Goal: Task Accomplishment & Management: Use online tool/utility

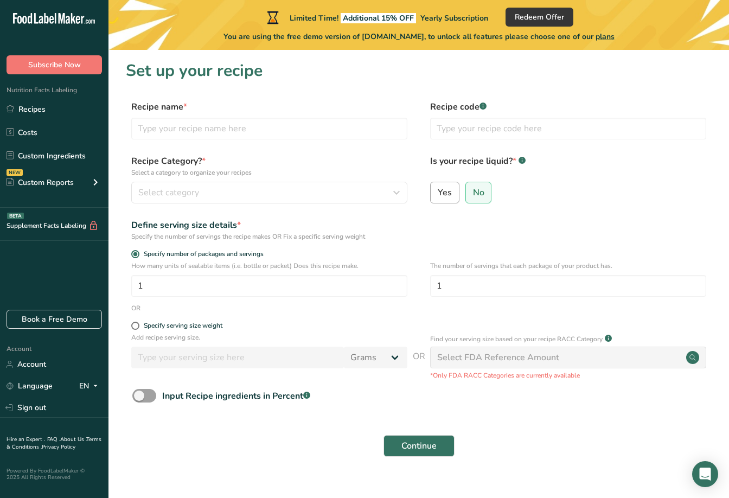
click at [438, 194] on span "Yes" at bounding box center [445, 192] width 14 height 11
click at [438, 194] on input "Yes" at bounding box center [434, 192] width 7 height 7
radio input "true"
radio input "false"
select select "22"
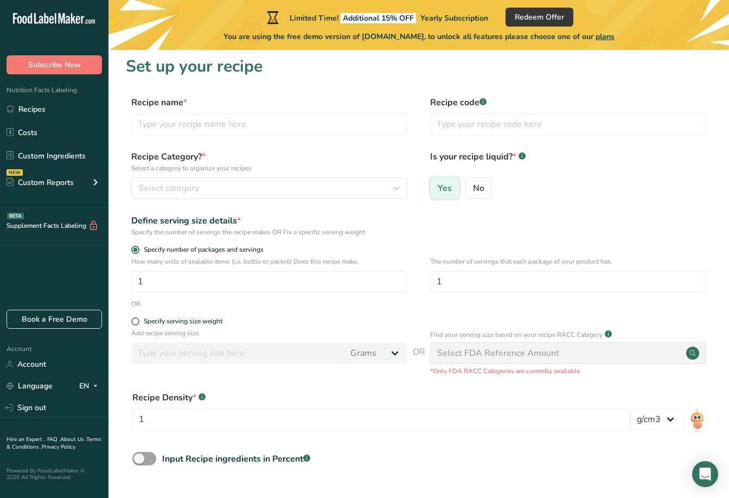
scroll to position [5, 0]
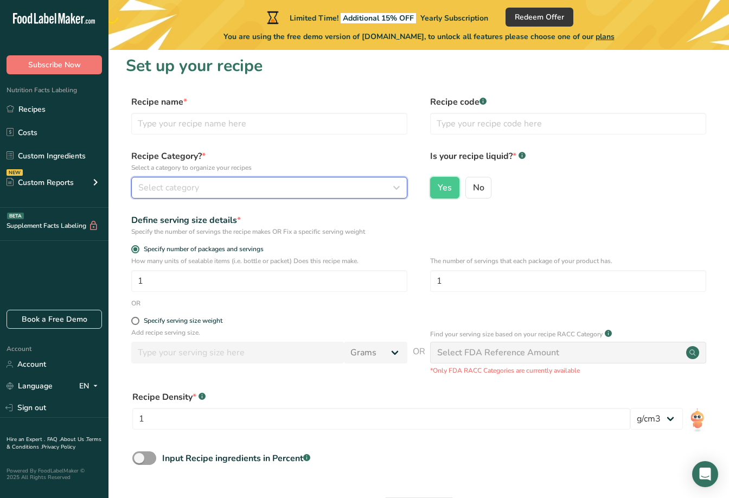
click at [285, 181] on div "Select category" at bounding box center [265, 187] width 255 height 13
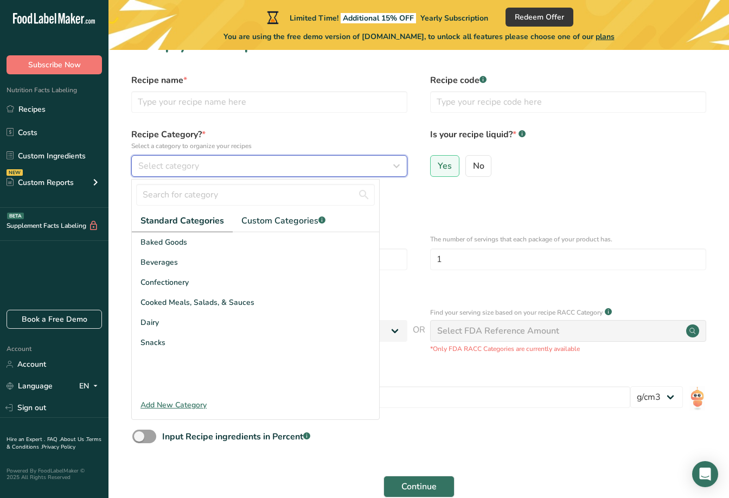
scroll to position [24, 0]
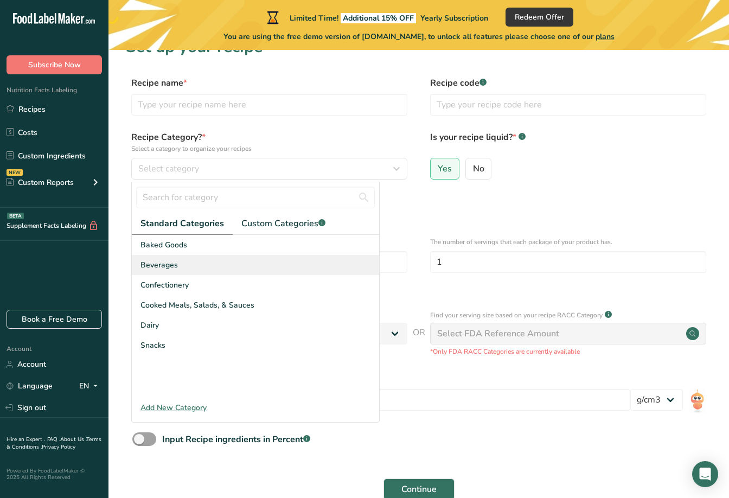
click at [168, 261] on span "Beverages" at bounding box center [158, 264] width 37 height 11
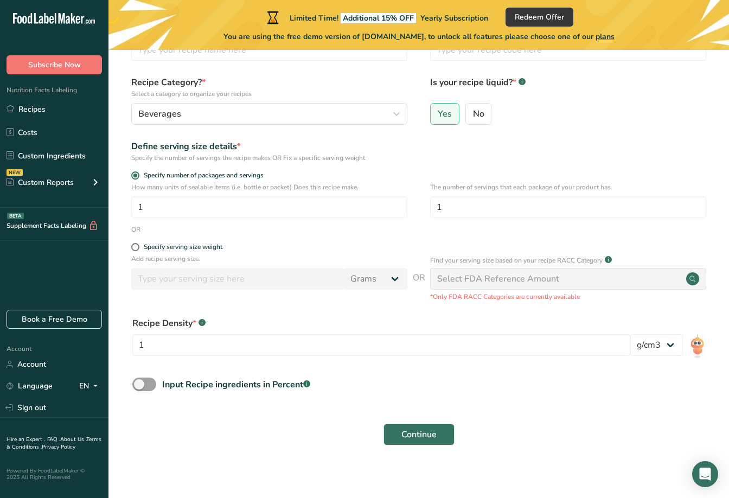
scroll to position [85, 0]
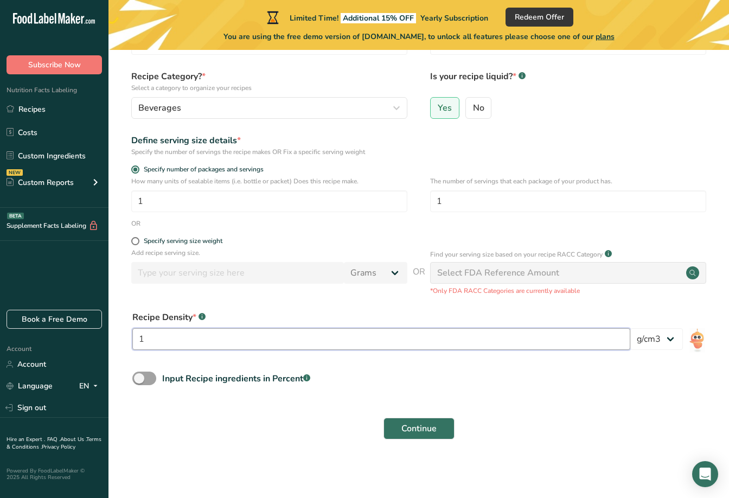
click at [460, 348] on input "1" at bounding box center [381, 339] width 498 height 22
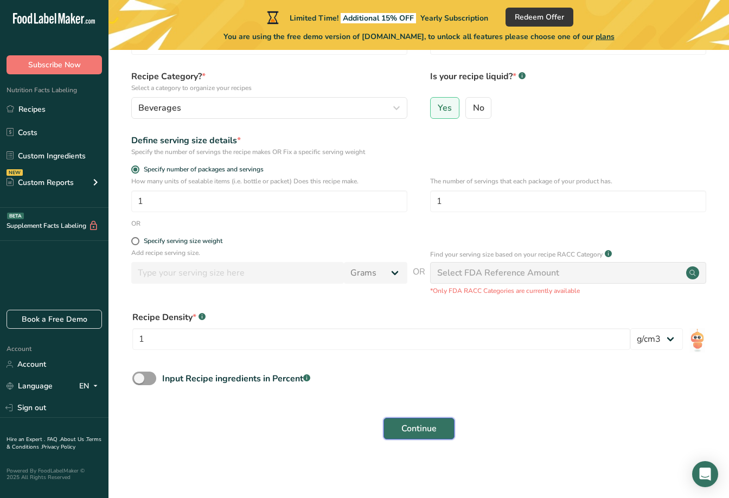
click at [440, 425] on button "Continue" at bounding box center [418, 429] width 71 height 22
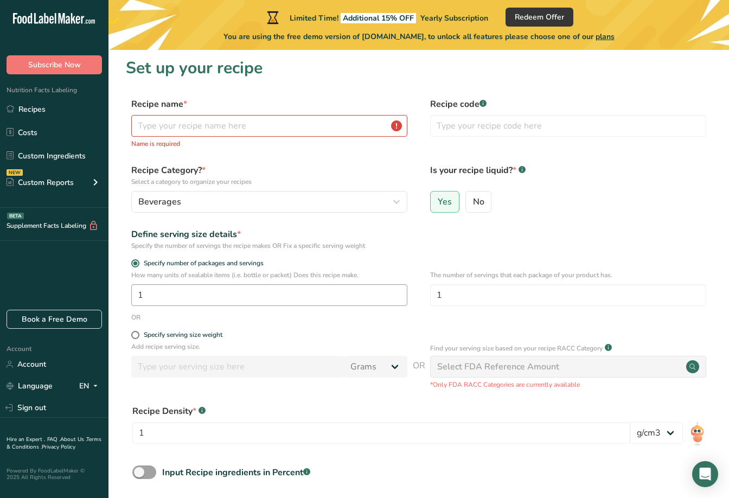
scroll to position [0, 0]
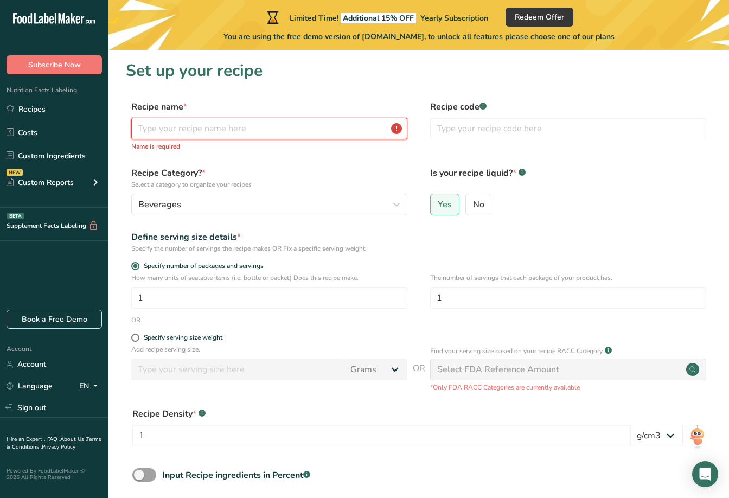
click at [178, 130] on input "text" at bounding box center [269, 129] width 276 height 22
paste input "Red Bull Strawberries & Cream Infusion"
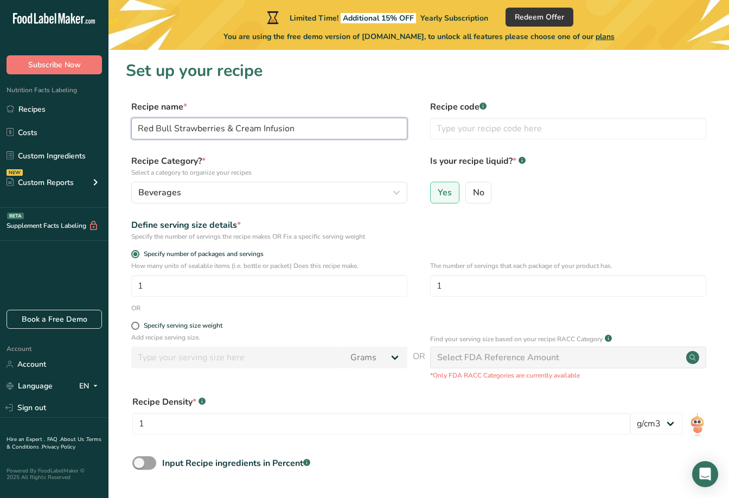
scroll to position [98, 0]
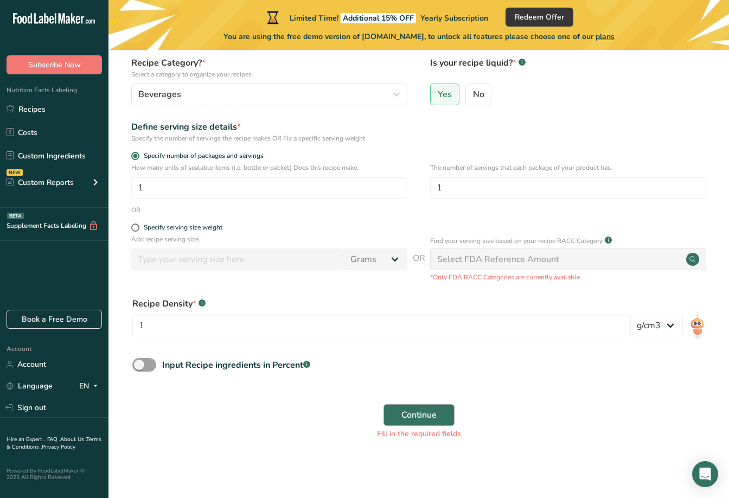
type input "Red Bull Strawberries & Cream Infusion"
click at [391, 407] on button "Continue" at bounding box center [418, 415] width 71 height 22
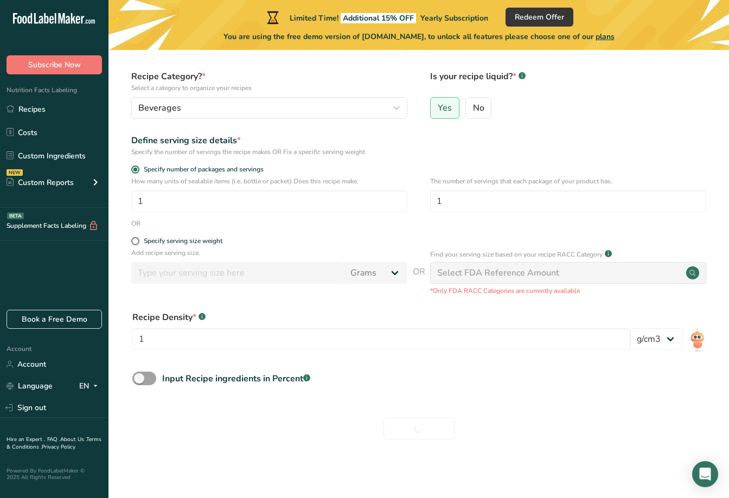
scroll to position [85, 0]
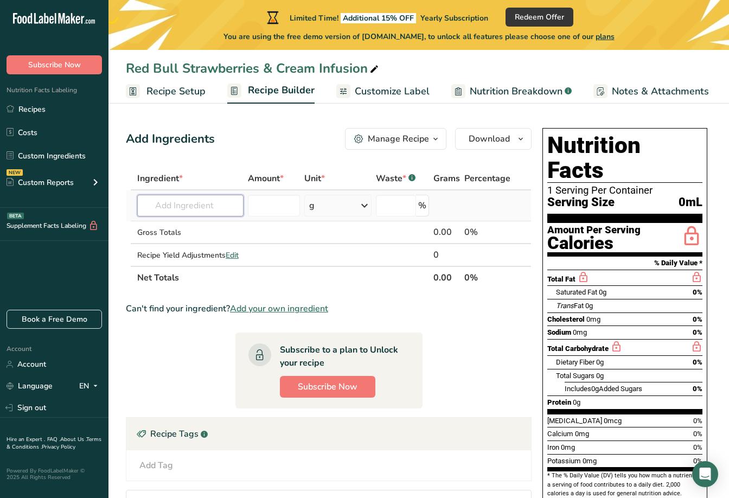
click at [187, 207] on input "text" at bounding box center [190, 206] width 106 height 22
type input "Da Vinci"
click at [158, 206] on input "text" at bounding box center [190, 206] width 106 height 22
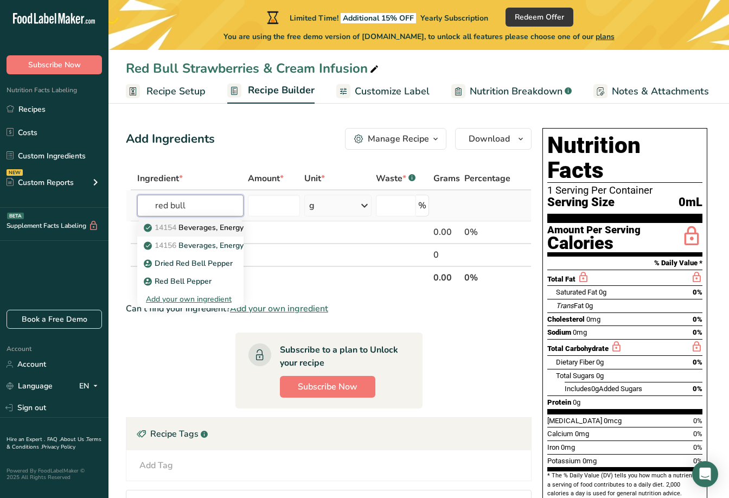
type input "red bull"
click at [188, 229] on p "14154 Beverages, Energy drink, RED BULL" at bounding box center [224, 227] width 157 height 11
type input "Beverages, Energy drink, RED BULL"
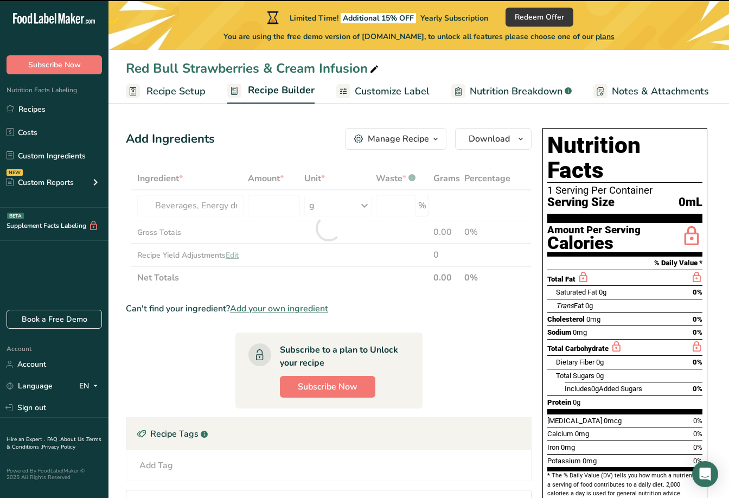
type input "0"
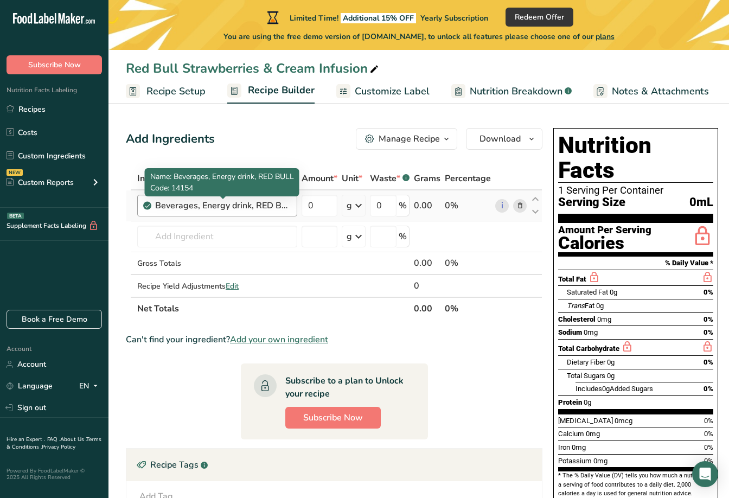
click at [265, 210] on div "Beverages, Energy drink, RED BULL" at bounding box center [223, 205] width 136 height 13
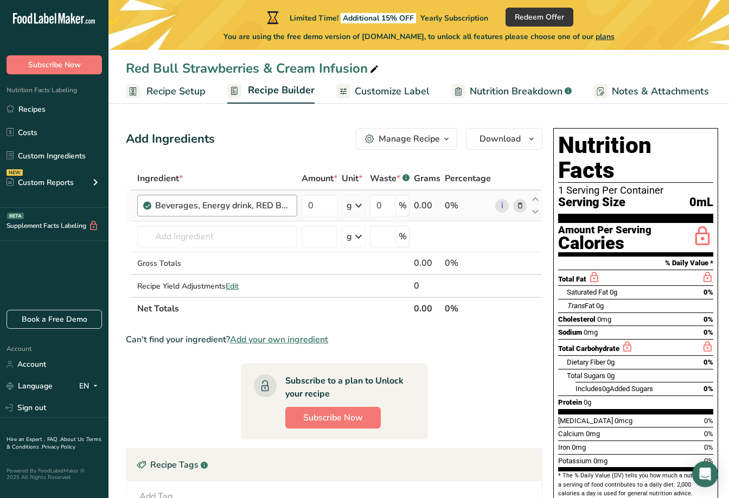
click at [265, 210] on div "Beverages, Energy drink, RED BULL" at bounding box center [223, 205] width 136 height 13
click at [320, 298] on th "Net Totals" at bounding box center [273, 308] width 277 height 23
click at [323, 206] on input "0" at bounding box center [319, 206] width 36 height 22
type input "1"
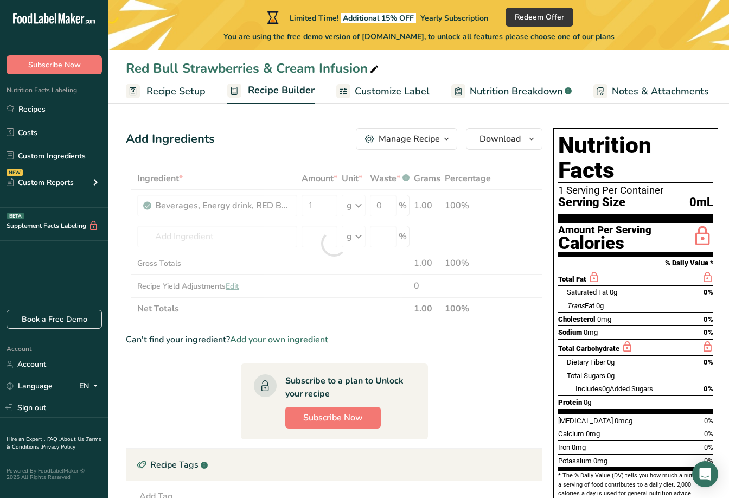
click at [394, 323] on section "Ingredient * Amount * Unit * Waste * .a-a{fill:#347362;}.b-a{fill:#fff;} Grams …" at bounding box center [334, 388] width 416 height 442
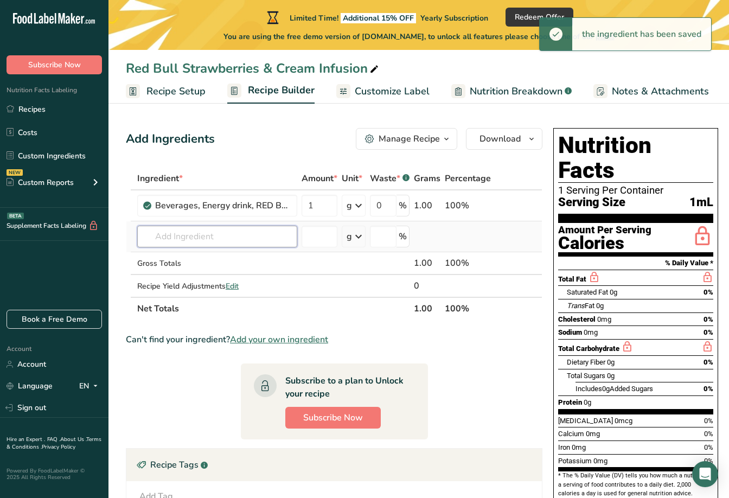
click at [191, 236] on input "text" at bounding box center [217, 237] width 160 height 22
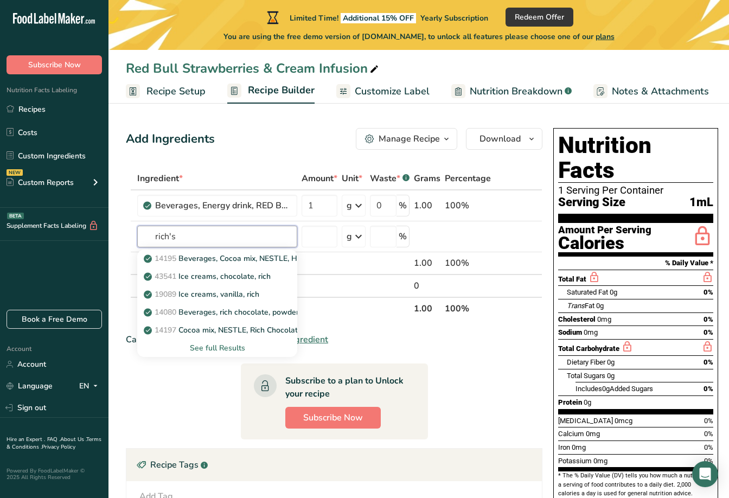
type input "rich's"
click at [197, 235] on input "text" at bounding box center [217, 237] width 160 height 22
type input "o"
type input "rich"
click at [178, 235] on input "text" at bounding box center [217, 237] width 160 height 22
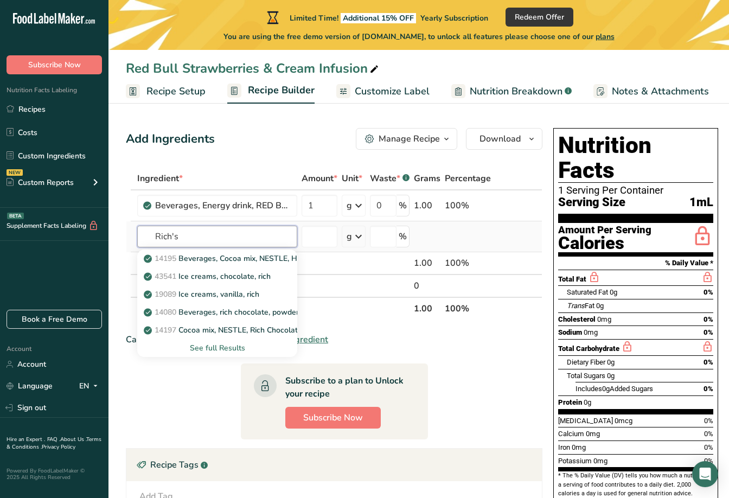
type input "Rich's"
click at [210, 352] on div "See full Results" at bounding box center [217, 347] width 143 height 11
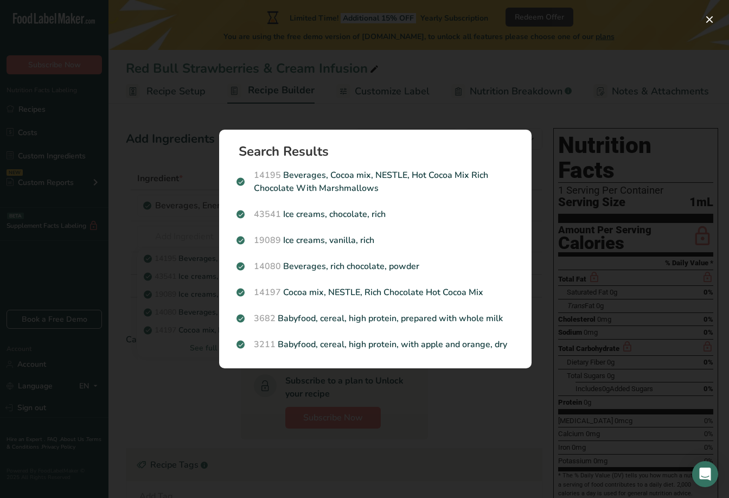
click at [403, 101] on div "Search results modal" at bounding box center [364, 249] width 729 height 498
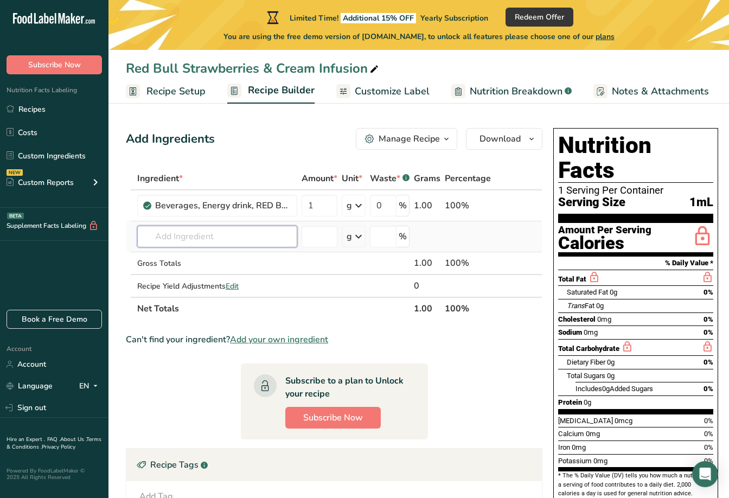
click at [219, 241] on input "text" at bounding box center [217, 237] width 160 height 22
type input "Rich's On Top"
click at [182, 278] on div "Add your own ingredient" at bounding box center [217, 276] width 143 height 11
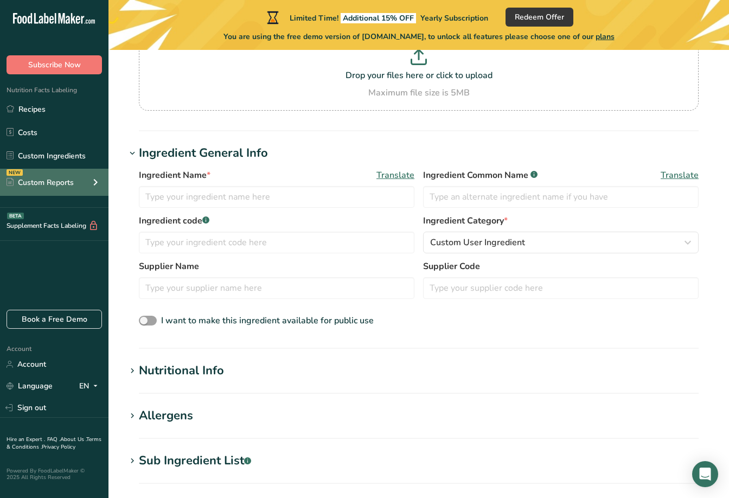
scroll to position [111, 0]
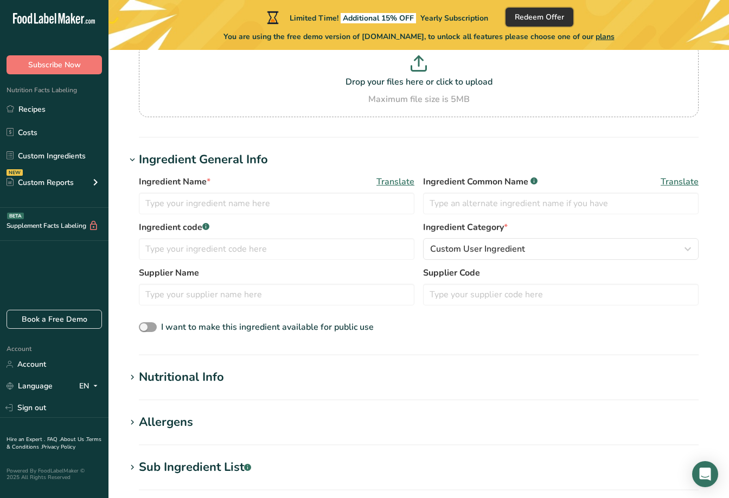
click at [547, 18] on span "Redeem Offer" at bounding box center [539, 16] width 49 height 11
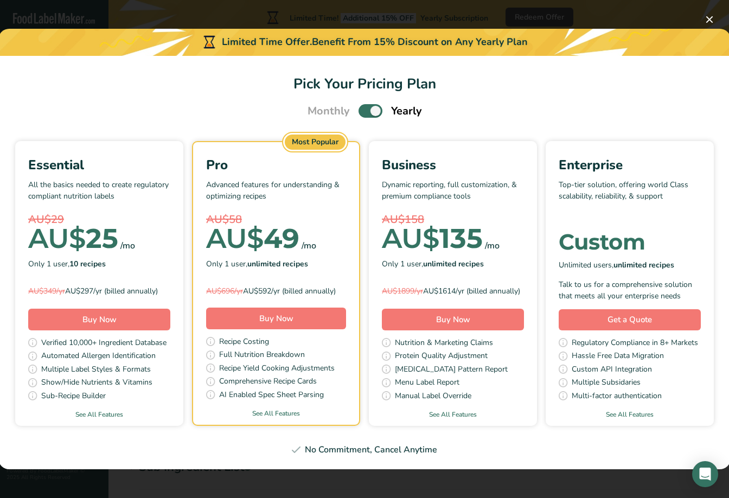
click at [373, 105] on span "Pick Your Pricing Plan Modal" at bounding box center [370, 111] width 24 height 14
click at [365, 107] on input "Pick Your Pricing Plan Modal" at bounding box center [361, 110] width 7 height 7
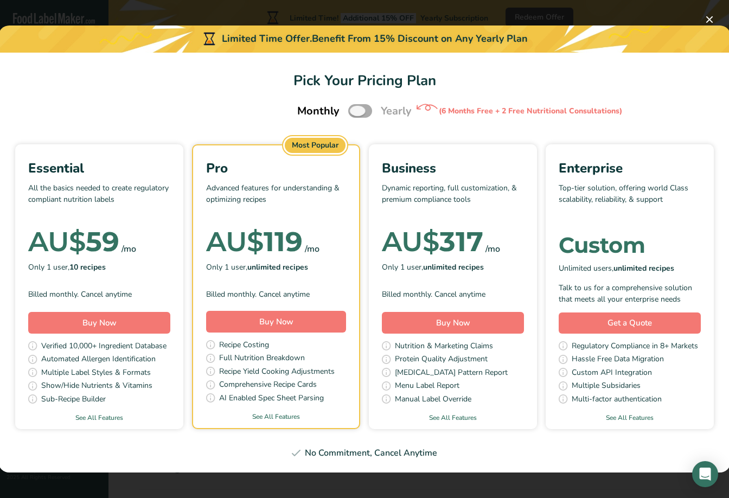
click at [355, 111] on span "Pick Your Pricing Plan Modal" at bounding box center [360, 111] width 24 height 14
click at [355, 111] on input "Pick Your Pricing Plan Modal" at bounding box center [351, 110] width 7 height 7
checkbox input "true"
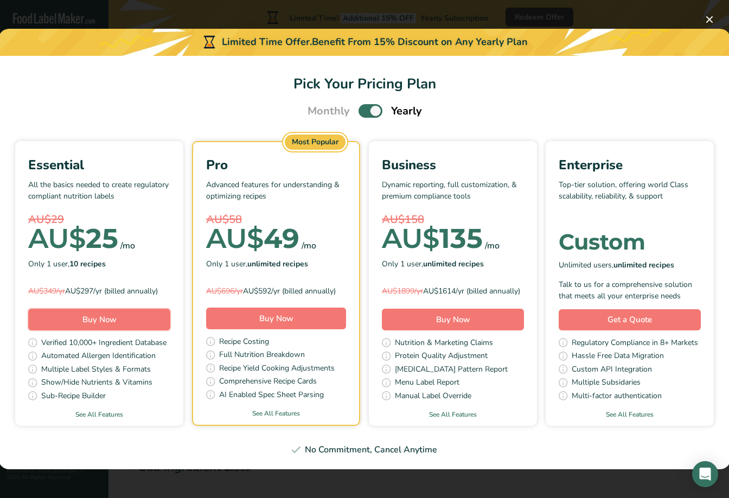
click at [118, 327] on button "Buy Now" at bounding box center [99, 320] width 142 height 22
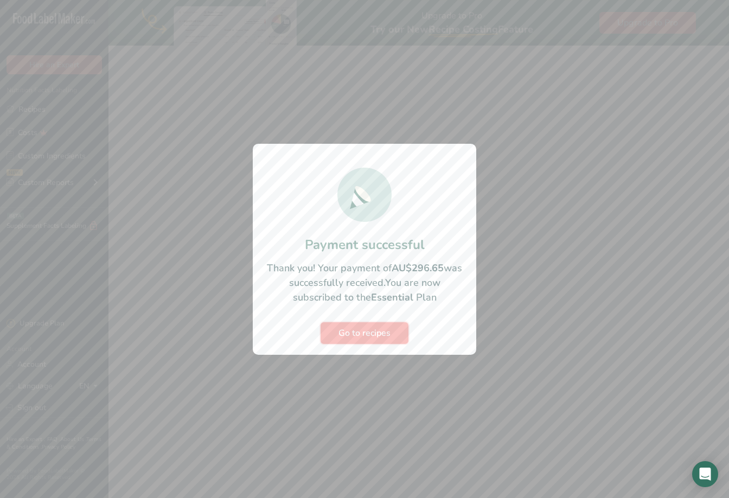
click at [373, 336] on span "Go to recipes" at bounding box center [364, 332] width 52 height 13
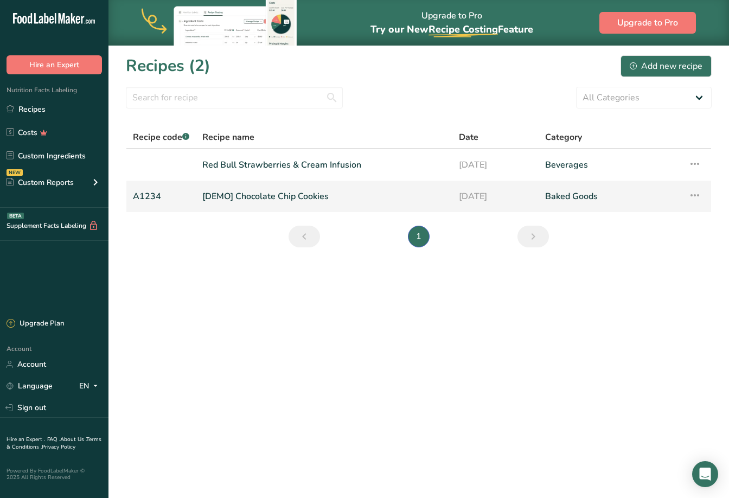
click at [696, 197] on icon at bounding box center [694, 195] width 13 height 20
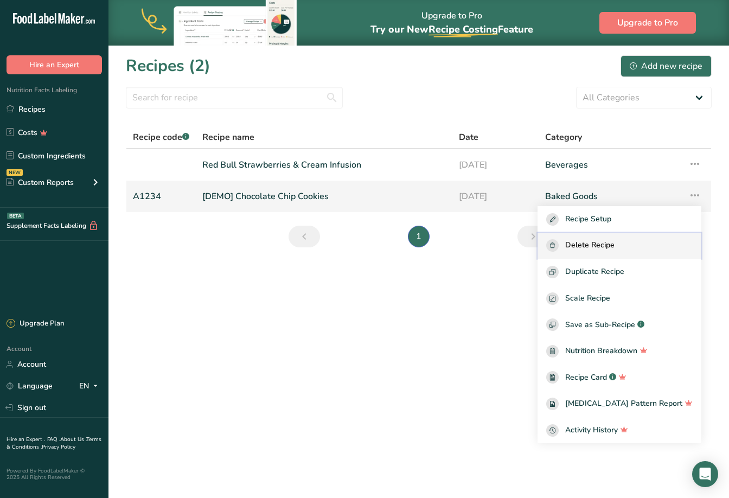
click at [603, 244] on span "Delete Recipe" at bounding box center [589, 245] width 49 height 12
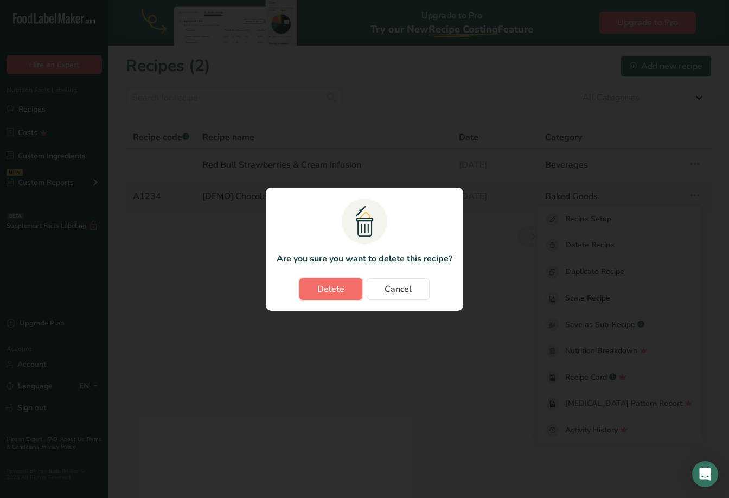
click at [329, 283] on span "Delete" at bounding box center [330, 289] width 27 height 13
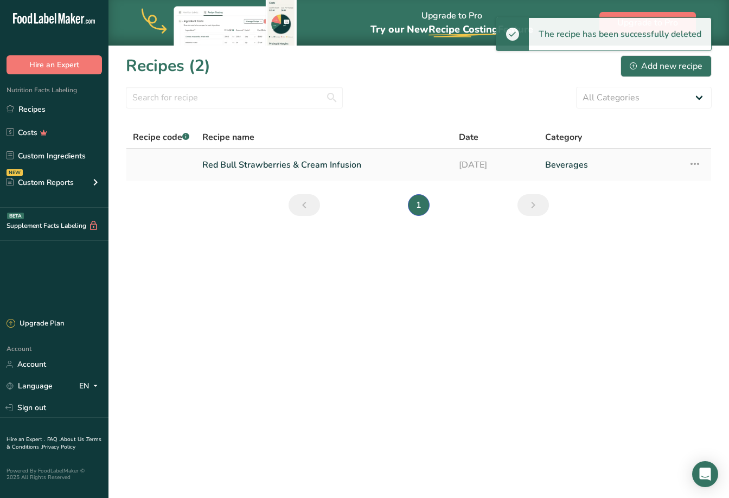
click at [278, 162] on link "Red Bull Strawberries & Cream Infusion" at bounding box center [323, 164] width 243 height 23
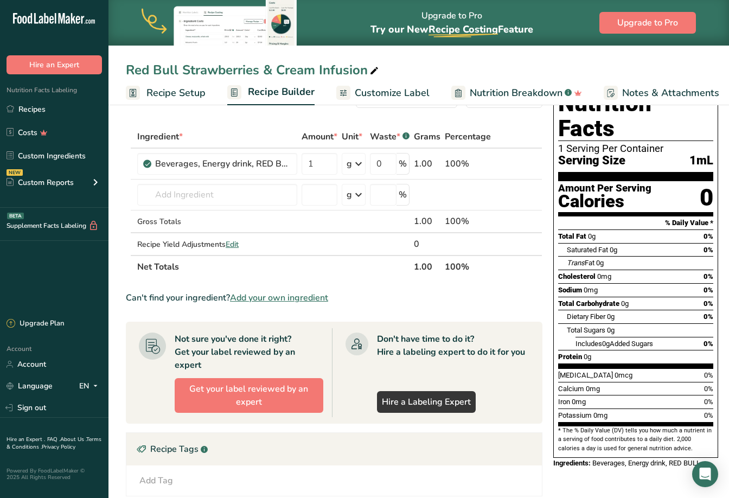
scroll to position [29, 0]
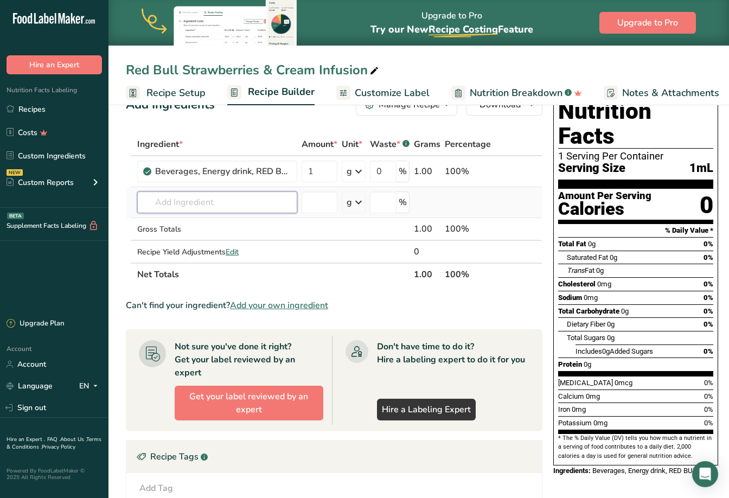
click at [158, 205] on input "text" at bounding box center [217, 202] width 160 height 22
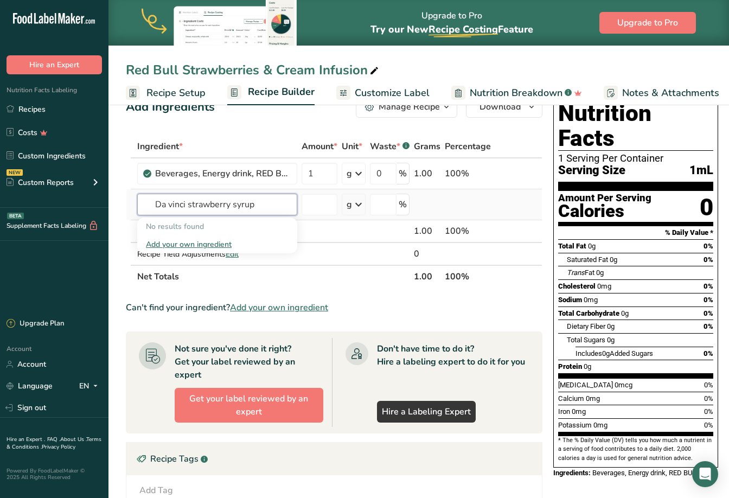
type input "Da vinci strawberry syrup"
click at [174, 246] on div "Add your own ingredient" at bounding box center [217, 244] width 143 height 11
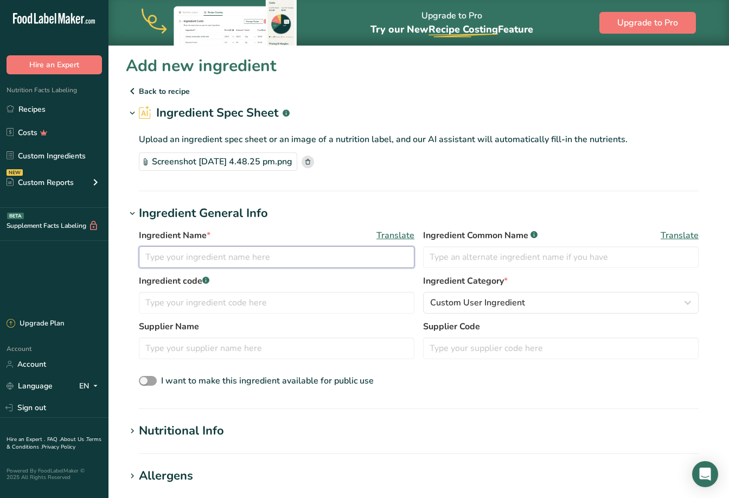
click at [260, 253] on input "text" at bounding box center [276, 257] width 275 height 22
paste input "DaVinci Strawberry Syrup"
type input "DaVinci Strawberry Syrup"
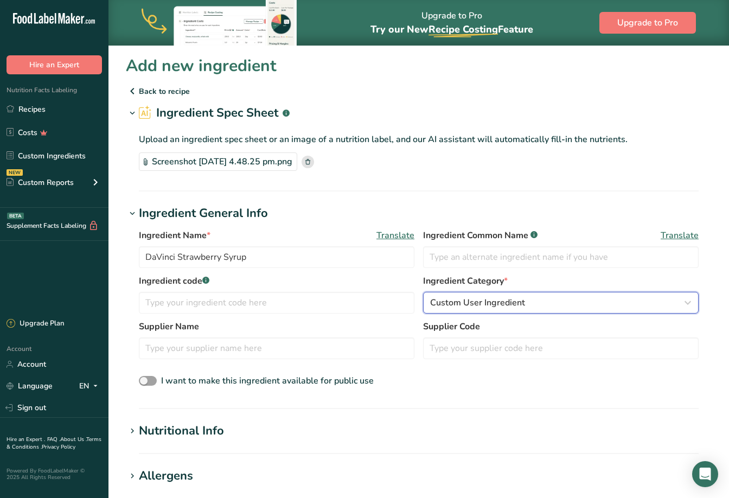
click at [524, 298] on div "Custom User Ingredient" at bounding box center [557, 302] width 255 height 13
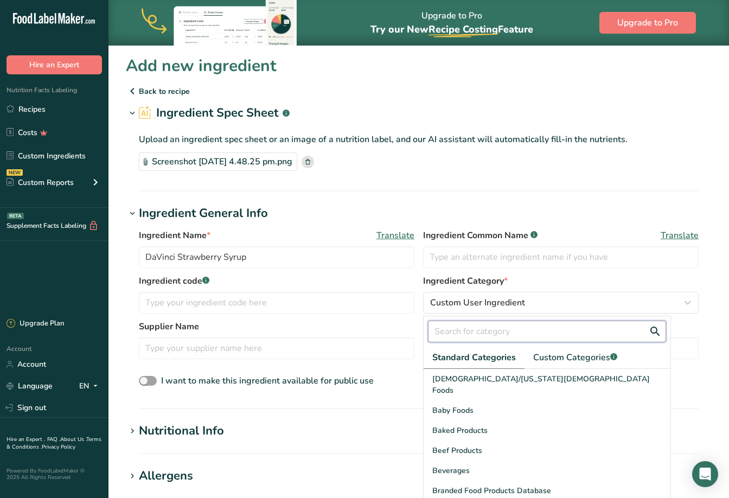
click at [462, 330] on input "text" at bounding box center [547, 331] width 238 height 22
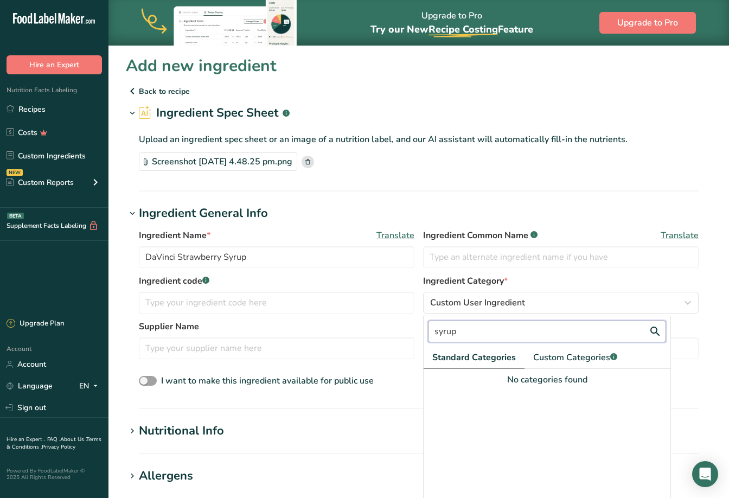
scroll to position [1, 0]
type input "s"
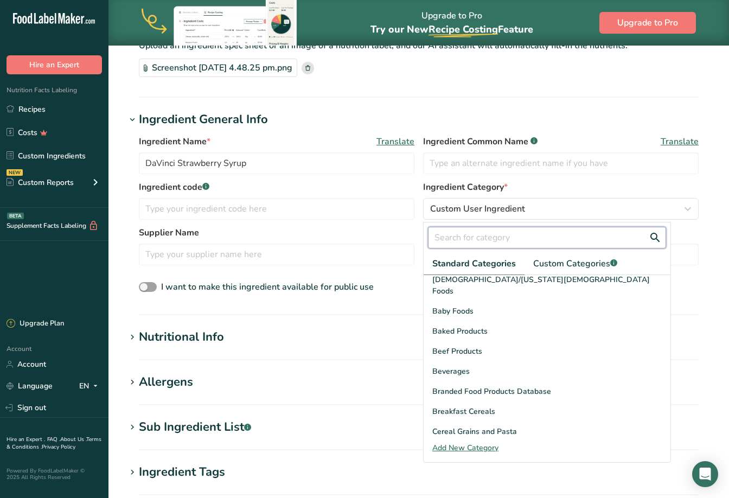
scroll to position [2, 0]
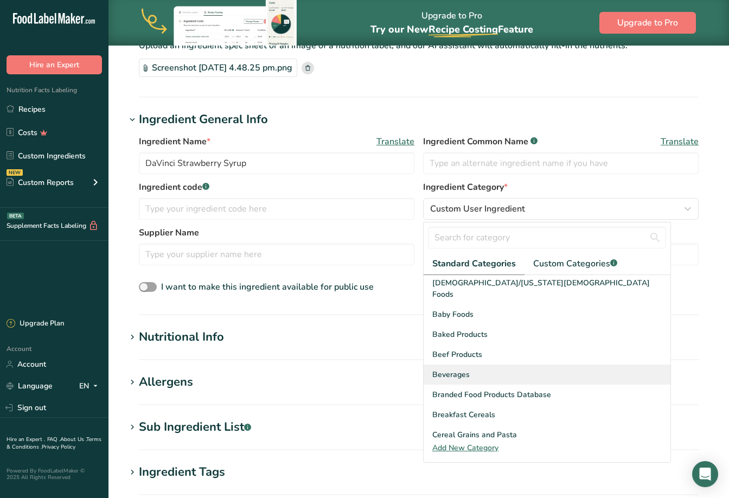
click at [451, 369] on span "Beverages" at bounding box center [450, 374] width 37 height 11
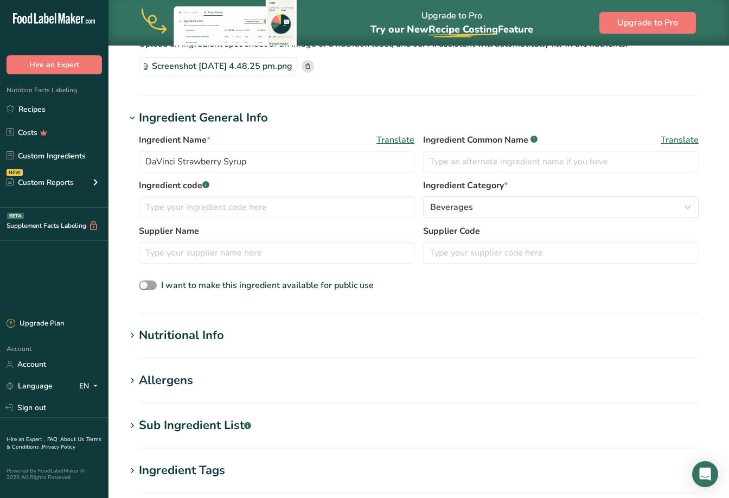
scroll to position [97, 0]
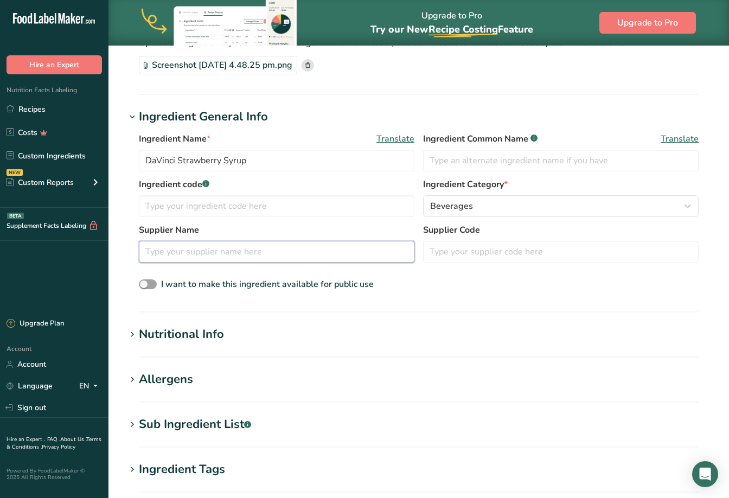
click at [166, 251] on input "text" at bounding box center [276, 252] width 275 height 22
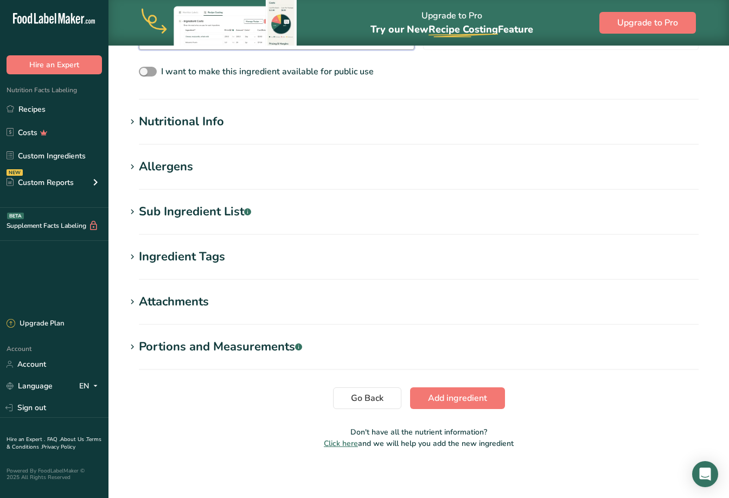
scroll to position [308, 0]
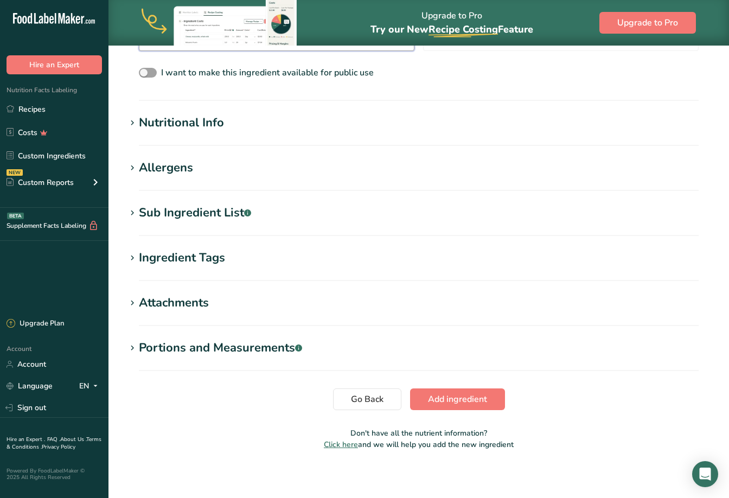
type input "Da Vinci"
click at [134, 121] on icon at bounding box center [132, 123] width 10 height 15
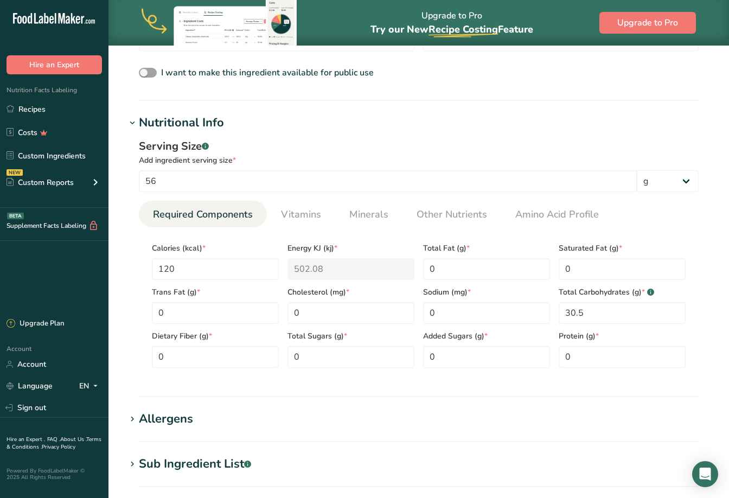
click at [133, 121] on icon at bounding box center [132, 123] width 10 height 15
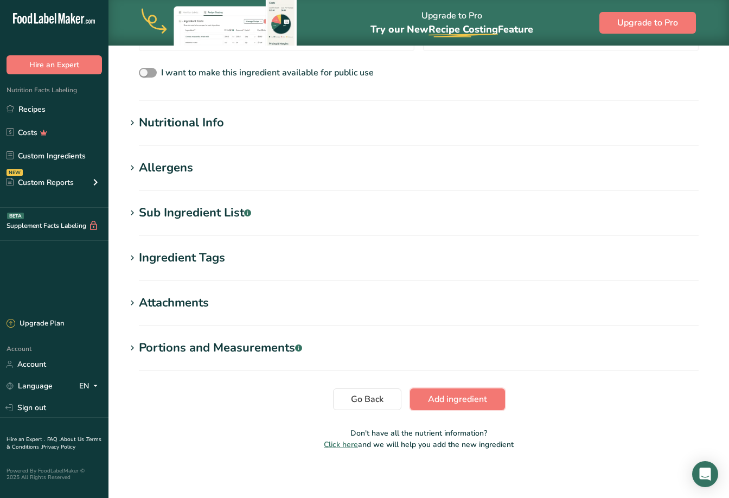
click at [458, 413] on section "Add new ingredient Back to recipe Ingredient Spec Sheet .a-a{fill:#347362;}.b-a…" at bounding box center [418, 102] width 620 height 730
click at [454, 401] on span "Add ingredient" at bounding box center [457, 399] width 59 height 13
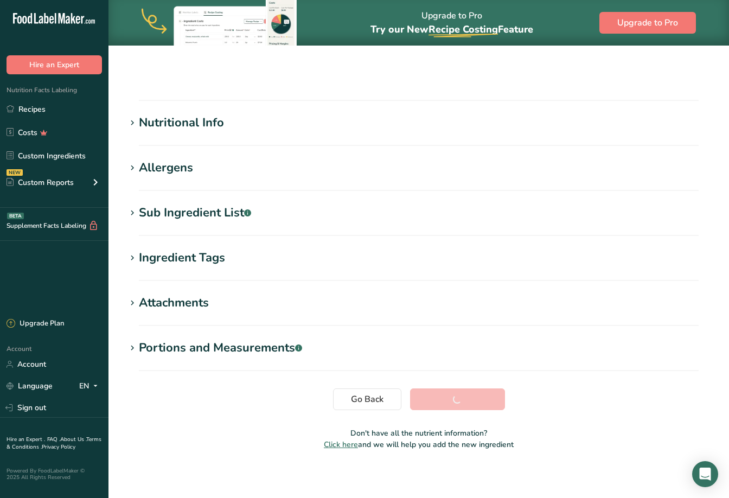
scroll to position [85, 0]
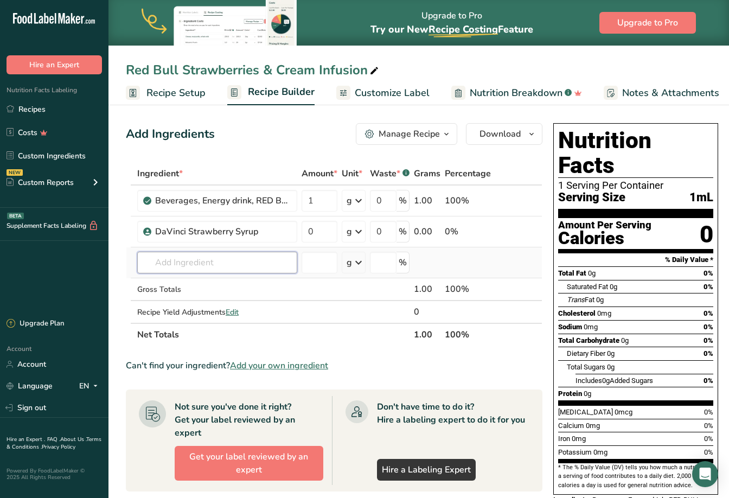
click at [165, 255] on input "text" at bounding box center [217, 263] width 160 height 22
type input "Rich's Cold Foam"
click at [191, 301] on div "Add your own ingredient" at bounding box center [217, 302] width 143 height 11
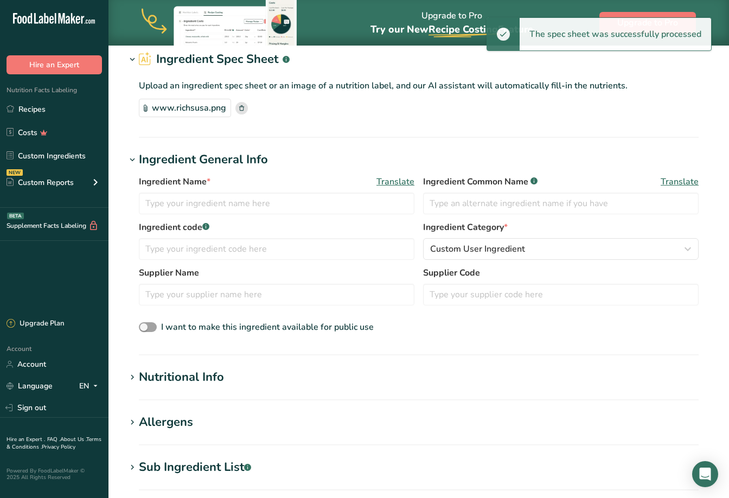
scroll to position [64, 0]
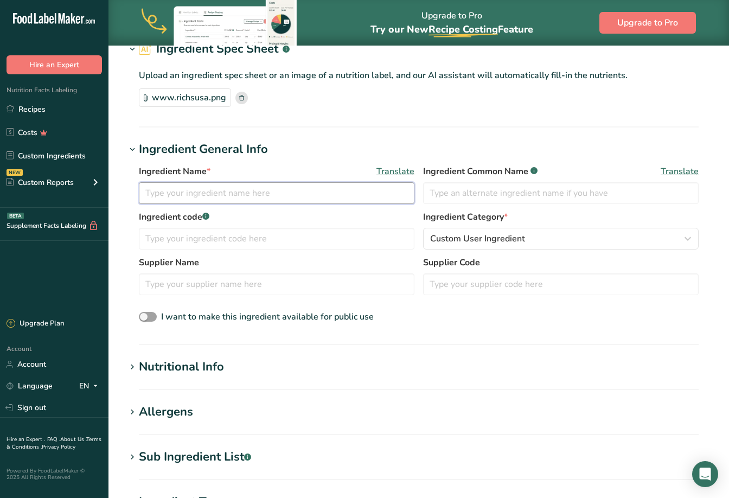
click at [182, 191] on input "text" at bounding box center [276, 193] width 275 height 22
click at [180, 193] on input "Rich's COld Foam" at bounding box center [276, 193] width 275 height 22
type input "Rich's Cold Foam"
drag, startPoint x: 435, startPoint y: 206, endPoint x: 425, endPoint y: 204, distance: 11.0
click at [434, 206] on div "Ingredient Name * Translate Rich's Cold Foam Ingredient Common Name .a-a{fill:#…" at bounding box center [419, 188] width 560 height 46
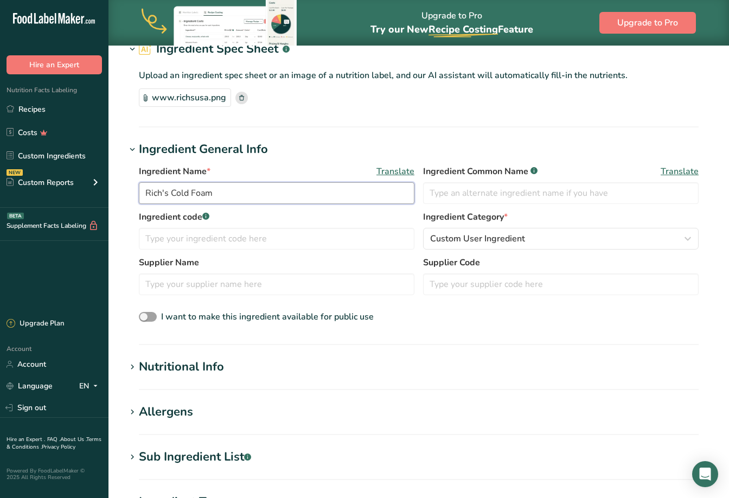
drag, startPoint x: 211, startPoint y: 194, endPoint x: 146, endPoint y: 194, distance: 65.1
click at [145, 194] on input "Rich's Cold Foam" at bounding box center [276, 193] width 275 height 22
click at [175, 195] on input "Rich's Cold Foam" at bounding box center [276, 193] width 275 height 22
drag, startPoint x: 177, startPoint y: 193, endPoint x: 213, endPoint y: 192, distance: 35.8
click at [213, 192] on input "Rich's Cold Foam" at bounding box center [276, 193] width 275 height 22
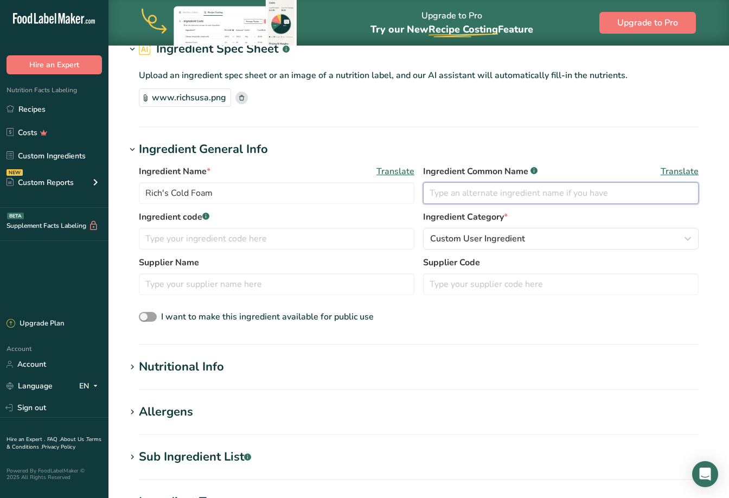
click at [450, 194] on input "text" at bounding box center [560, 193] width 275 height 22
paste input "Cold Foam"
type input "Cold Foam"
click at [286, 241] on input "text" at bounding box center [276, 239] width 275 height 22
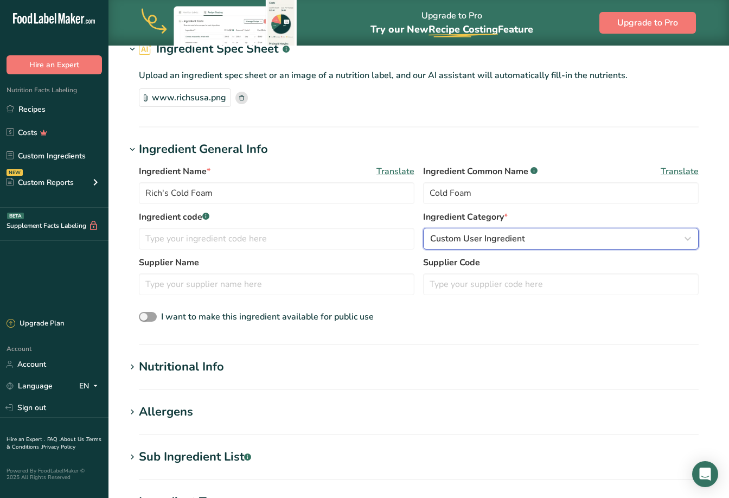
click at [492, 240] on span "Custom User Ingredient" at bounding box center [477, 238] width 95 height 13
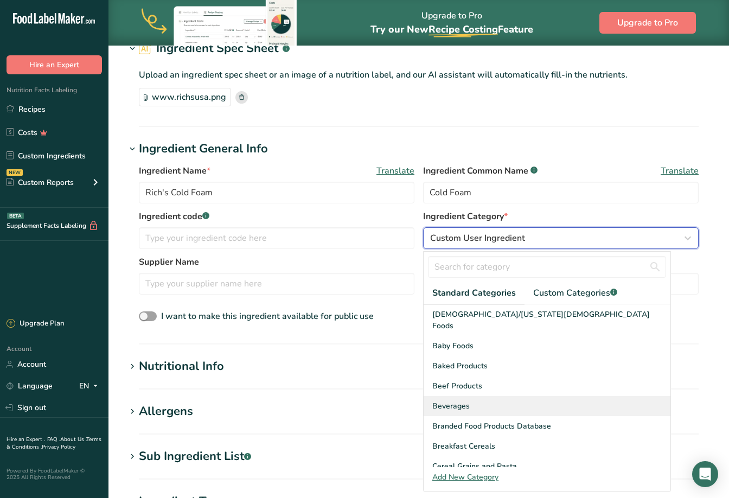
scroll to position [1, 0]
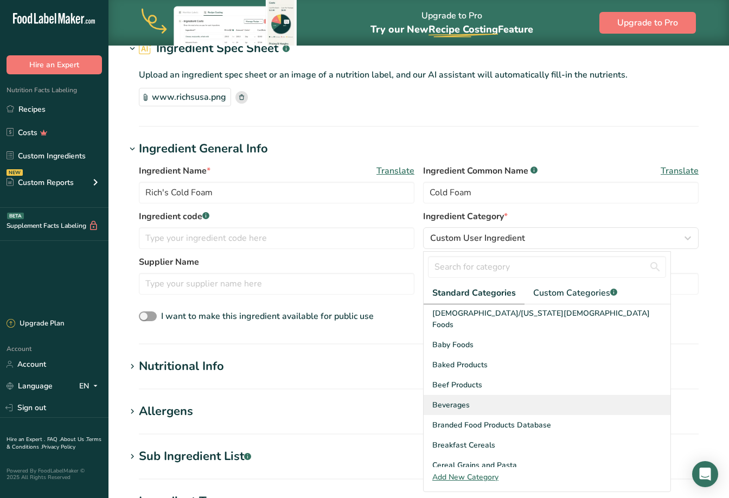
click at [456, 399] on span "Beverages" at bounding box center [450, 404] width 37 height 11
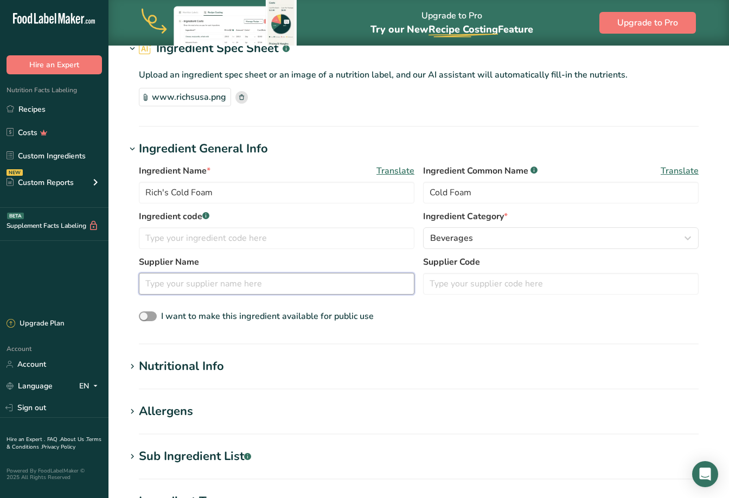
click at [192, 282] on input "text" at bounding box center [276, 284] width 275 height 22
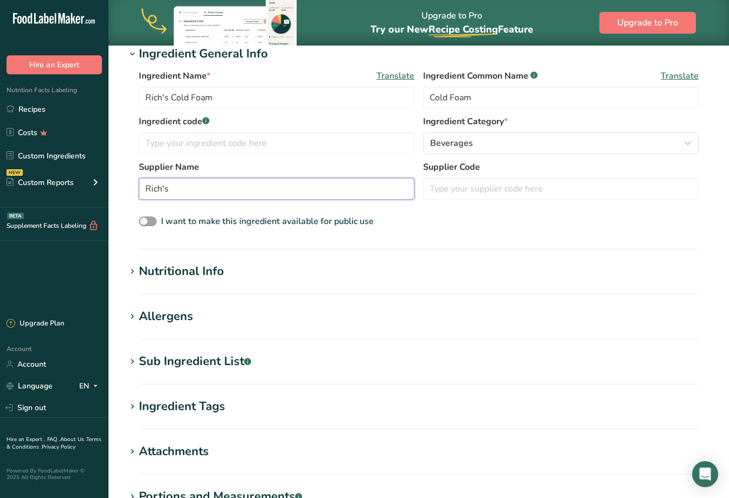
scroll to position [168, 0]
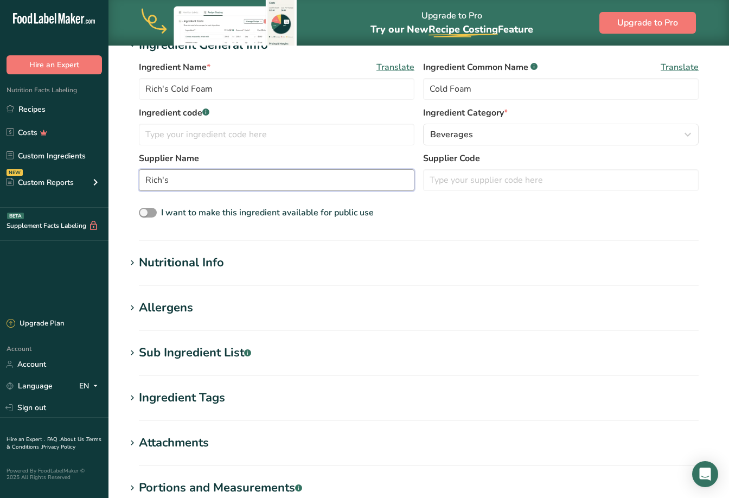
type input "Rich's"
click at [132, 260] on icon at bounding box center [132, 262] width 10 height 15
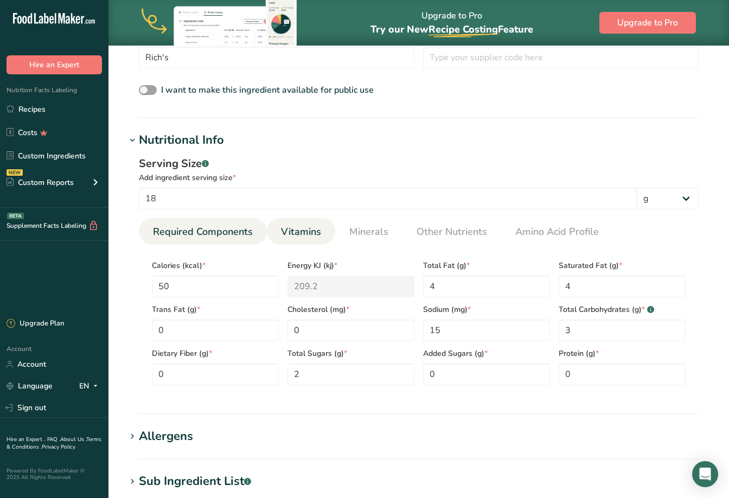
scroll to position [338, 0]
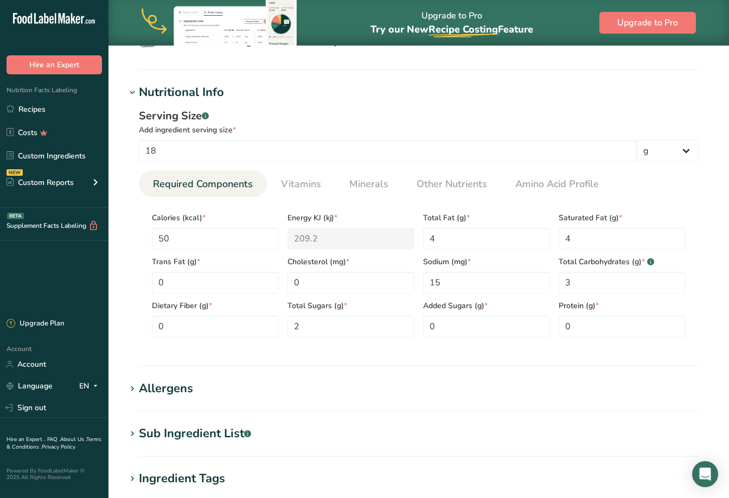
click at [136, 91] on icon at bounding box center [132, 92] width 10 height 15
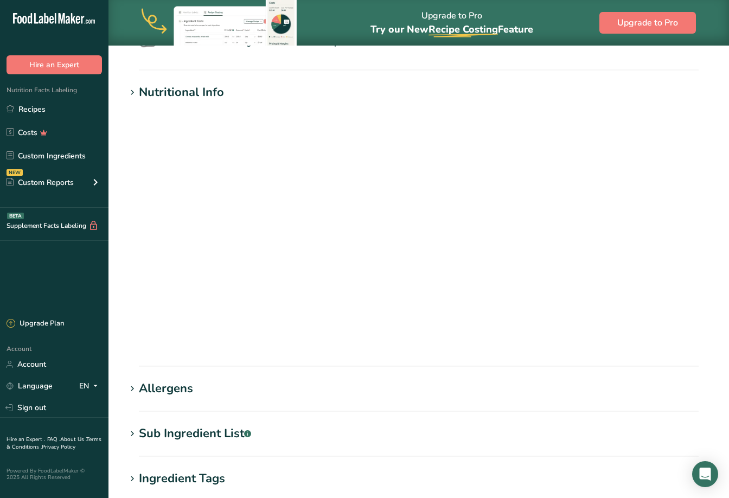
scroll to position [312, 0]
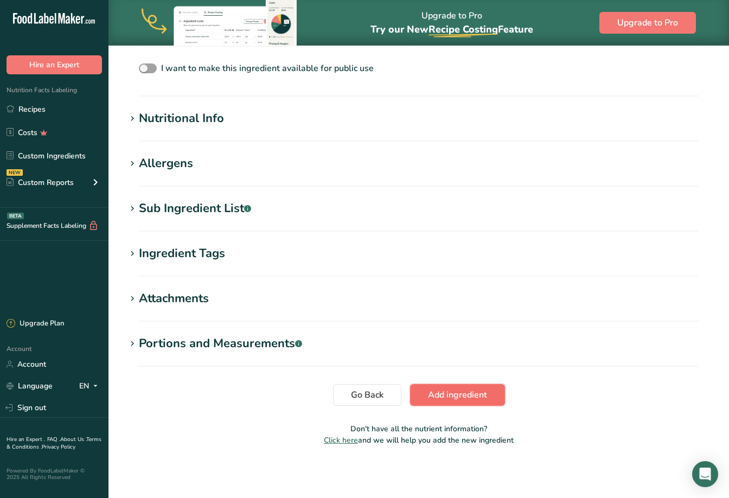
click at [441, 397] on span "Add ingredient" at bounding box center [457, 394] width 59 height 13
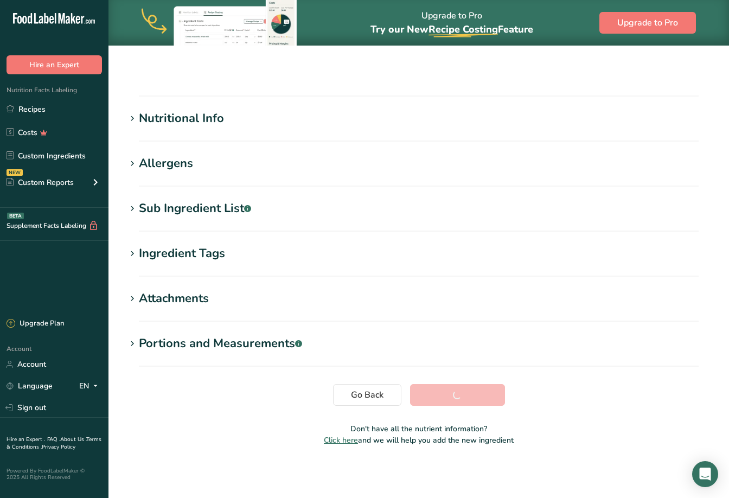
scroll to position [85, 0]
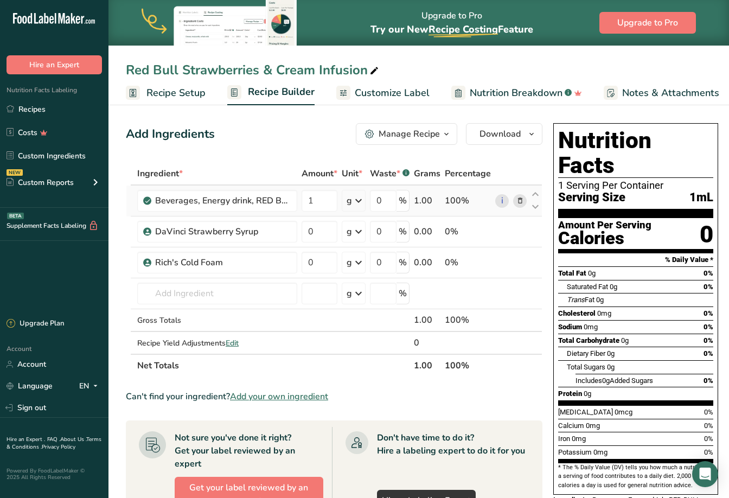
click at [359, 200] on icon at bounding box center [358, 201] width 13 height 20
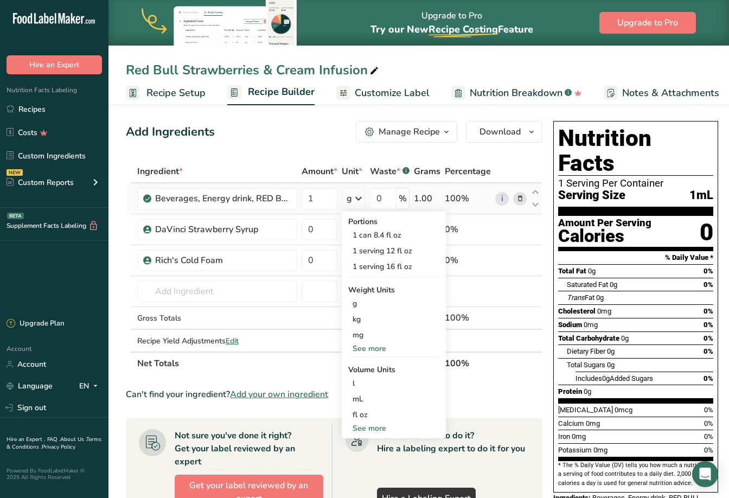
scroll to position [3, 0]
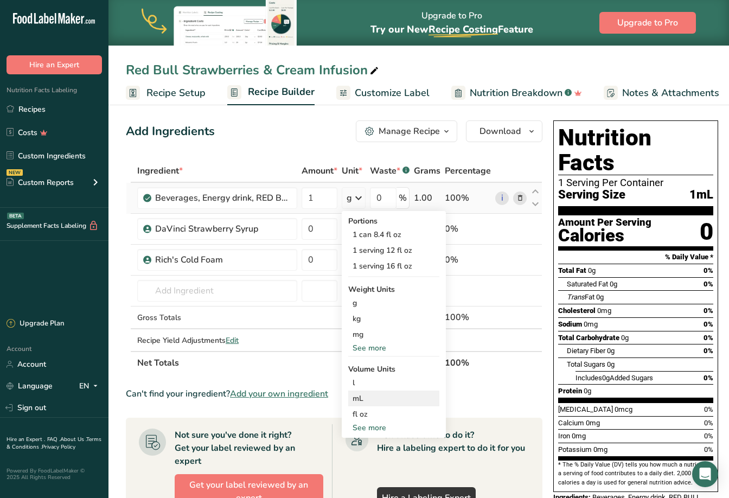
click at [361, 401] on div "mL" at bounding box center [393, 398] width 82 height 11
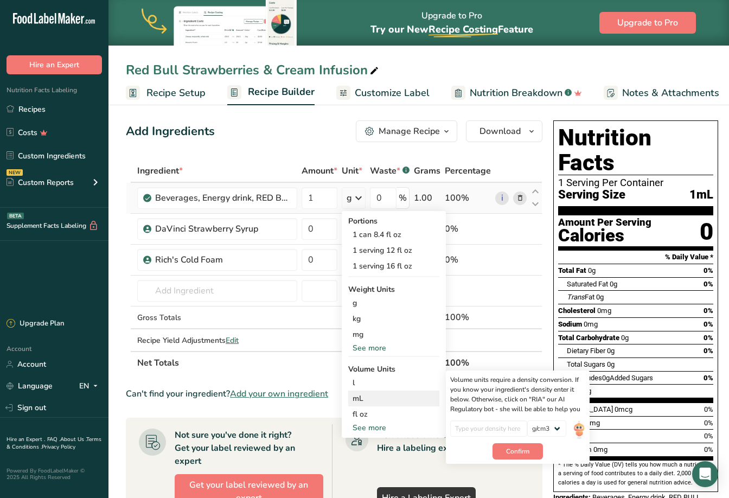
click at [361, 397] on div "mL" at bounding box center [393, 398] width 82 height 11
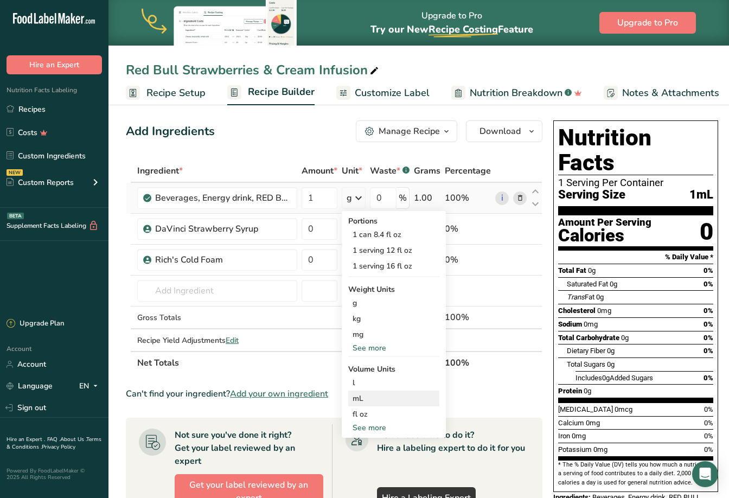
click at [356, 401] on div "mL" at bounding box center [393, 398] width 82 height 11
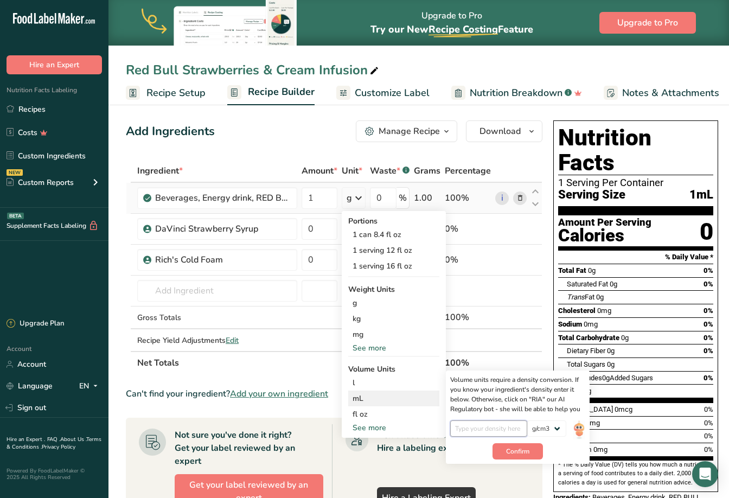
click at [471, 432] on input "number" at bounding box center [489, 428] width 78 height 16
click at [556, 427] on select "lb/ft3 g/cm3" at bounding box center [546, 428] width 39 height 16
click at [527, 420] on select "lb/ft3 g/cm3" at bounding box center [546, 428] width 39 height 16
click at [579, 428] on img at bounding box center [579, 429] width 12 height 19
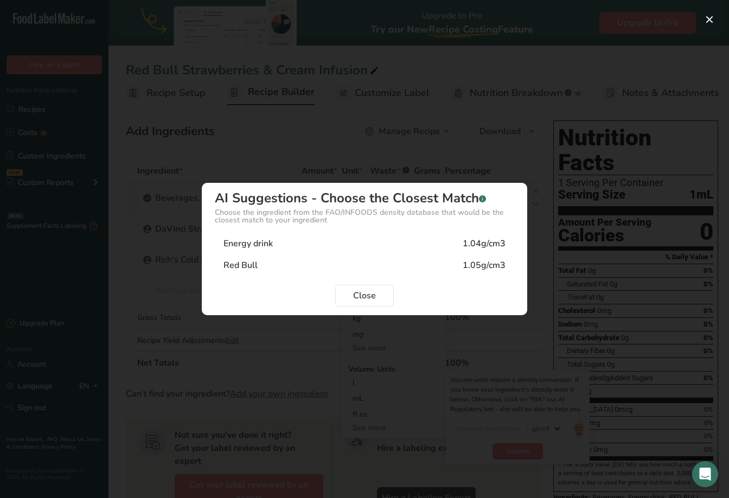
click at [290, 265] on div "Red Bull 1.05g/cm3" at bounding box center [364, 265] width 299 height 22
type input "1.05"
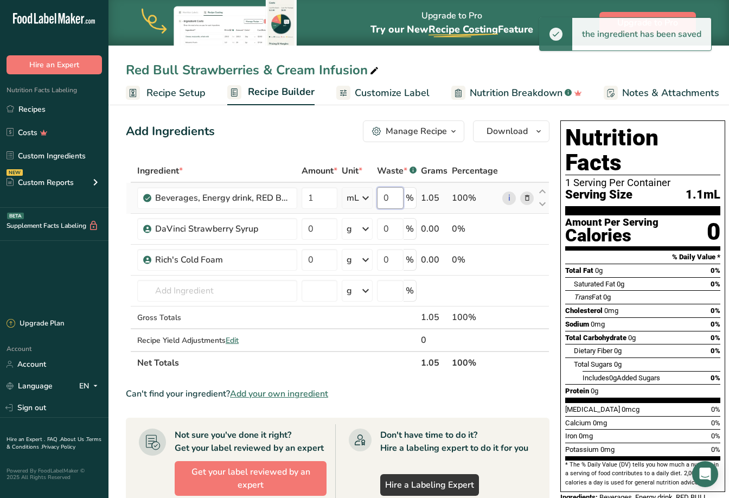
click at [380, 198] on input "0" at bounding box center [390, 198] width 27 height 22
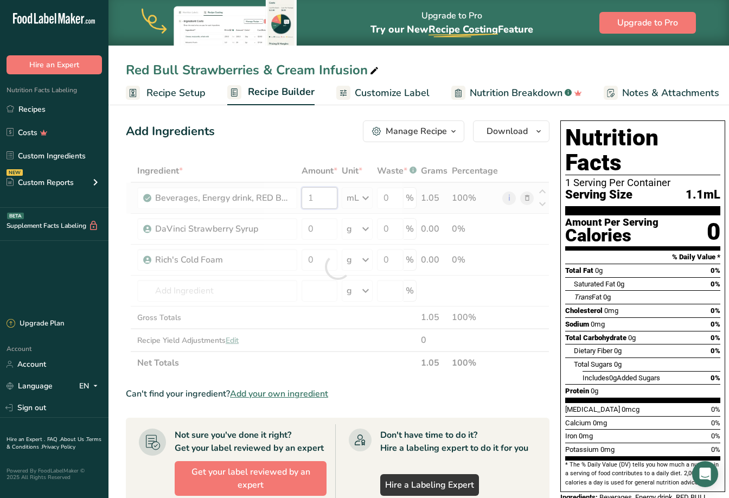
click at [313, 200] on div "Ingredient * Amount * Unit * Waste * .a-a{fill:#347362;}.b-a{fill:#fff;} Grams …" at bounding box center [338, 266] width 424 height 215
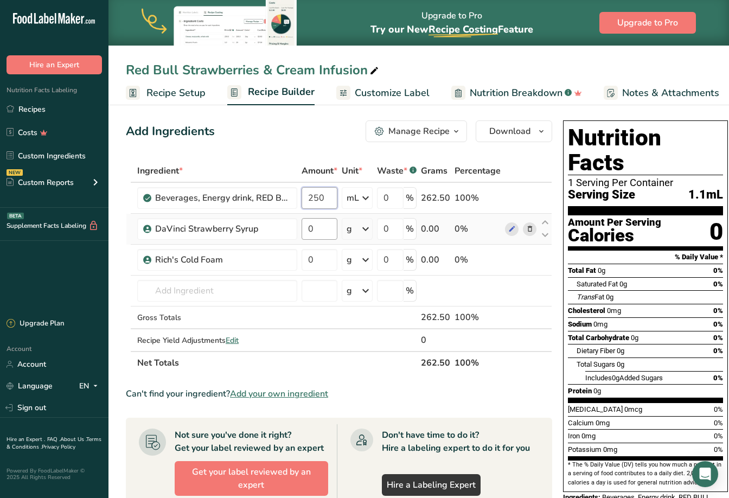
type input "250"
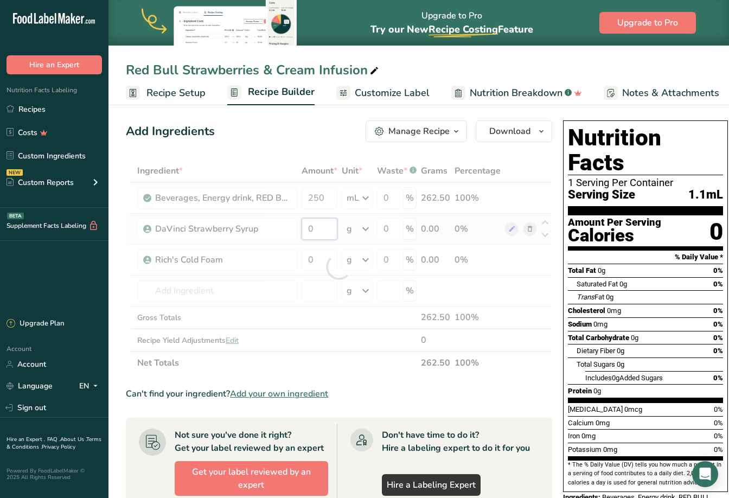
click at [313, 227] on div "Ingredient * Amount * Unit * Waste * .a-a{fill:#347362;}.b-a{fill:#fff;} Grams …" at bounding box center [339, 266] width 426 height 215
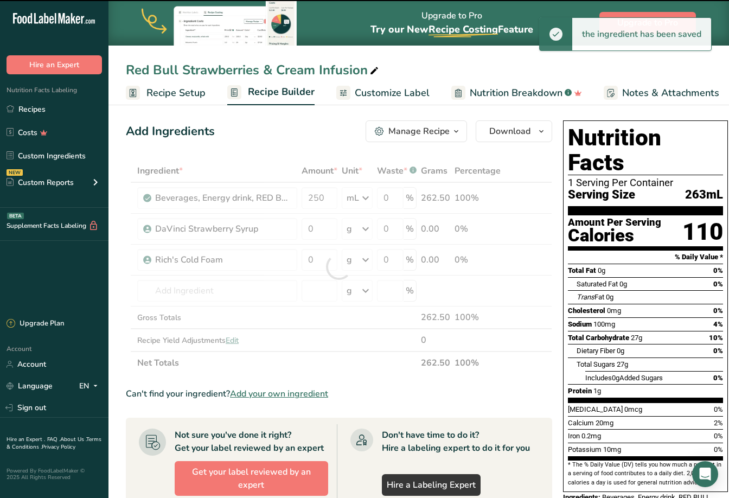
click at [367, 228] on div "Ingredient * Amount * Unit * Waste * .a-a{fill:#347362;}.b-a{fill:#fff;} Grams …" at bounding box center [339, 266] width 426 height 215
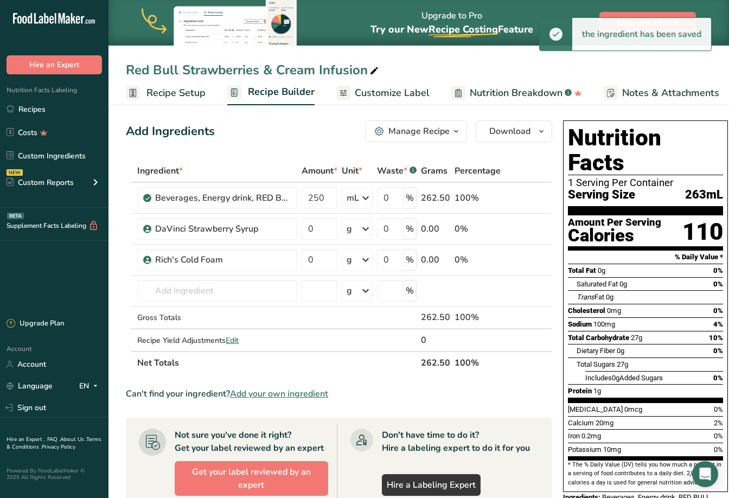
click at [367, 228] on icon at bounding box center [365, 229] width 13 height 20
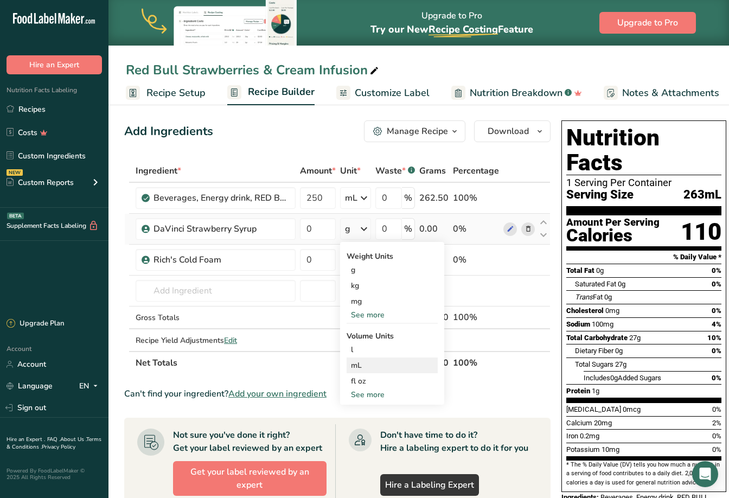
click at [358, 361] on div "mL" at bounding box center [392, 365] width 82 height 11
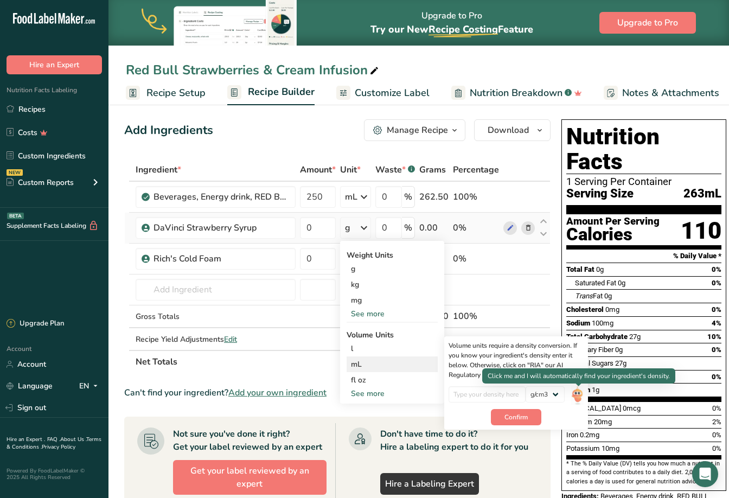
click at [579, 389] on img at bounding box center [577, 395] width 12 height 19
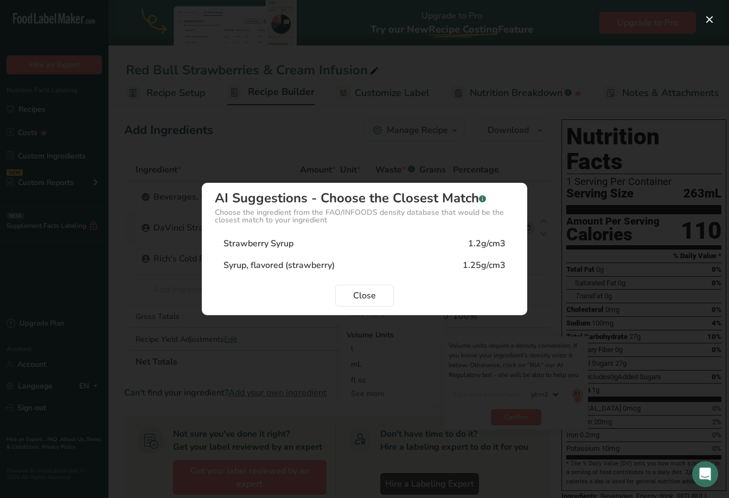
click at [267, 247] on div "Strawberry Syrup" at bounding box center [258, 243] width 70 height 13
type input "1.2"
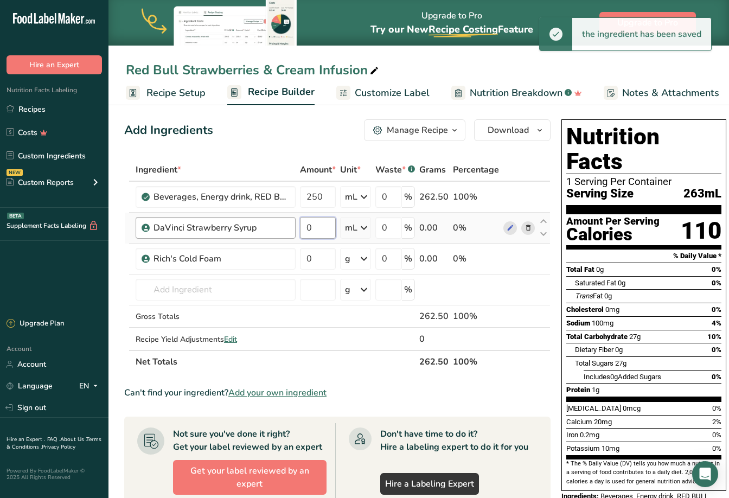
drag, startPoint x: 322, startPoint y: 227, endPoint x: 292, endPoint y: 225, distance: 29.3
click at [292, 225] on tr "DaVinci Strawberry Syrup 0 mL Weight Units g kg mg See more Volume Units l Volu…" at bounding box center [337, 228] width 425 height 31
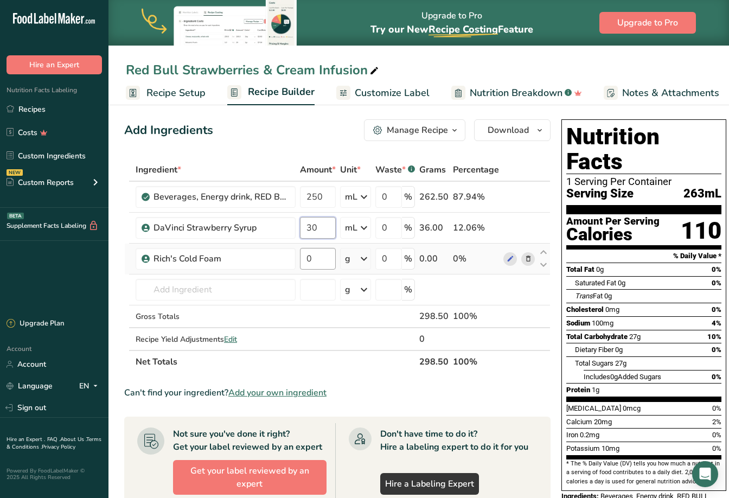
type input "30"
click at [328, 261] on div "Ingredient * Amount * Unit * Waste * .a-a{fill:#347362;}.b-a{fill:#fff;} Grams …" at bounding box center [337, 265] width 426 height 215
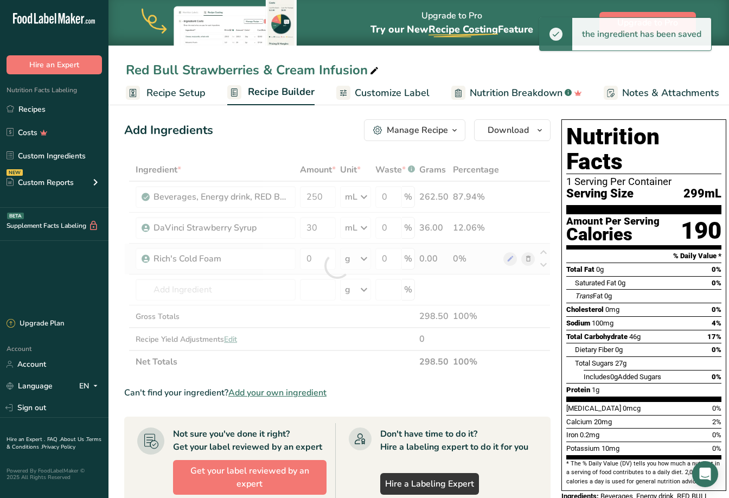
click at [365, 258] on div "Ingredient * Amount * Unit * Waste * .a-a{fill:#347362;}.b-a{fill:#fff;} Grams …" at bounding box center [337, 265] width 426 height 215
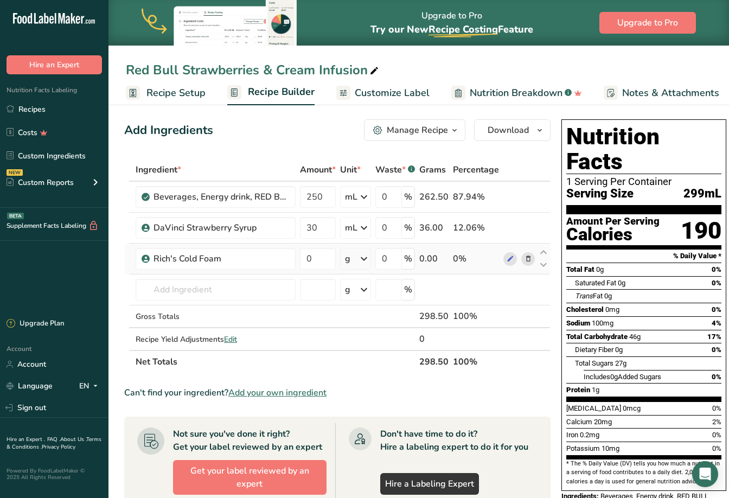
click at [365, 258] on icon at bounding box center [363, 259] width 13 height 20
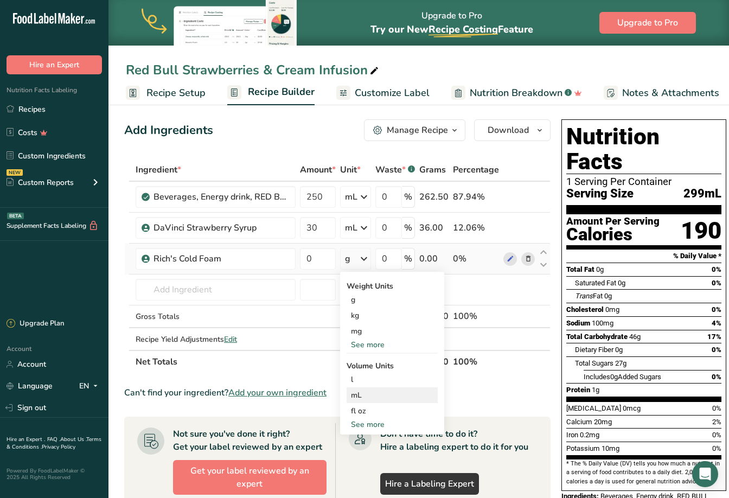
click at [358, 397] on div "mL" at bounding box center [392, 394] width 82 height 11
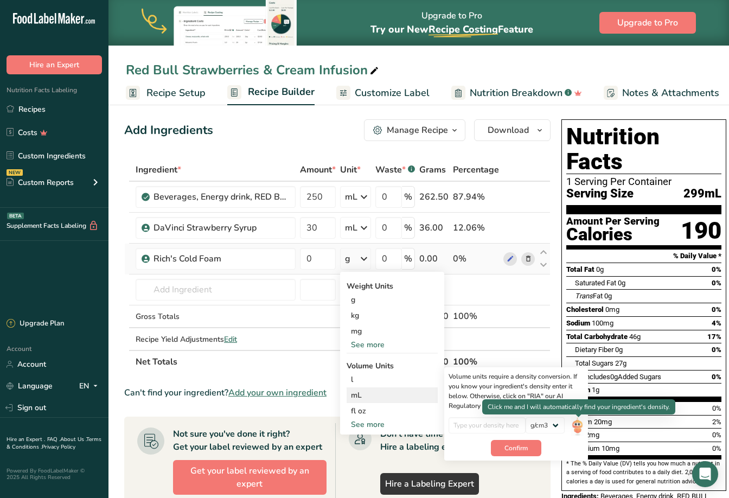
click at [582, 427] on img at bounding box center [577, 426] width 12 height 19
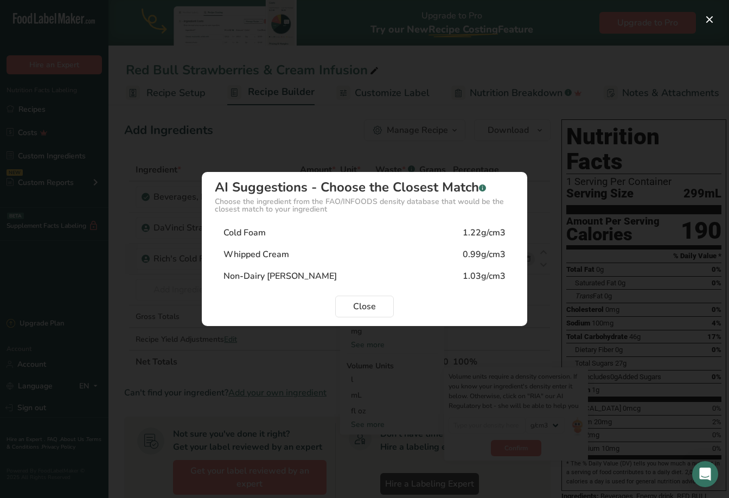
click at [232, 228] on div "Cold Foam" at bounding box center [244, 232] width 42 height 13
type input "1.22"
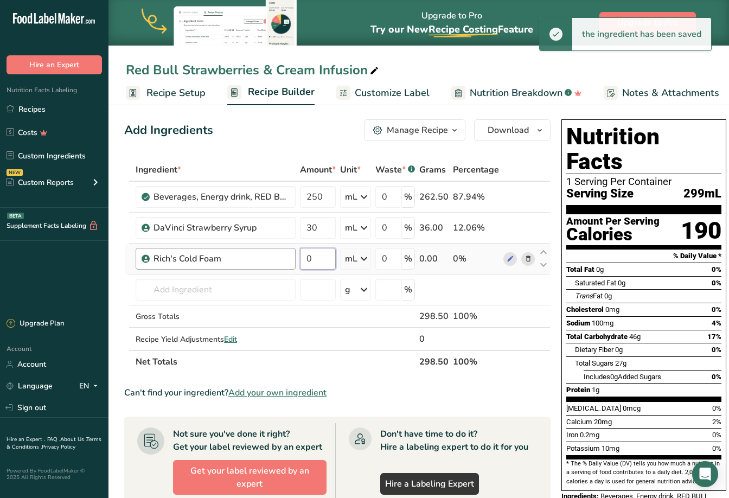
drag, startPoint x: 322, startPoint y: 257, endPoint x: 291, endPoint y: 256, distance: 30.9
click at [290, 256] on tr "Rich's Cold Foam 0 mL Weight Units g kg mg See more Volume Units l Volume units…" at bounding box center [337, 258] width 425 height 31
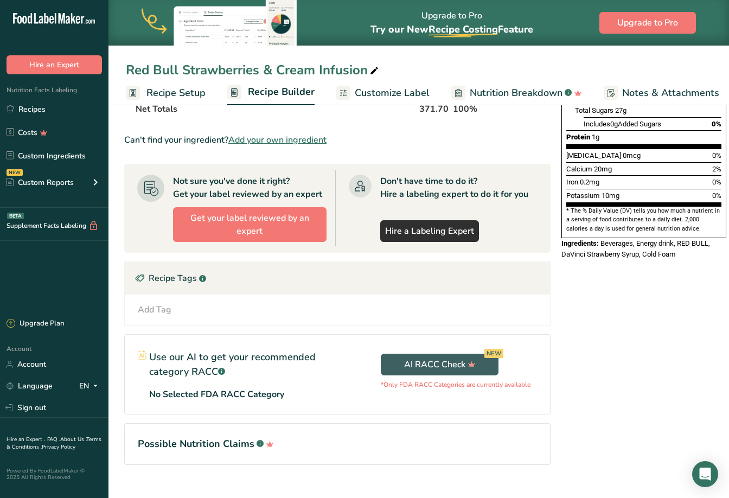
scroll to position [259, 0]
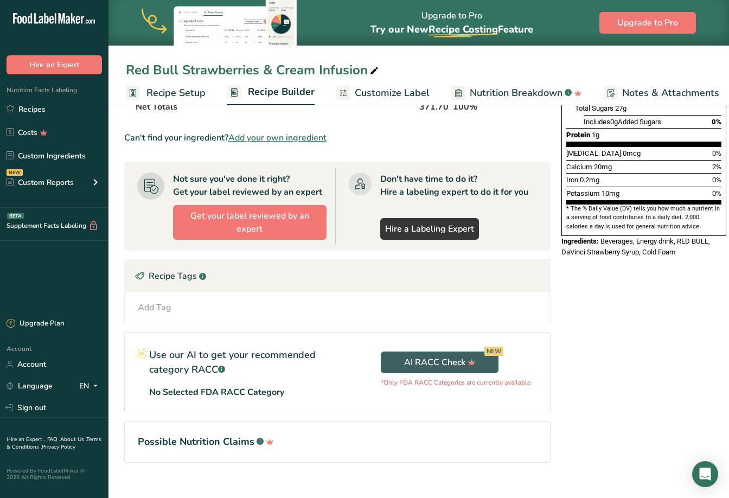
type input "60"
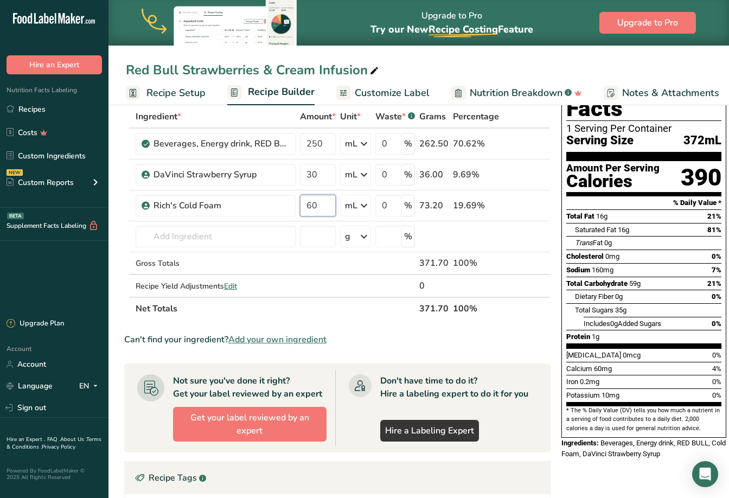
scroll to position [57, 0]
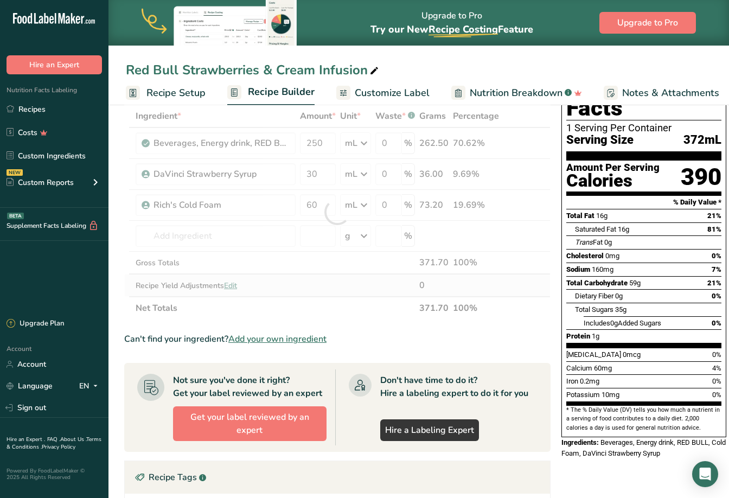
click at [231, 284] on div "Ingredient * Amount * Unit * Waste * .a-a{fill:#347362;}.b-a{fill:#fff;} Grams …" at bounding box center [337, 212] width 426 height 215
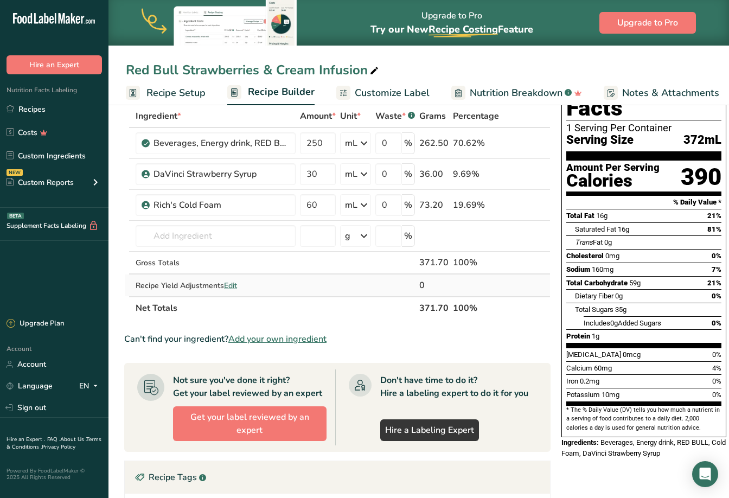
click at [235, 285] on span "Edit" at bounding box center [230, 285] width 13 height 10
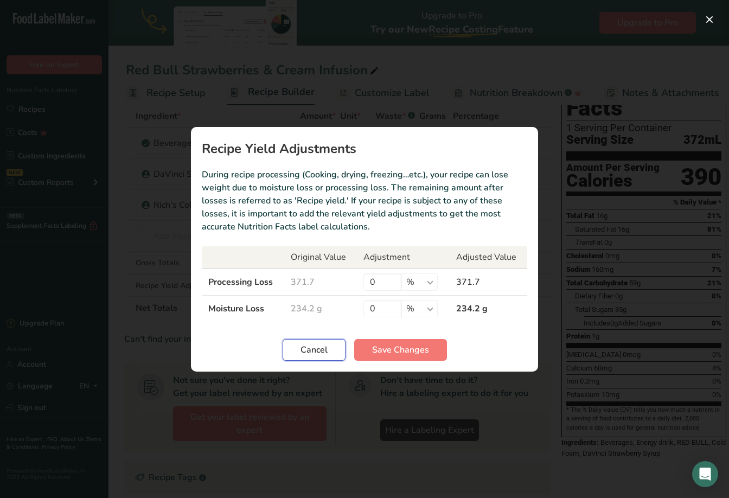
click at [322, 347] on span "Cancel" at bounding box center [313, 349] width 27 height 13
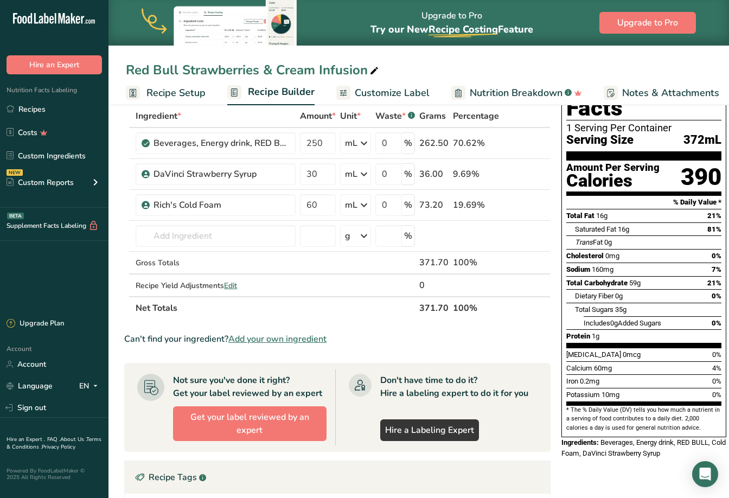
click at [601, 173] on div "Calories" at bounding box center [612, 181] width 93 height 16
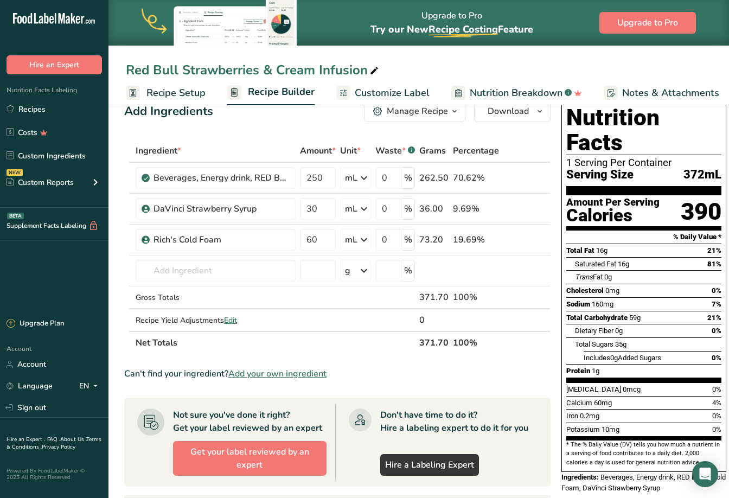
scroll to position [0, 0]
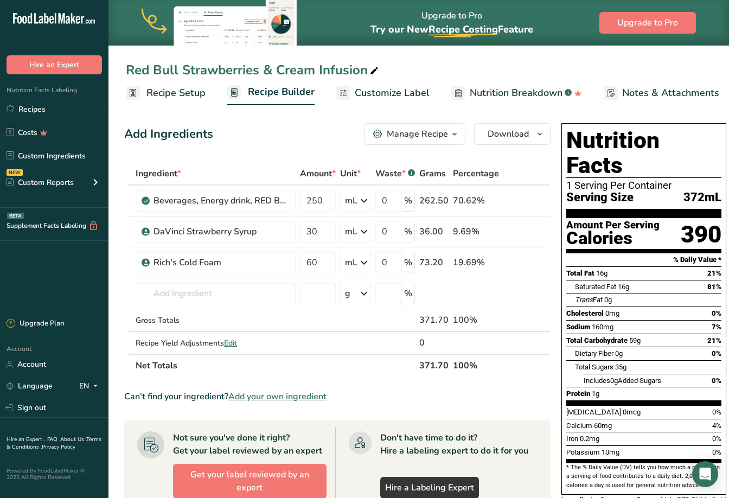
drag, startPoint x: 569, startPoint y: 200, endPoint x: 723, endPoint y: 221, distance: 155.5
click at [723, 221] on div "Nutrition Facts 1 Serving Per Container Serving Size 372mL Amount Per Serving C…" at bounding box center [643, 308] width 165 height 371
drag, startPoint x: 566, startPoint y: 161, endPoint x: 714, endPoint y: 179, distance: 149.1
click at [728, 172] on div "Nutrition Facts 1 Serving Per Container Serving Size 372mL Amount Per Serving C…" at bounding box center [644, 319] width 174 height 401
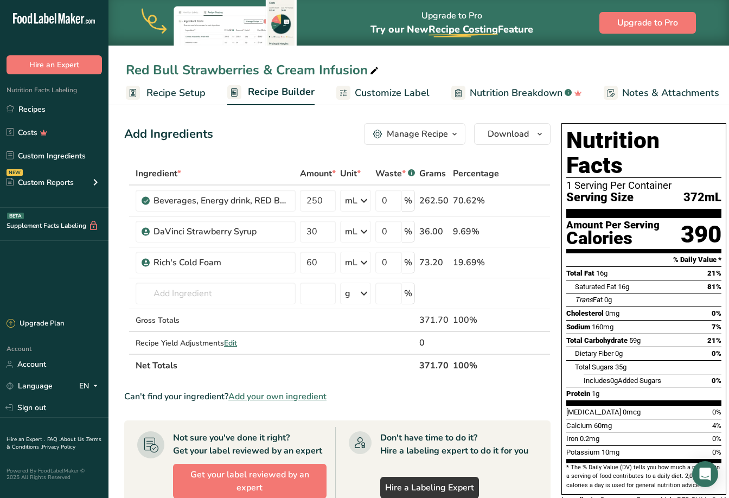
click at [649, 112] on section "Add Ingredients Manage Recipe Delete Recipe Duplicate Recipe Scale Recipe Save …" at bounding box center [417, 437] width 620 height 672
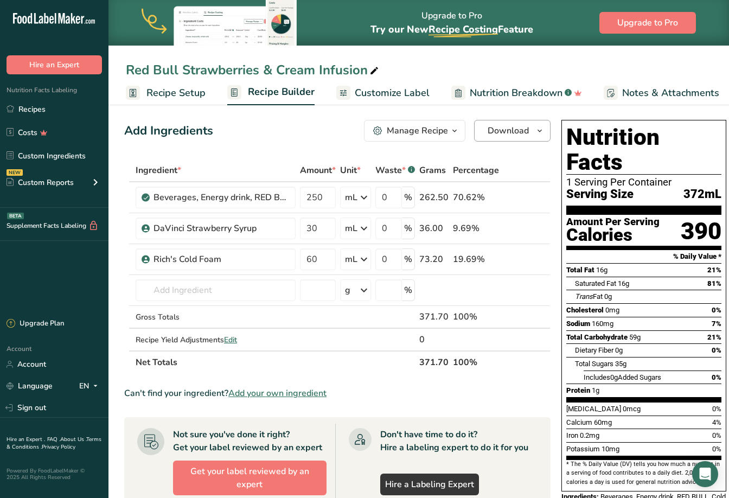
scroll to position [0, 0]
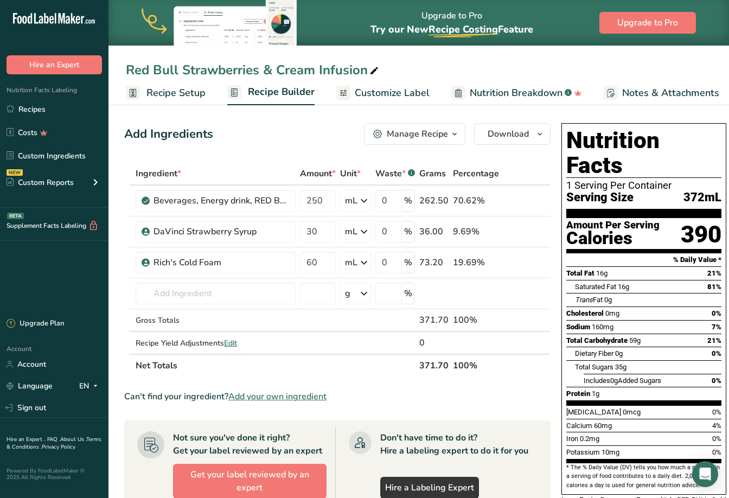
click at [389, 88] on span "Customize Label" at bounding box center [392, 93] width 75 height 15
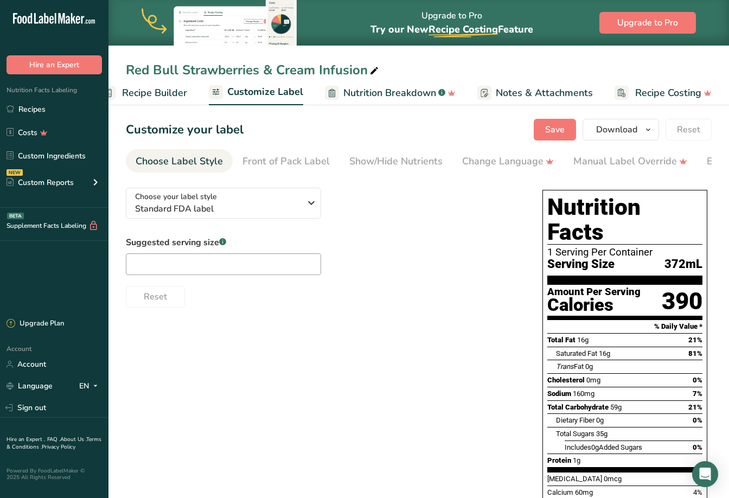
click at [593, 209] on h1 "Nutrition Facts" at bounding box center [624, 220] width 155 height 50
click at [587, 247] on div "1 Serving Per Container" at bounding box center [624, 252] width 155 height 11
click at [258, 159] on div "Front of Pack Label" at bounding box center [282, 161] width 87 height 15
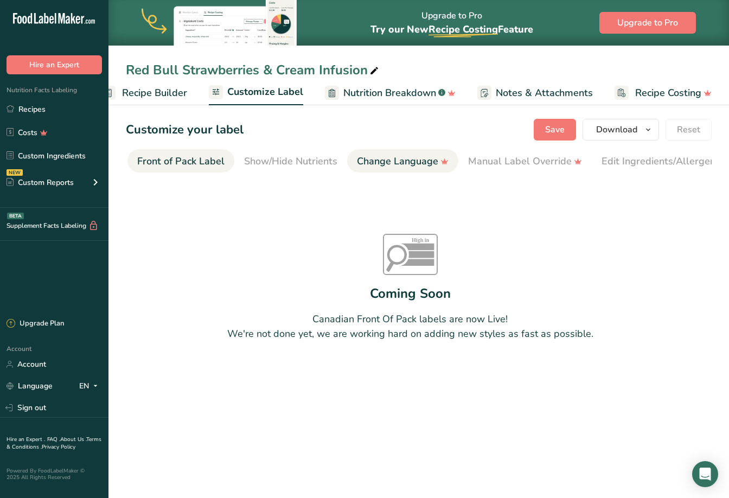
click at [380, 159] on div "Change Language" at bounding box center [403, 161] width 92 height 15
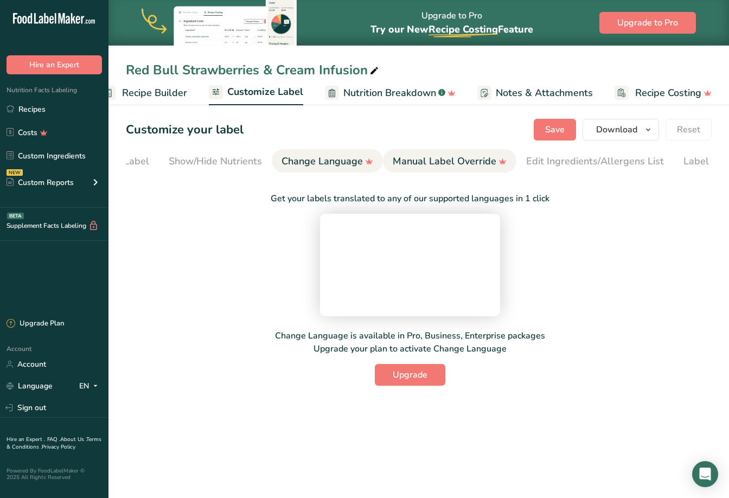
scroll to position [0, 228]
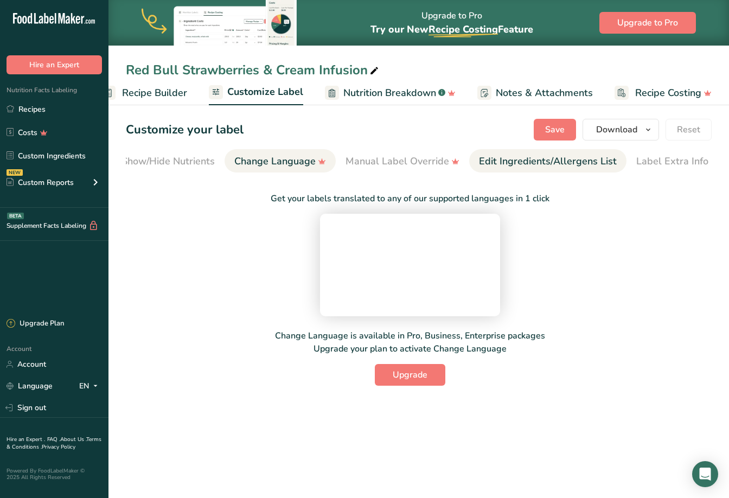
click at [492, 161] on div "Edit Ingredients/Allergens List" at bounding box center [548, 161] width 138 height 15
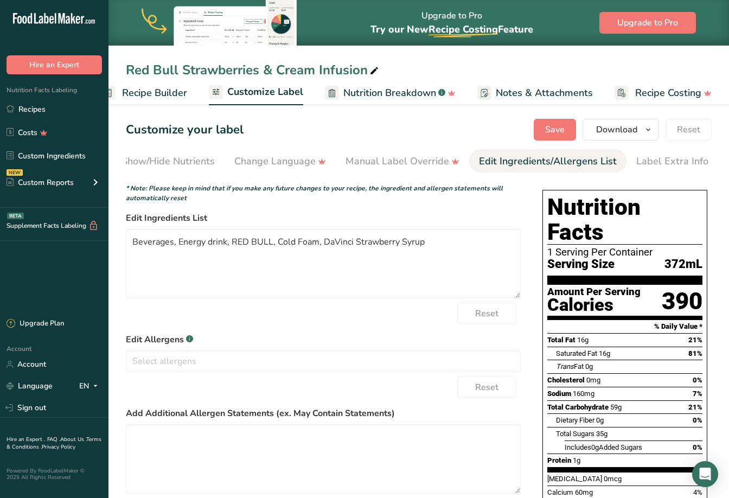
click at [494, 161] on div "Edit Ingredients/Allergens List" at bounding box center [548, 161] width 138 height 15
click at [657, 154] on div "Label Extra Info" at bounding box center [672, 161] width 72 height 15
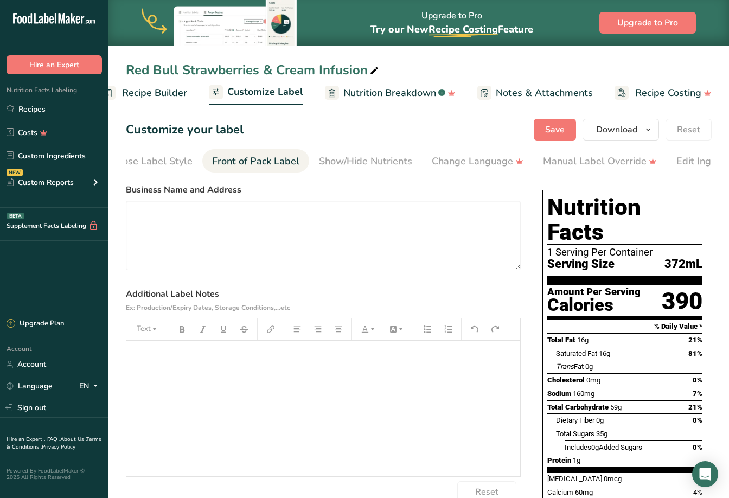
scroll to position [0, 0]
click at [174, 165] on div "Choose Label Style" at bounding box center [179, 161] width 87 height 15
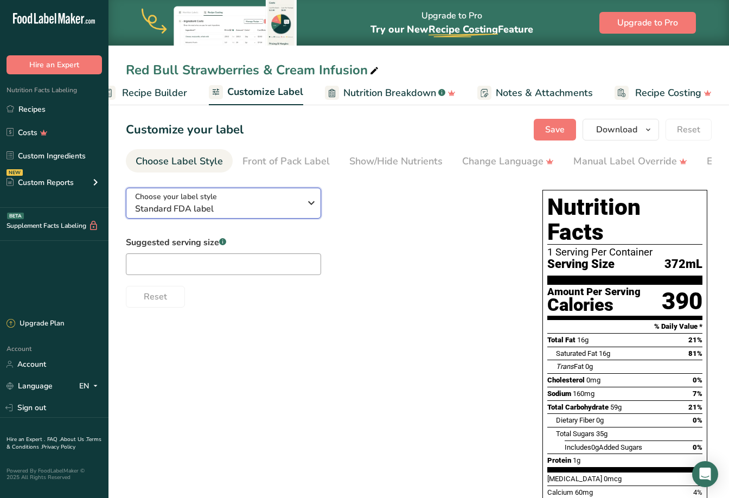
click at [312, 205] on icon "button" at bounding box center [311, 203] width 13 height 20
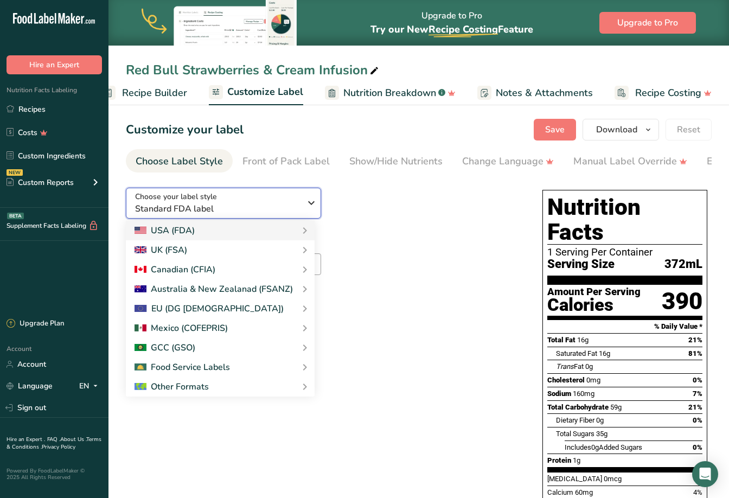
click at [312, 205] on icon "button" at bounding box center [311, 203] width 13 height 20
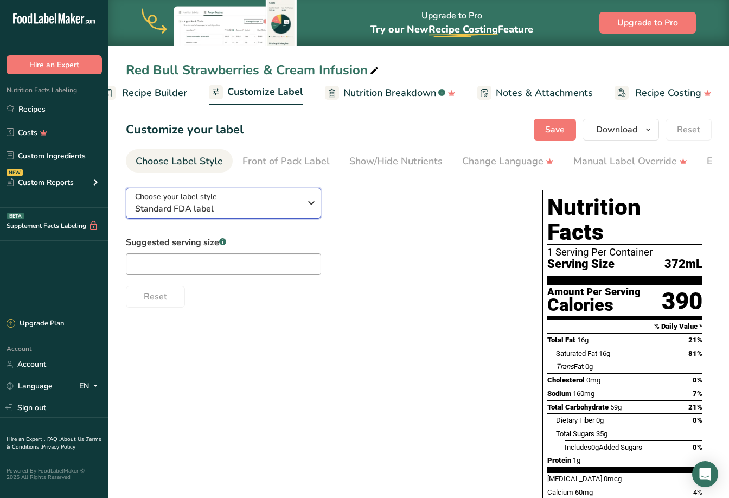
click at [310, 205] on icon "button" at bounding box center [311, 203] width 13 height 20
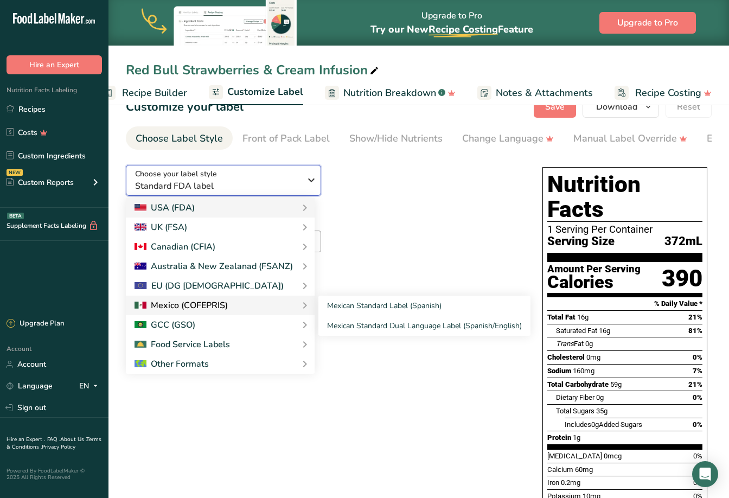
scroll to position [24, 0]
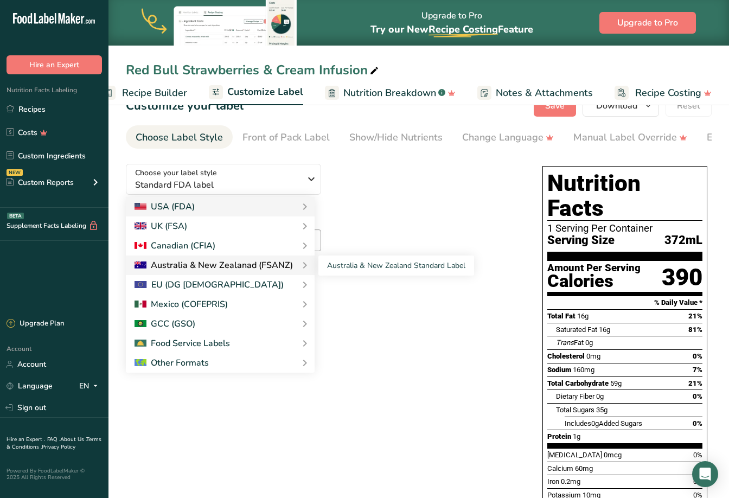
click at [170, 261] on div "Australia & New Zealanad (FSANZ)" at bounding box center [213, 265] width 158 height 13
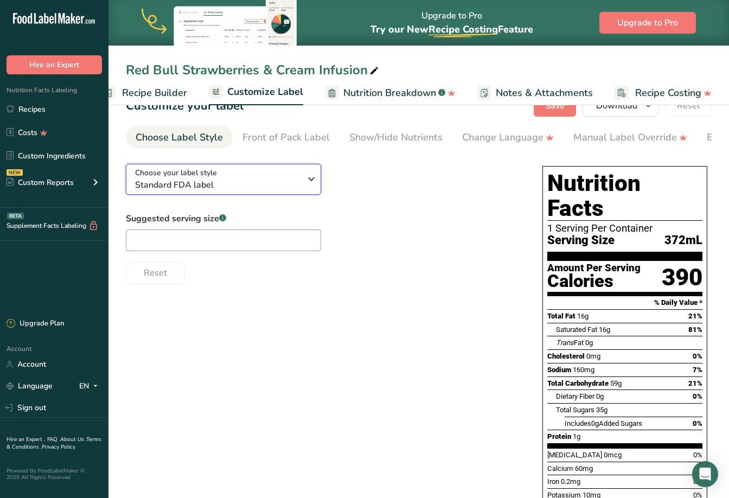
click at [312, 183] on icon "button" at bounding box center [311, 179] width 13 height 20
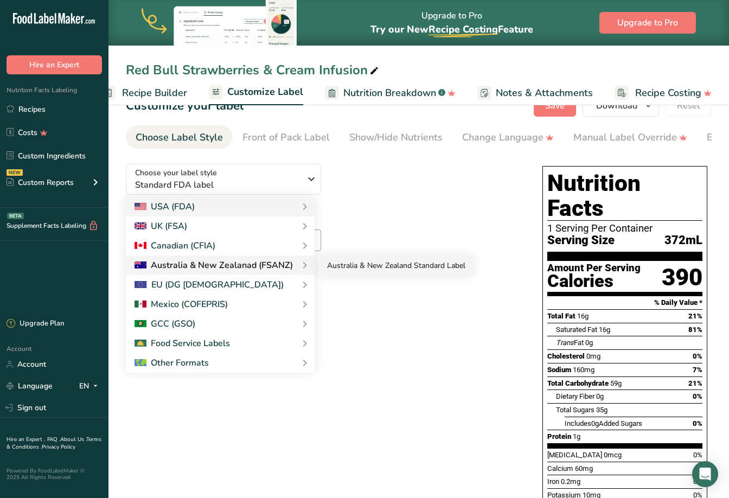
click at [339, 264] on link "Australia & New Zealand Standard Label" at bounding box center [396, 265] width 156 height 20
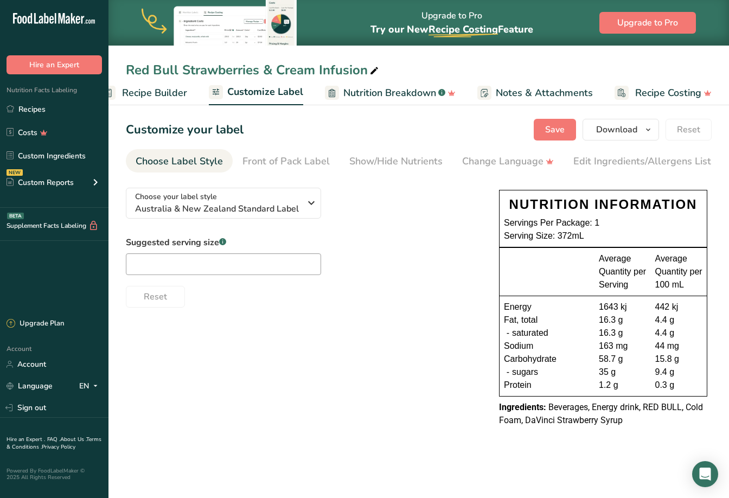
scroll to position [0, 0]
click at [567, 239] on div "Serving Size: 372mL" at bounding box center [603, 235] width 198 height 13
click at [431, 248] on div "Suggested serving size .a-a{fill:#347362;}.b-a{fill:#fff;} Reset" at bounding box center [301, 272] width 351 height 72
click at [158, 268] on input "text" at bounding box center [223, 264] width 195 height 22
type input "5"
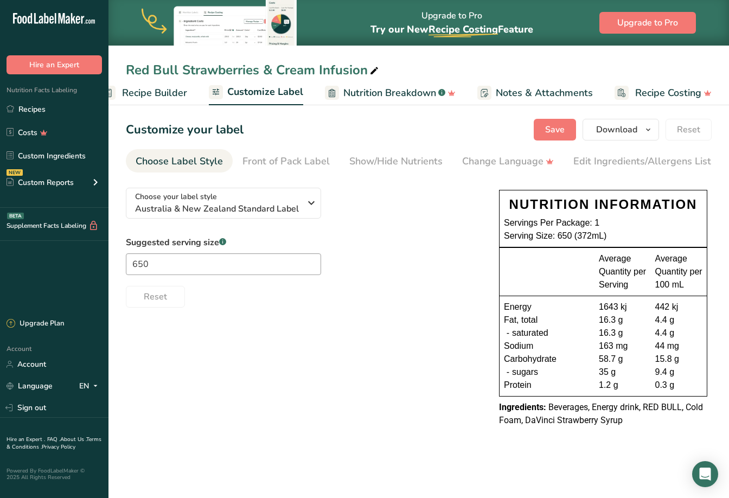
click at [636, 240] on div "Serving Size: 650 (372mL)" at bounding box center [603, 235] width 198 height 13
click at [440, 304] on div "Reset" at bounding box center [301, 294] width 351 height 26
click at [168, 279] on div "Suggested serving size .a-a{fill:#347362;}.b-a{fill:#fff;} 650 Reset" at bounding box center [301, 272] width 351 height 72
click at [171, 272] on input "650" at bounding box center [223, 264] width 195 height 22
type input "650ml"
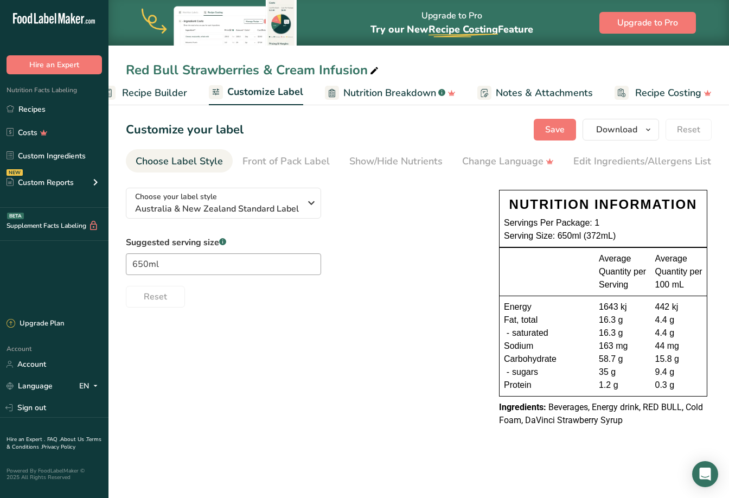
click at [328, 317] on div "Choose your label style Australia & New Zealand Standard Label USA (FDA) Standa…" at bounding box center [419, 308] width 586 height 259
drag, startPoint x: 170, startPoint y: 268, endPoint x: 107, endPoint y: 269, distance: 62.9
click at [107, 269] on div ".a-20{fill:#fff;} Hire an Expert Nutrition Facts Labeling Recipes Costs Custom …" at bounding box center [364, 249] width 729 height 498
click at [178, 268] on input "text" at bounding box center [223, 264] width 195 height 22
type input "650ml"
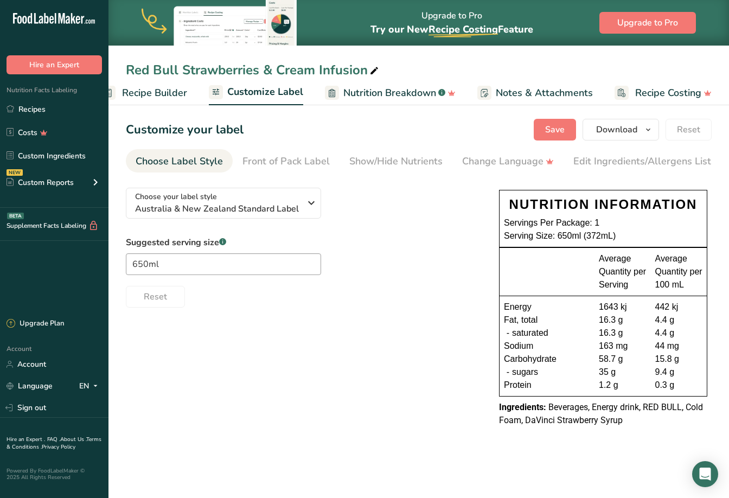
click at [298, 328] on div "Choose your label style Australia & New Zealand Standard Label USA (FDA) Standa…" at bounding box center [419, 308] width 586 height 259
click at [188, 161] on div "Choose Label Style" at bounding box center [179, 161] width 87 height 15
click at [673, 164] on div "Label Extra Info" at bounding box center [672, 161] width 72 height 15
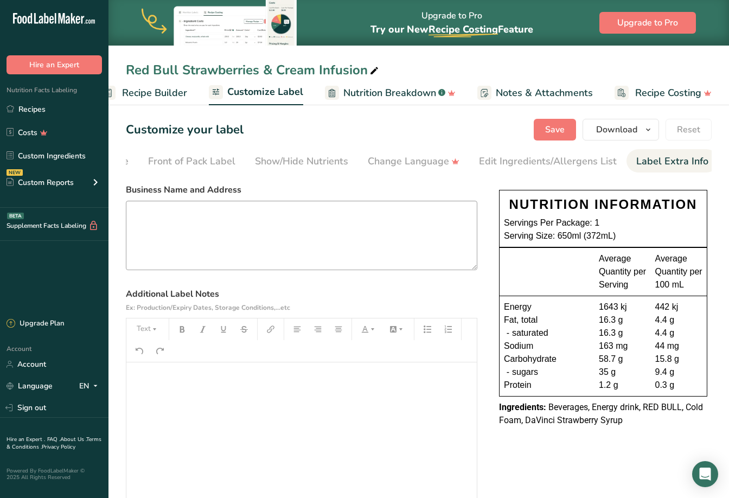
scroll to position [47, 0]
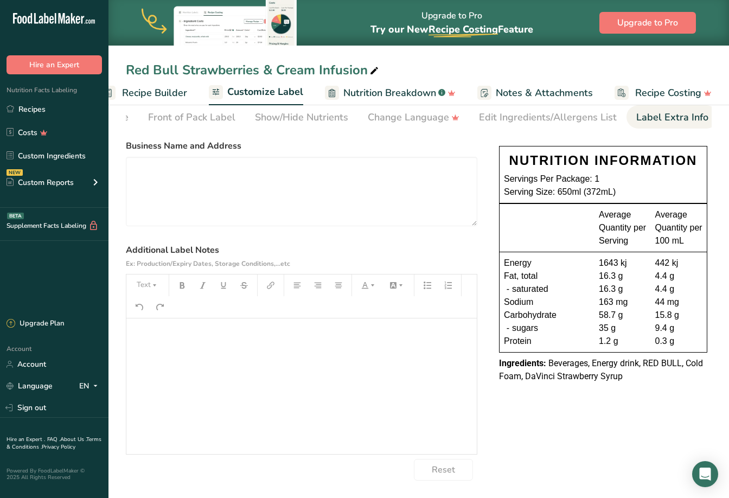
click at [499, 134] on section "Customize your label Save Download Choose what to show on your downloaded label…" at bounding box center [418, 277] width 620 height 440
click at [499, 112] on div "Edit Ingredients/Allergens List" at bounding box center [548, 117] width 138 height 15
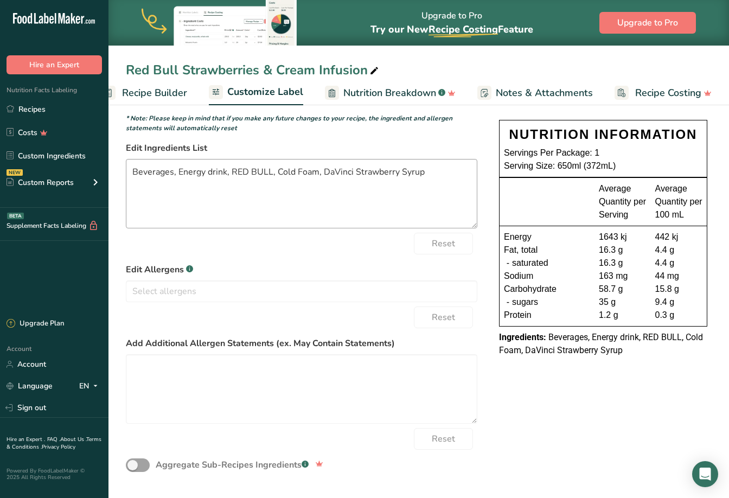
scroll to position [0, 0]
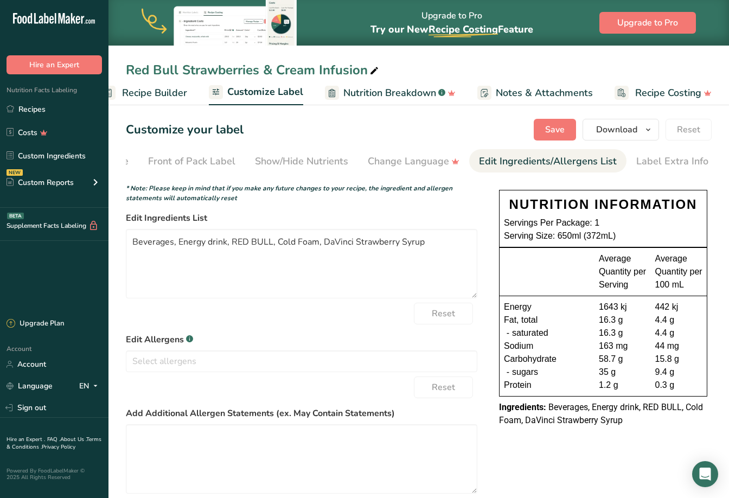
click at [654, 271] on div "Average Quantity per Serving Average Quantity per 100 mL" at bounding box center [603, 271] width 198 height 39
drag, startPoint x: 620, startPoint y: 291, endPoint x: 516, endPoint y: 255, distance: 109.6
click at [619, 291] on div "Average Quantity per Serving" at bounding box center [623, 271] width 48 height 39
click at [363, 159] on li "Change Language" at bounding box center [413, 160] width 111 height 23
click at [315, 157] on div "Show/Hide Nutrients" at bounding box center [301, 161] width 93 height 15
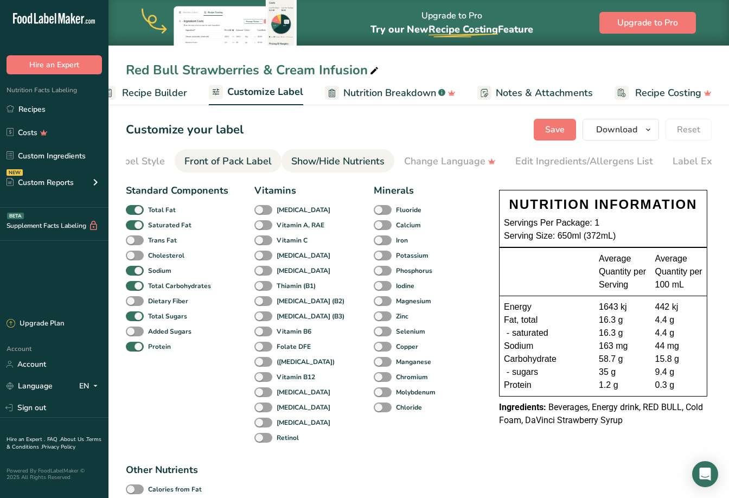
click at [257, 155] on div "Front of Pack Label" at bounding box center [227, 161] width 87 height 15
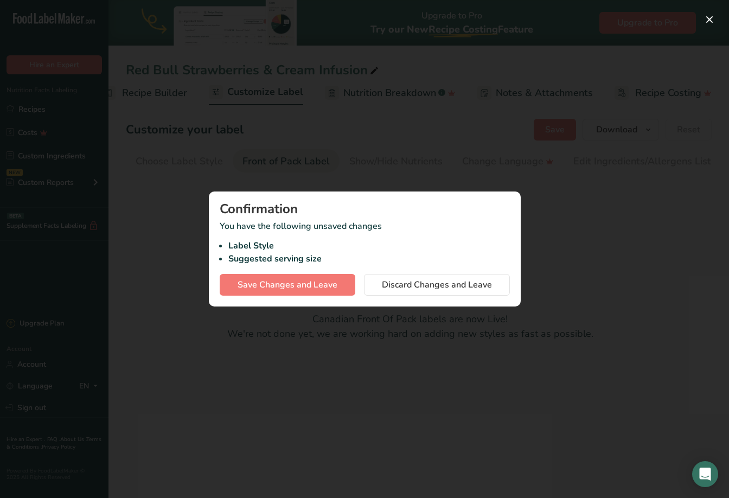
click at [604, 191] on div at bounding box center [364, 249] width 729 height 498
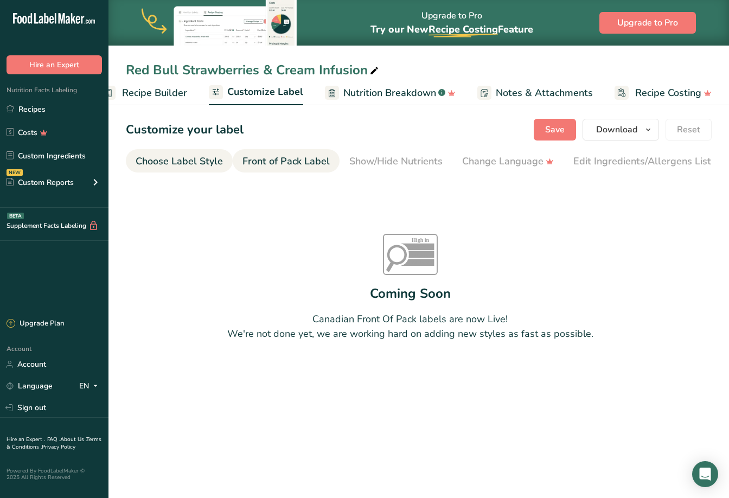
click at [198, 162] on div "Choose Label Style" at bounding box center [179, 161] width 87 height 15
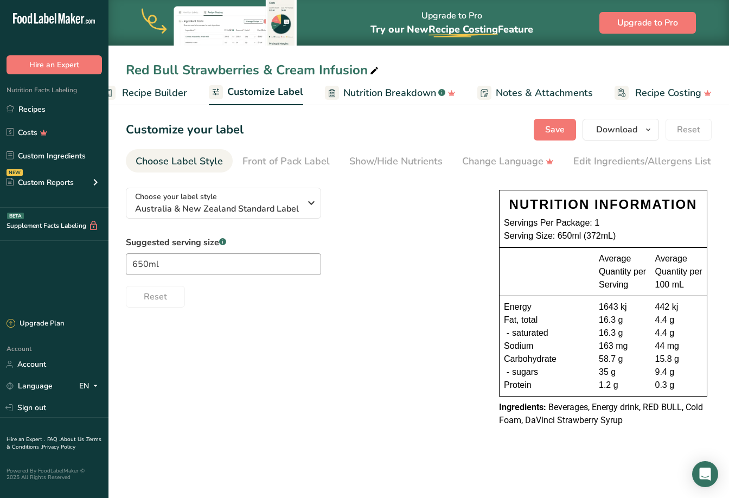
click at [268, 92] on span "Customize Label" at bounding box center [265, 92] width 76 height 15
click at [268, 89] on span "Customize Label" at bounding box center [265, 92] width 76 height 15
click at [164, 94] on span "Recipe Builder" at bounding box center [154, 93] width 65 height 15
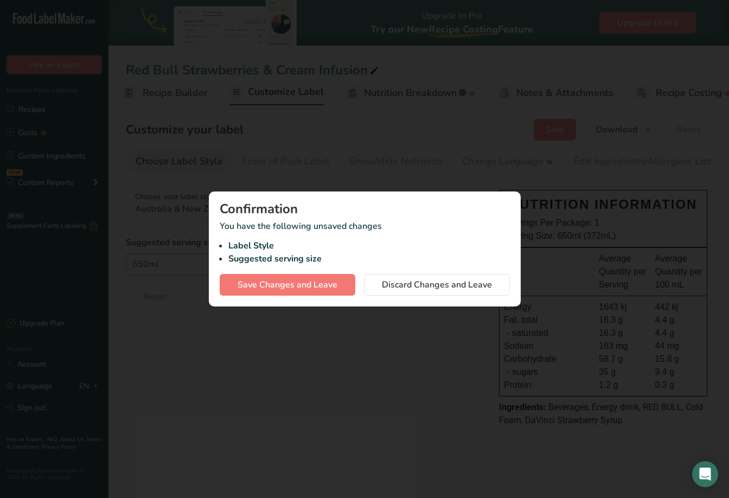
scroll to position [0, 105]
click at [304, 279] on span "Save Changes and Leave" at bounding box center [288, 284] width 100 height 13
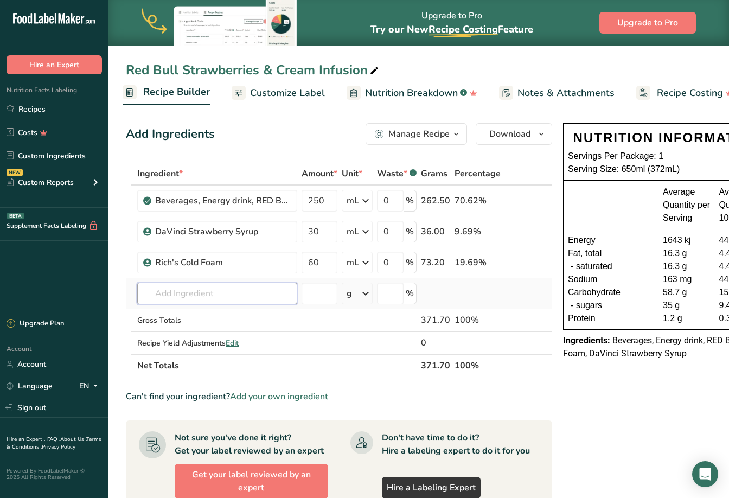
click at [185, 298] on input "text" at bounding box center [217, 294] width 160 height 22
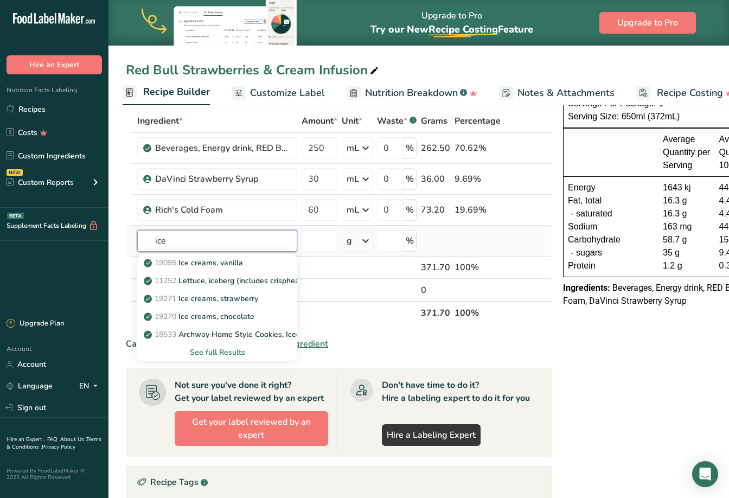
scroll to position [55, 0]
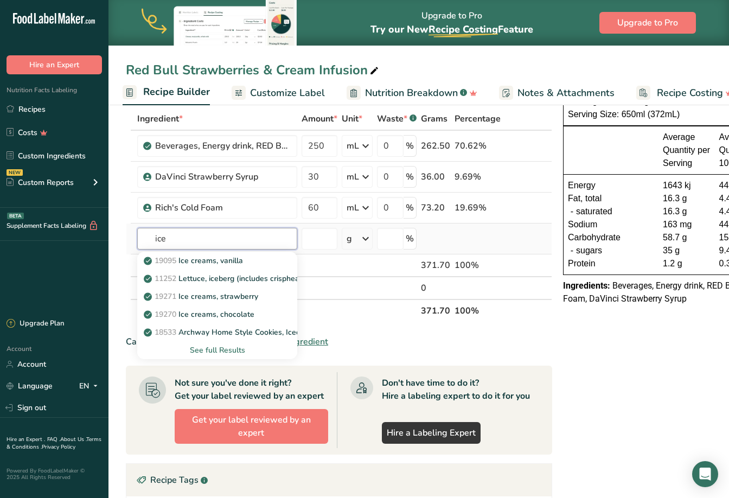
type input "ice"
click at [209, 350] on div "See full Results" at bounding box center [217, 349] width 143 height 11
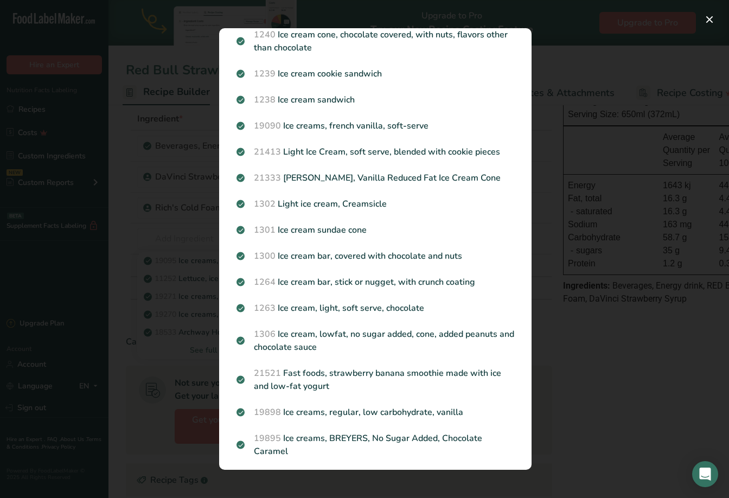
scroll to position [798, 0]
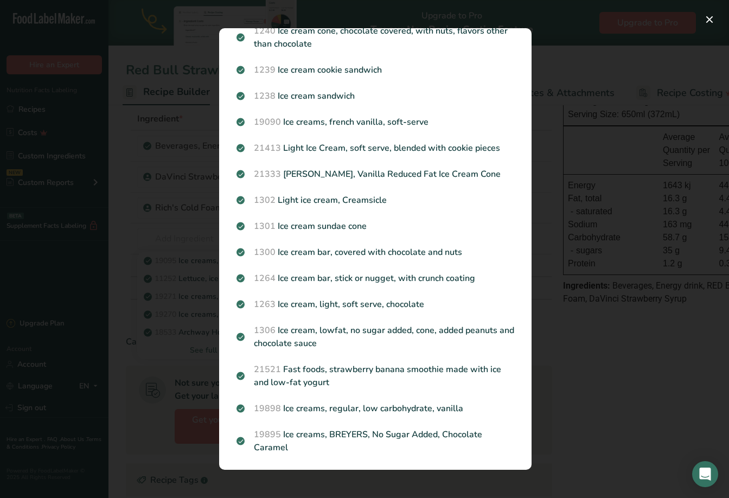
click at [162, 351] on div "Search results modal" at bounding box center [364, 249] width 729 height 498
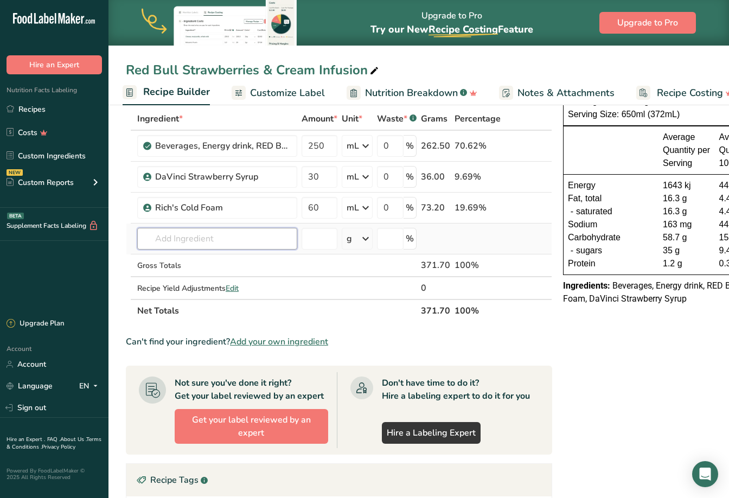
click at [219, 239] on input "text" at bounding box center [217, 239] width 160 height 22
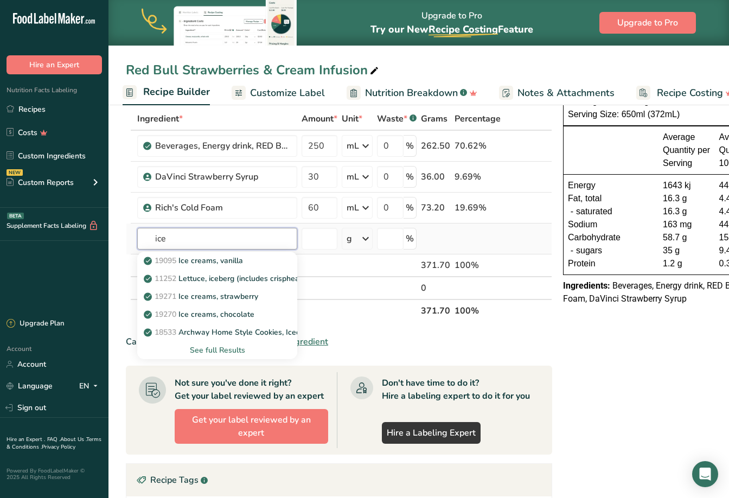
type input "ice"
click at [364, 239] on icon at bounding box center [365, 239] width 13 height 20
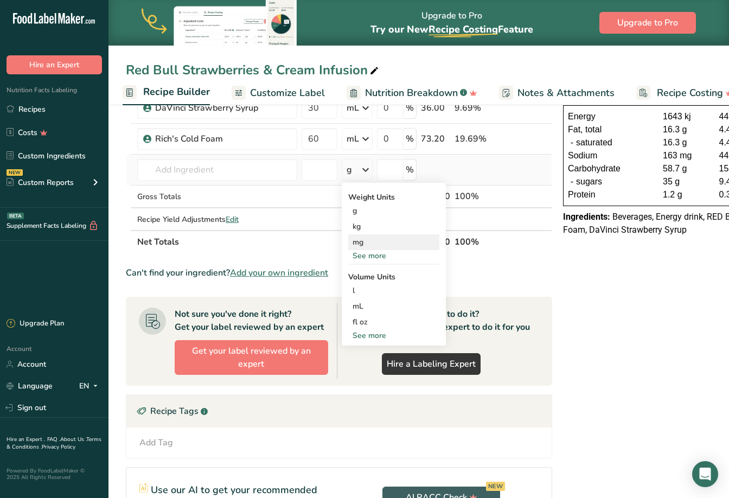
scroll to position [121, 0]
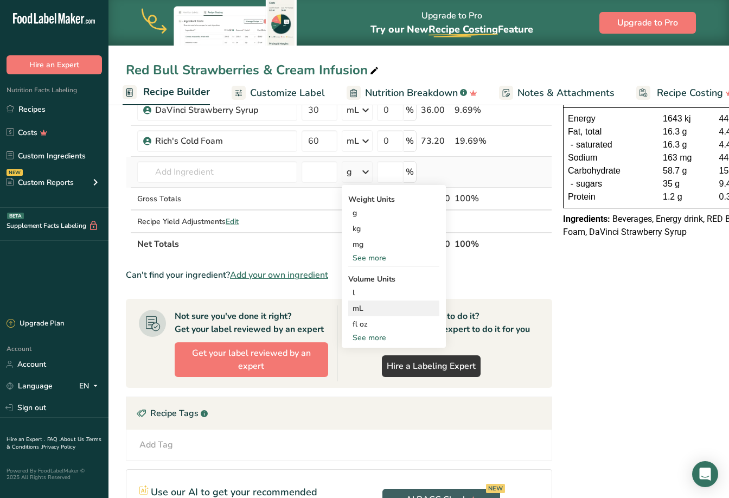
click at [374, 308] on div "mL" at bounding box center [393, 308] width 82 height 11
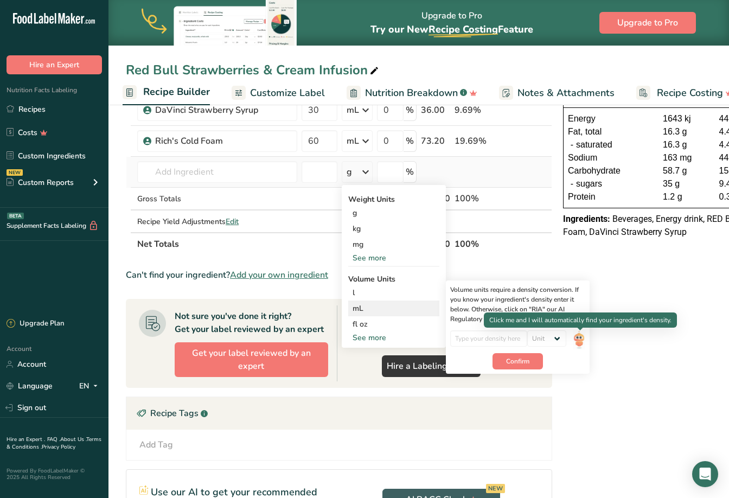
click at [580, 337] on img at bounding box center [579, 339] width 12 height 19
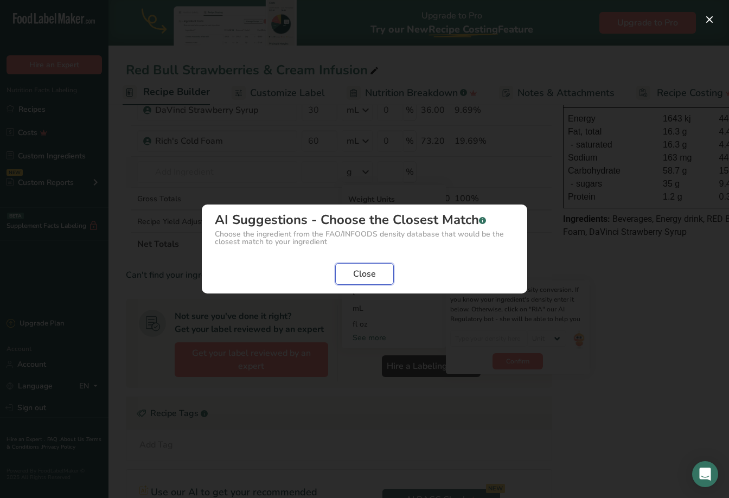
click at [345, 276] on button "Close" at bounding box center [364, 274] width 59 height 22
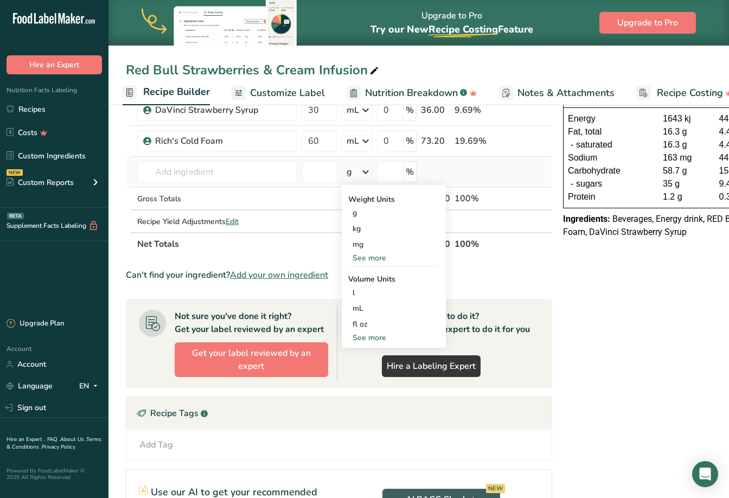
click at [241, 247] on th "Net Totals" at bounding box center [277, 243] width 284 height 23
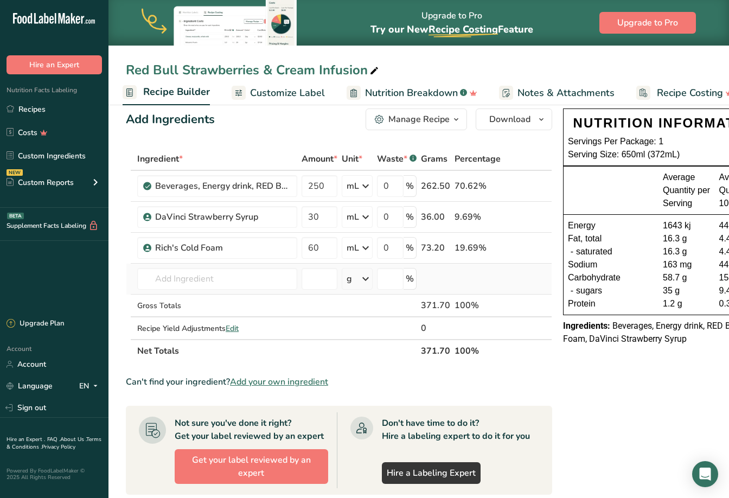
scroll to position [0, 0]
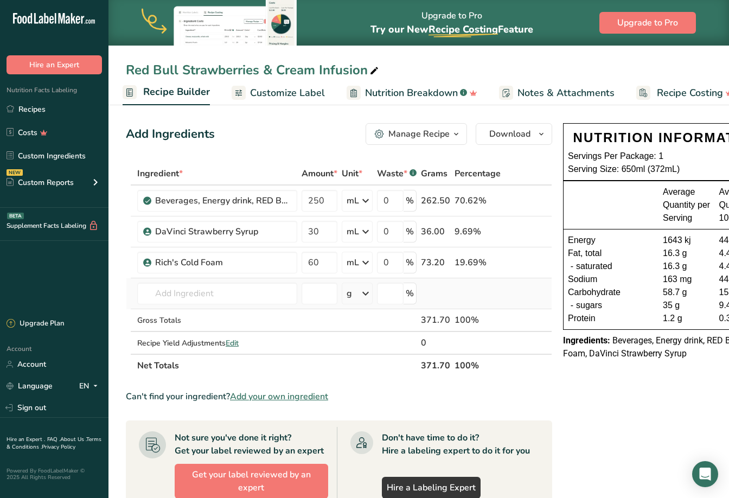
click at [394, 138] on div "Manage Recipe" at bounding box center [418, 133] width 61 height 13
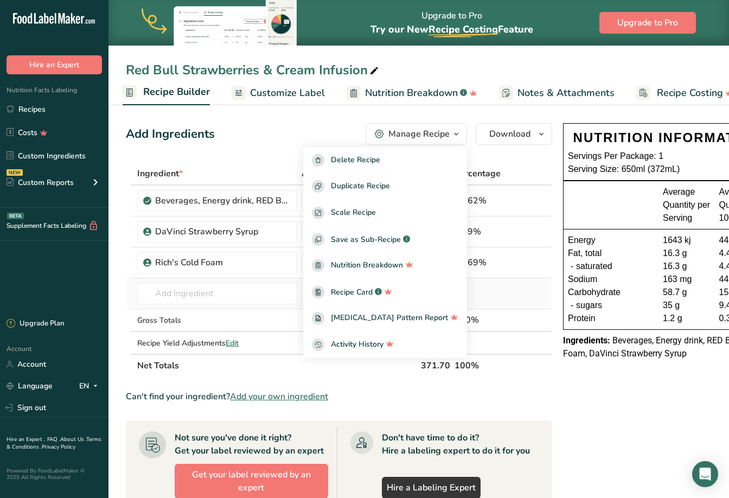
click at [284, 147] on div "Add Ingredients Manage Recipe Delete Recipe Duplicate Recipe Scale Recipe Save …" at bounding box center [342, 437] width 433 height 637
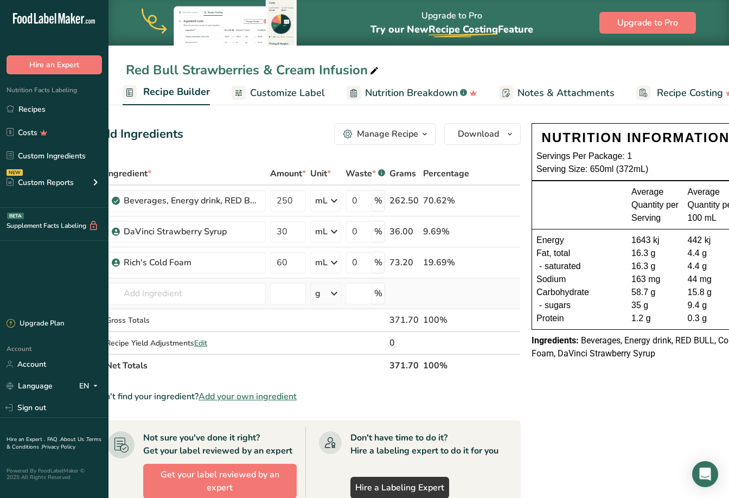
scroll to position [0, 45]
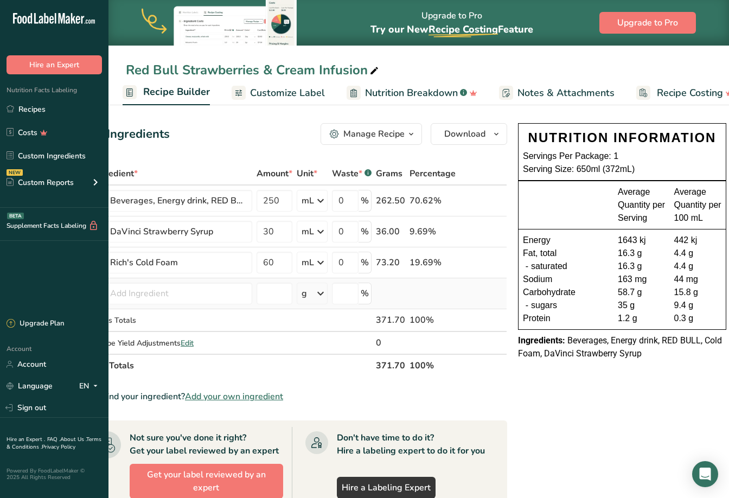
click at [631, 169] on div "Serving Size: 650ml (372mL)" at bounding box center [622, 169] width 198 height 13
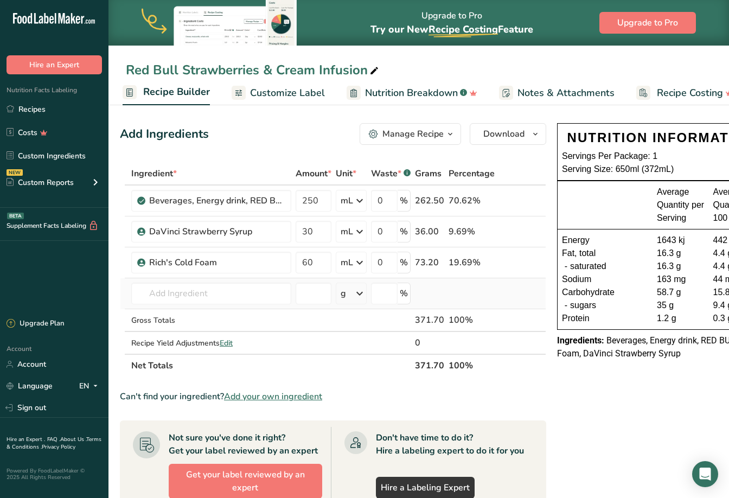
scroll to position [0, 5]
click at [274, 90] on span "Customize Label" at bounding box center [287, 93] width 75 height 15
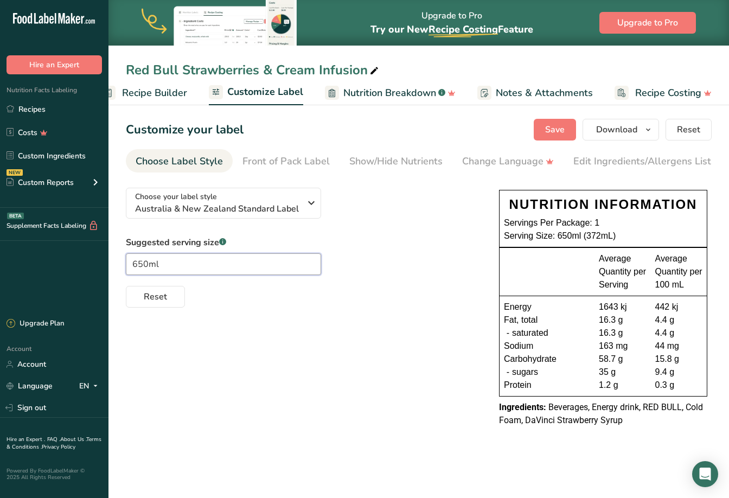
drag, startPoint x: 172, startPoint y: 274, endPoint x: 108, endPoint y: 270, distance: 63.6
click at [108, 270] on section "Customize your label Save Download Choose what to show on your downloaded label…" at bounding box center [418, 278] width 620 height 354
click at [286, 357] on div "Choose your label style Australia & New Zealand Standard Label USA (FDA) Standa…" at bounding box center [419, 308] width 586 height 259
click at [164, 265] on input "text" at bounding box center [223, 264] width 195 height 22
type input "Liquid Volume"
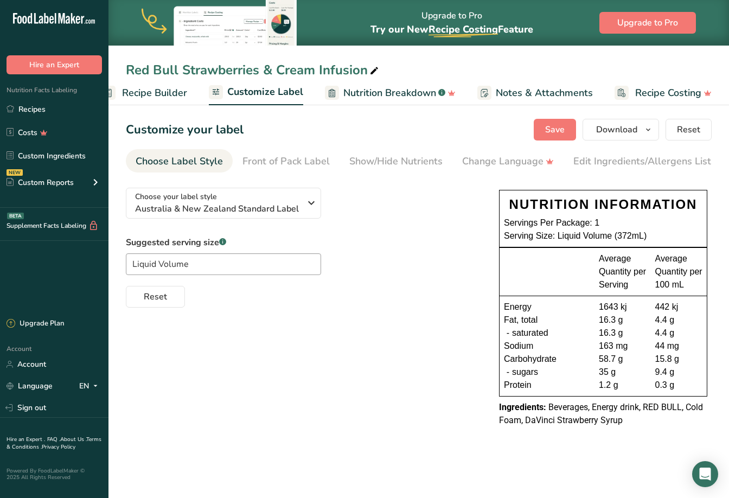
click at [419, 315] on div "Choose your label style Australia & New Zealand Standard Label USA (FDA) Standa…" at bounding box center [419, 308] width 586 height 259
click at [548, 122] on button "Save" at bounding box center [555, 130] width 42 height 22
click at [628, 124] on span "Download" at bounding box center [616, 129] width 41 height 13
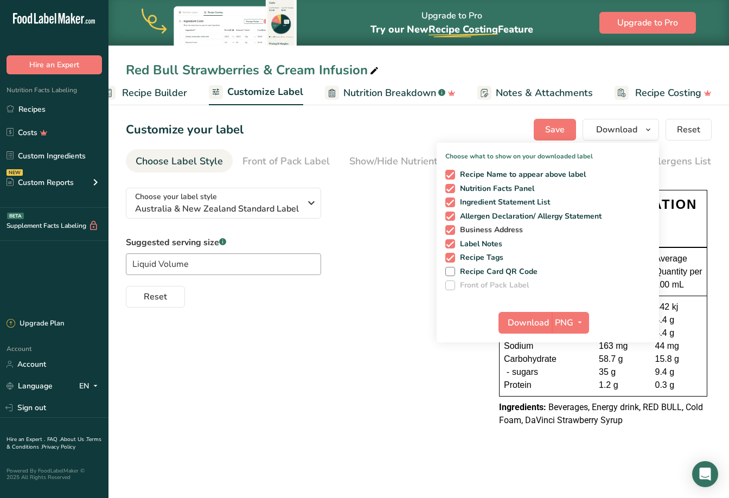
click at [448, 228] on span at bounding box center [450, 230] width 10 height 10
click at [448, 228] on input "Business Address" at bounding box center [448, 229] width 7 height 7
checkbox input "false"
click at [450, 239] on span at bounding box center [450, 244] width 10 height 10
click at [450, 240] on input "Label Notes" at bounding box center [448, 243] width 7 height 7
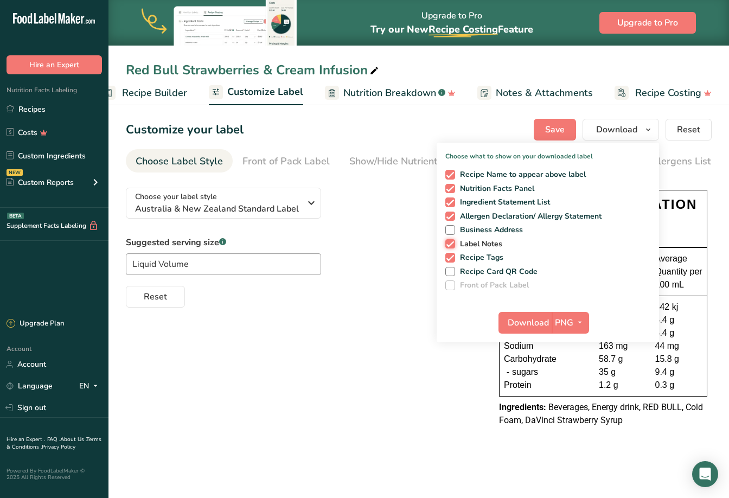
checkbox input "false"
click at [527, 319] on span "Download" at bounding box center [528, 322] width 41 height 13
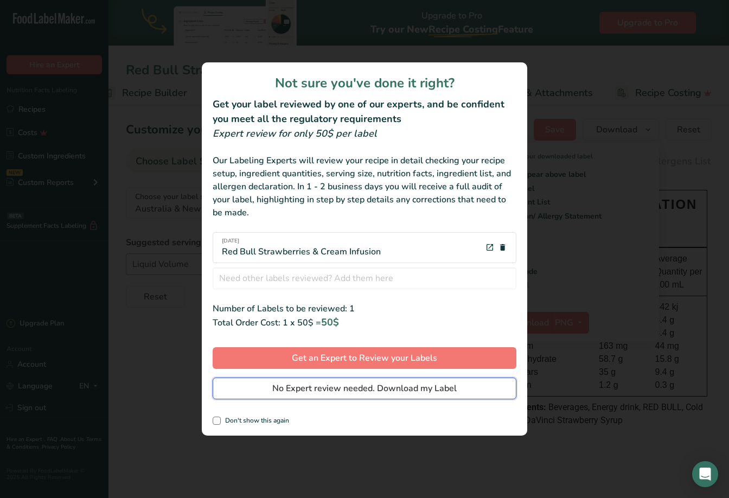
click at [308, 387] on span "No Expert review needed. Download my Label" at bounding box center [364, 388] width 184 height 13
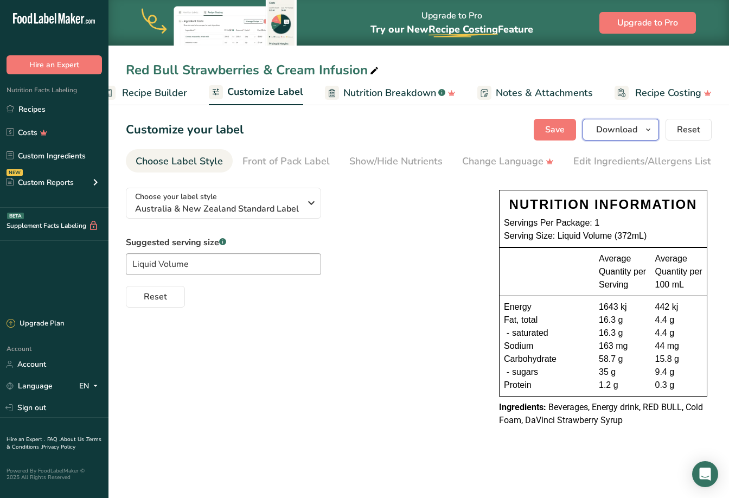
click at [636, 129] on span "Download" at bounding box center [616, 129] width 41 height 13
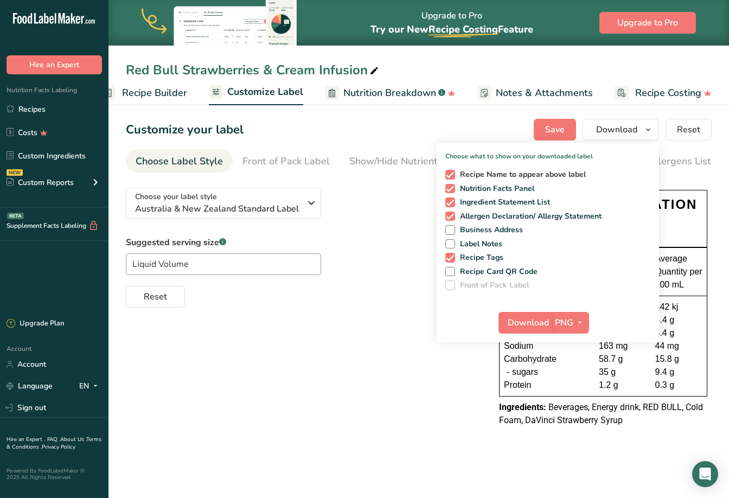
click at [452, 175] on span at bounding box center [450, 175] width 10 height 10
click at [452, 175] on input "Recipe Name to appear above label" at bounding box center [448, 174] width 7 height 7
checkbox input "false"
click at [537, 319] on span "Download" at bounding box center [528, 322] width 41 height 13
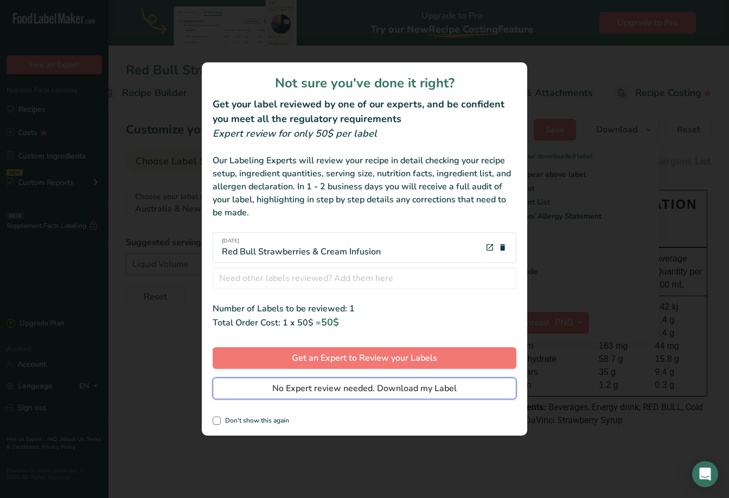
click at [410, 384] on span "No Expert review needed. Download my Label" at bounding box center [364, 388] width 184 height 13
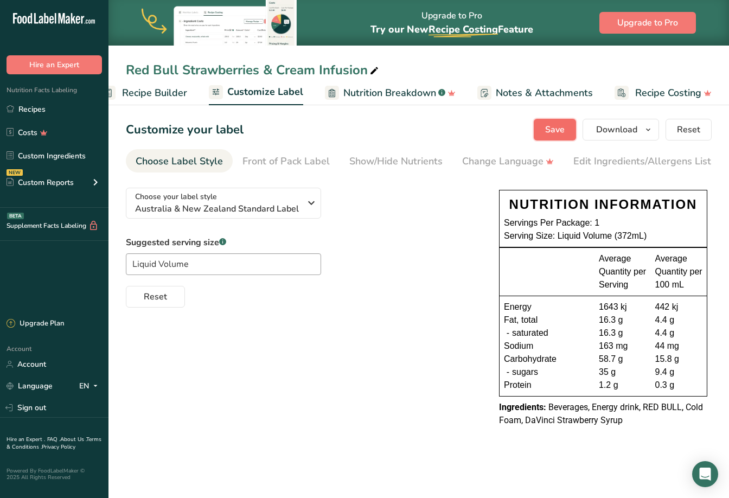
click at [557, 129] on span "Save" at bounding box center [555, 129] width 20 height 13
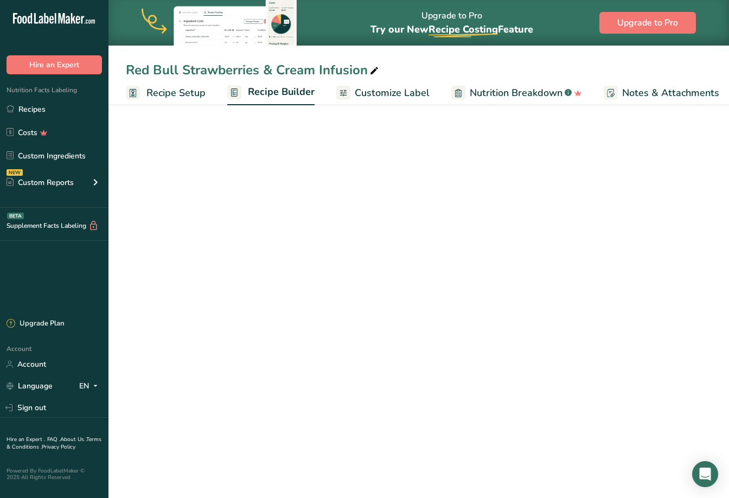
click at [188, 90] on span "Recipe Setup" at bounding box center [175, 93] width 59 height 15
select select "22"
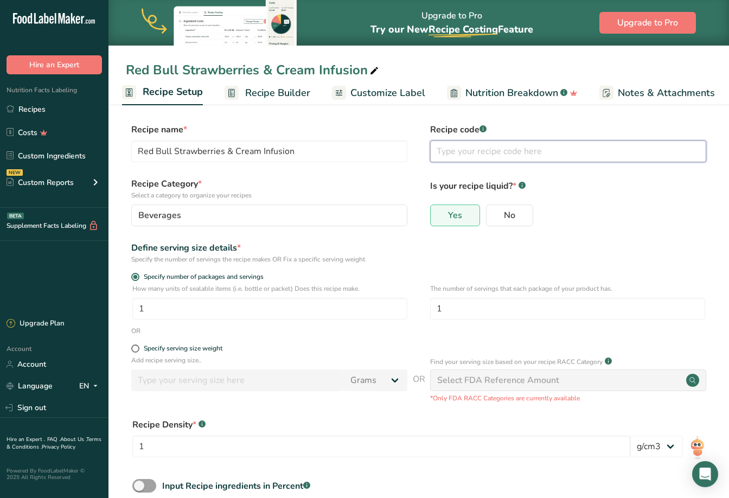
drag, startPoint x: 474, startPoint y: 150, endPoint x: 486, endPoint y: 145, distance: 13.4
click at [477, 149] on input "text" at bounding box center [568, 151] width 276 height 22
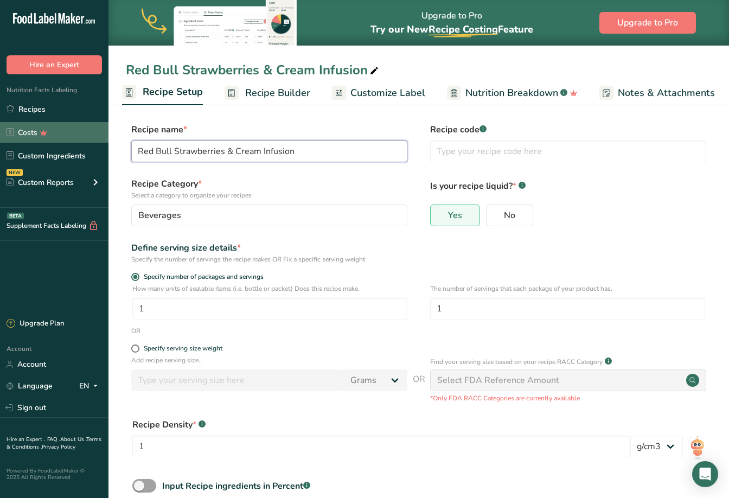
drag, startPoint x: 283, startPoint y: 151, endPoint x: 92, endPoint y: 141, distance: 190.6
click at [92, 141] on div ".a-20{fill:#fff;} Hire an Expert Nutrition Facts Labeling Recipes Costs Custom …" at bounding box center [364, 281] width 729 height 562
paste input "Citrus Crush"
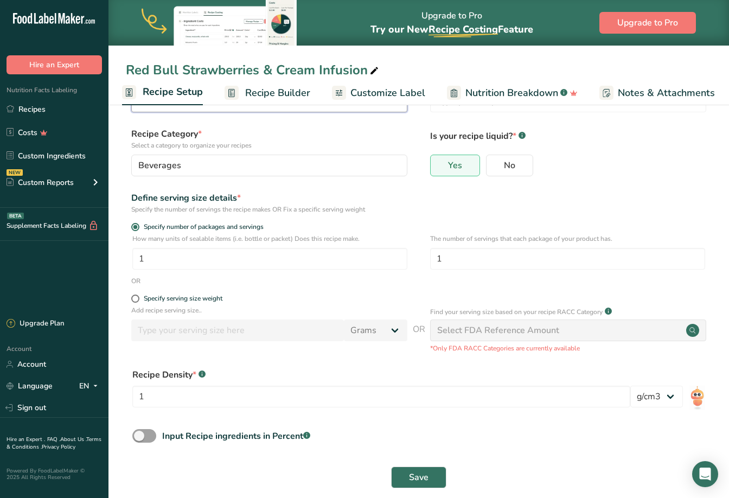
scroll to position [64, 0]
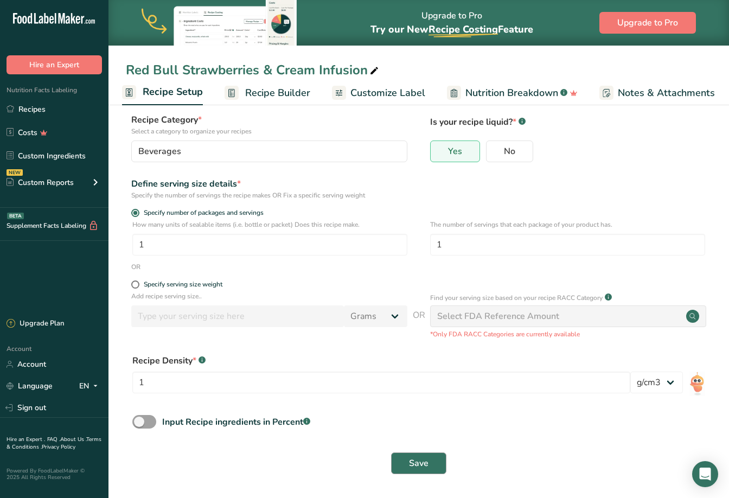
type input "Red Bull Citrus Crush Infusion"
click at [413, 465] on span "Save" at bounding box center [419, 463] width 20 height 13
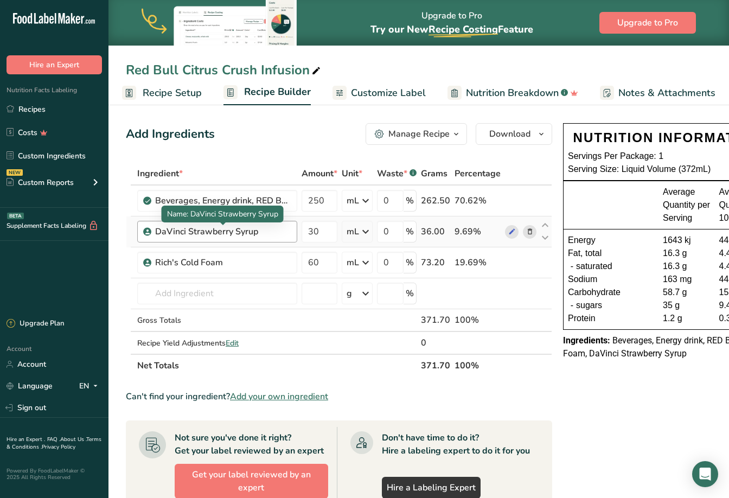
click at [194, 232] on div "DaVinci Strawberry Syrup" at bounding box center [223, 231] width 136 height 13
drag, startPoint x: 189, startPoint y: 232, endPoint x: 260, endPoint y: 232, distance: 71.6
click at [260, 232] on div "DaVinci Strawberry Syrup" at bounding box center [223, 231] width 136 height 13
click at [274, 239] on div "DaVinci Strawberry Syrup" at bounding box center [217, 232] width 160 height 22
click at [262, 232] on div "DaVinci Strawberry Syrup" at bounding box center [223, 231] width 136 height 13
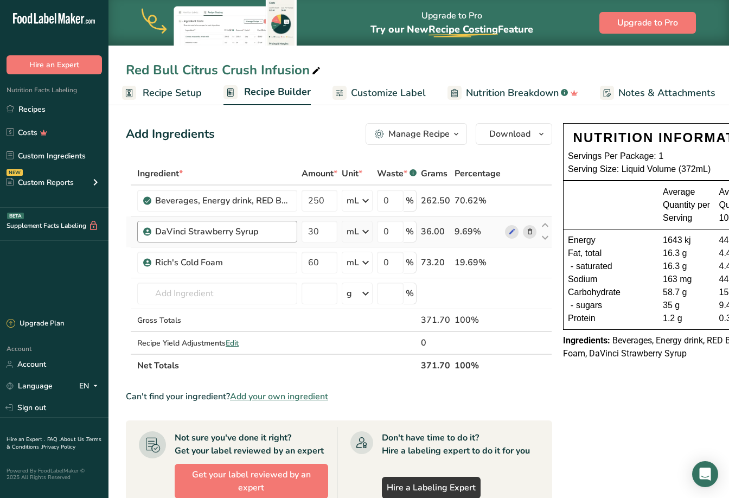
drag, startPoint x: 256, startPoint y: 233, endPoint x: 189, endPoint y: 232, distance: 67.2
click at [190, 232] on div "DaVinci Strawberry Syrup" at bounding box center [223, 231] width 136 height 13
click at [189, 232] on div "DaVinci Strawberry Syrup" at bounding box center [223, 231] width 136 height 13
click at [455, 132] on icon "button" at bounding box center [456, 134] width 9 height 14
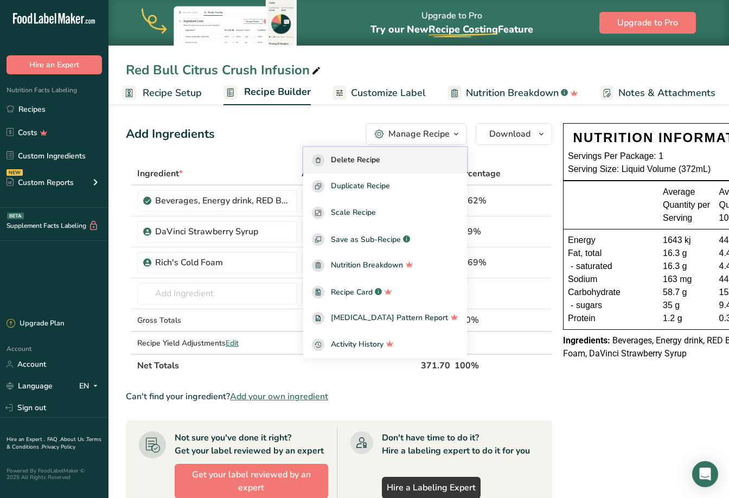
click at [371, 162] on span "Delete Recipe" at bounding box center [355, 160] width 49 height 12
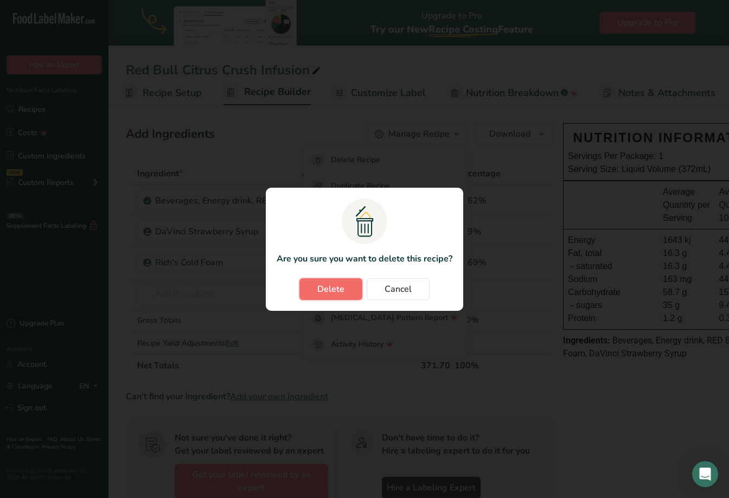
click at [329, 296] on button "Delete" at bounding box center [330, 289] width 63 height 22
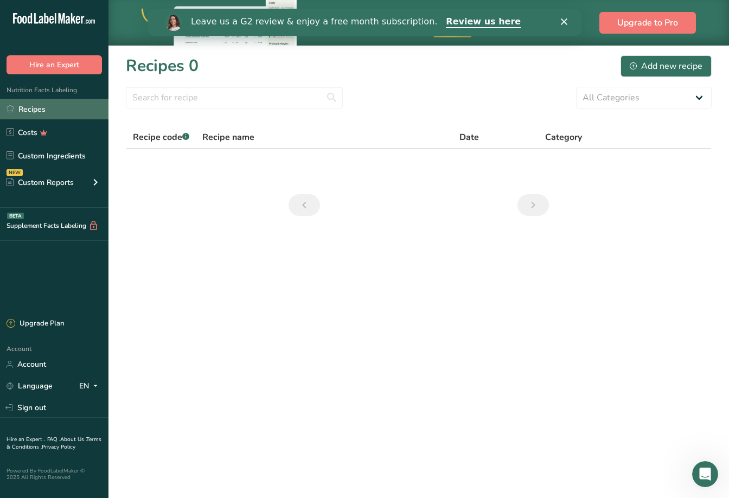
click at [54, 107] on link "Recipes" at bounding box center [54, 109] width 108 height 21
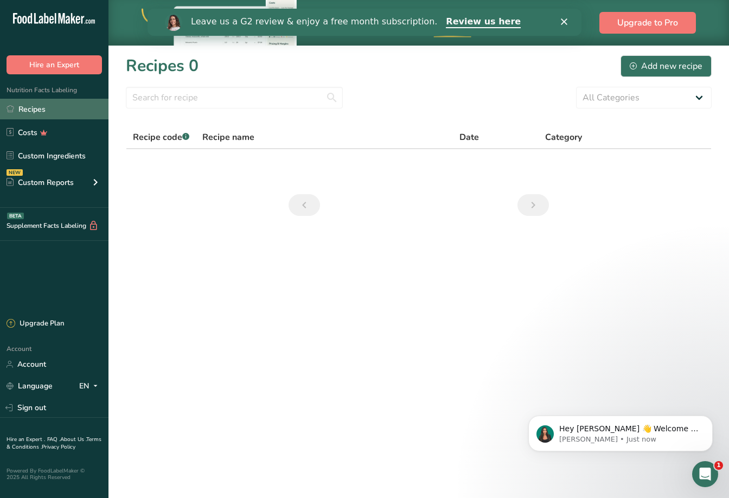
click at [30, 110] on link "Recipes" at bounding box center [54, 109] width 108 height 21
click at [309, 203] on icon "Previous page" at bounding box center [304, 205] width 13 height 20
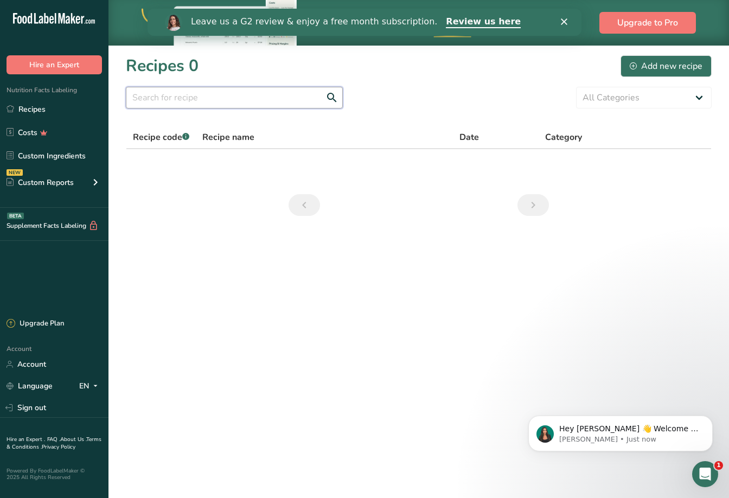
click at [159, 91] on input "text" at bounding box center [234, 98] width 217 height 22
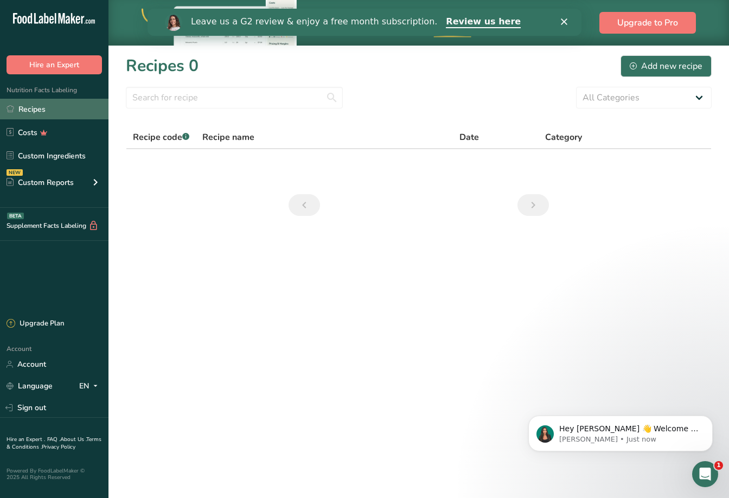
click at [37, 111] on link "Recipes" at bounding box center [54, 109] width 108 height 21
click at [571, 27] on div "Leave us a G2 review & enjoy a free month subscription. Review us here" at bounding box center [364, 22] width 434 height 18
click at [564, 23] on polygon "Close" at bounding box center [564, 21] width 7 height 7
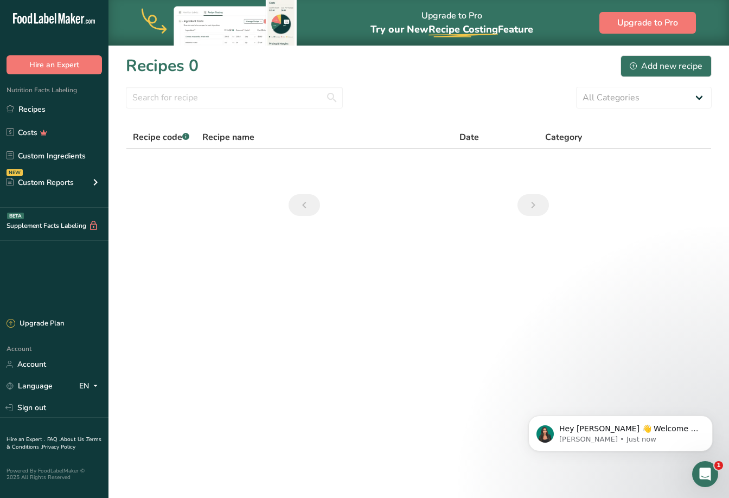
click at [412, 25] on span "Try our New Recipe Costing .a-29{fill:none;stroke-linecap:round;stroke-width:3p…" at bounding box center [451, 29] width 163 height 13
click at [76, 17] on icon at bounding box center [78, 20] width 4 height 8
click at [44, 15] on icon ".a-20{fill:#fff;}" at bounding box center [66, 21] width 106 height 17
drag, startPoint x: 41, startPoint y: 16, endPoint x: 40, endPoint y: 28, distance: 11.9
click at [41, 16] on icon at bounding box center [41, 20] width 4 height 8
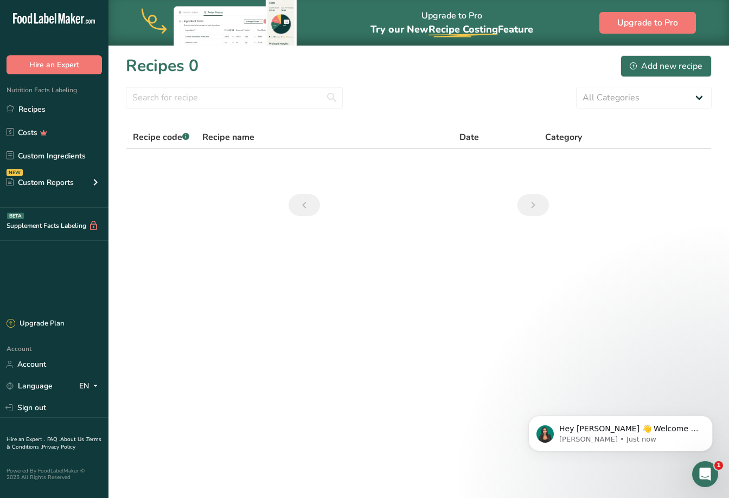
click at [41, 32] on div ".a-20{fill:#fff;}" at bounding box center [54, 21] width 108 height 25
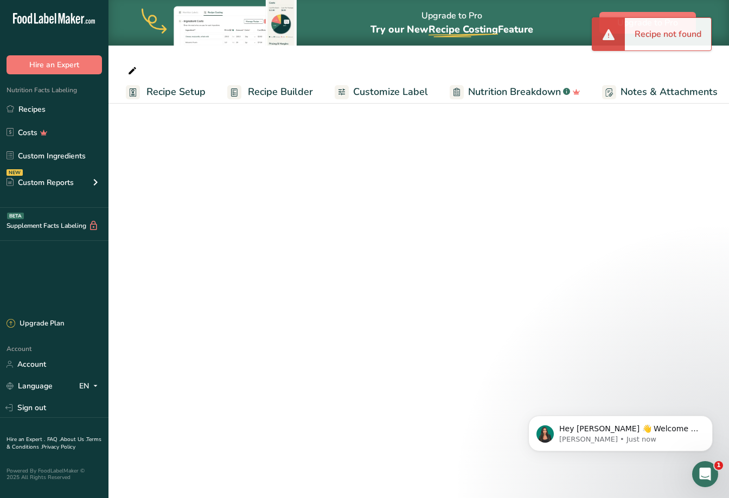
click at [270, 89] on span "Recipe Builder" at bounding box center [280, 92] width 65 height 15
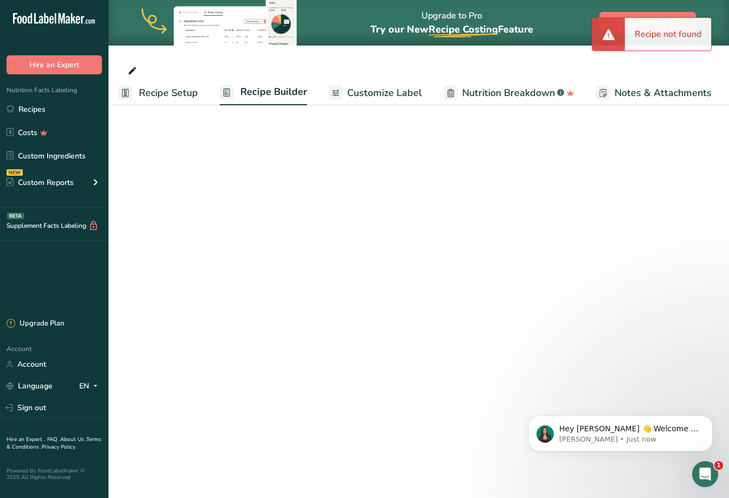
click at [378, 68] on div at bounding box center [418, 70] width 620 height 20
click at [707, 417] on icon "Dismiss notification" at bounding box center [710, 418] width 6 height 6
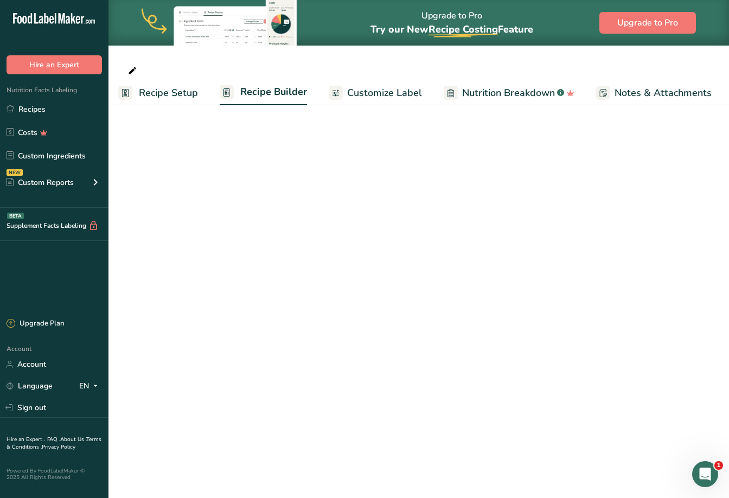
click at [131, 69] on icon at bounding box center [132, 70] width 10 height 15
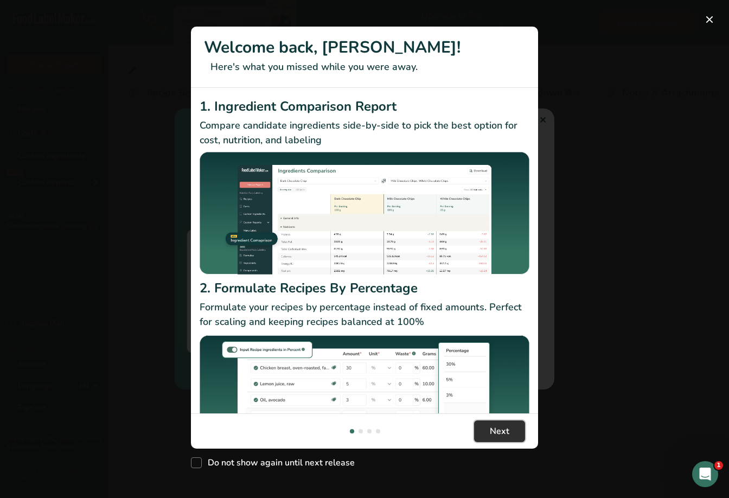
click at [503, 430] on span "Next" at bounding box center [500, 431] width 20 height 13
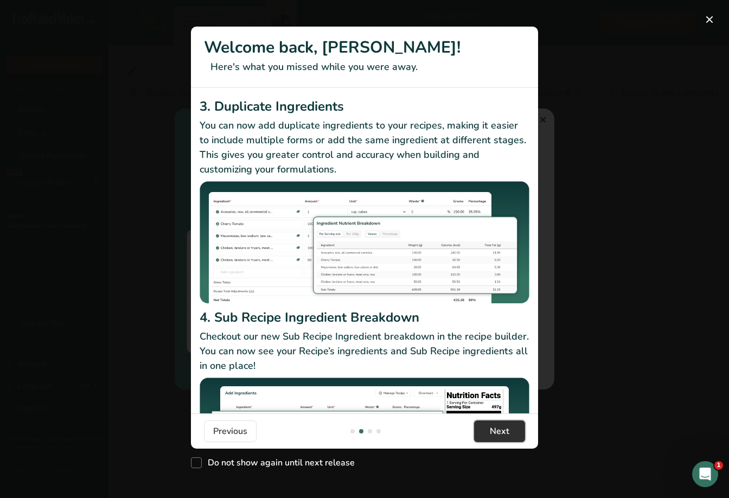
click at [509, 435] on button "Next" at bounding box center [499, 431] width 51 height 22
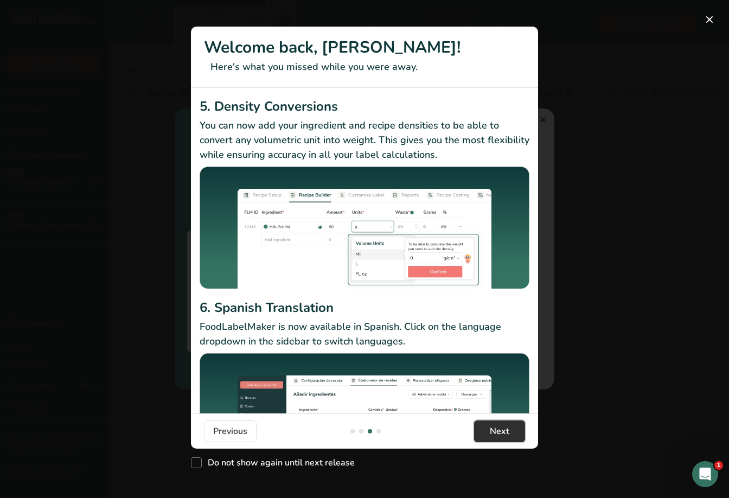
click at [509, 435] on button "Next" at bounding box center [499, 431] width 51 height 22
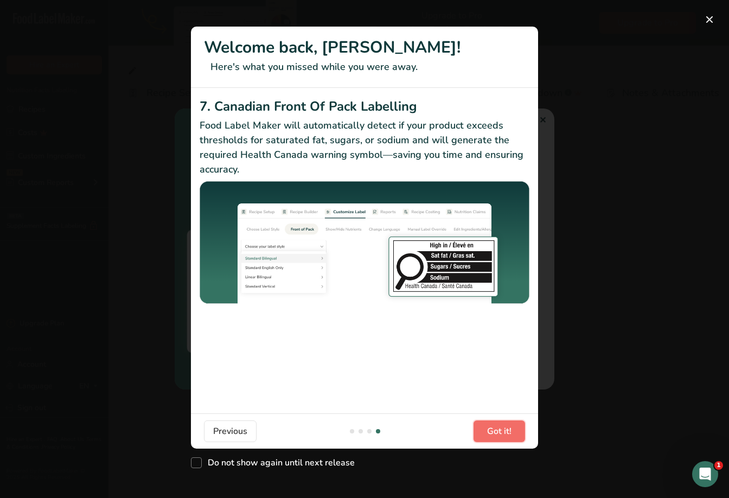
click at [509, 435] on span "Got it!" at bounding box center [499, 431] width 24 height 13
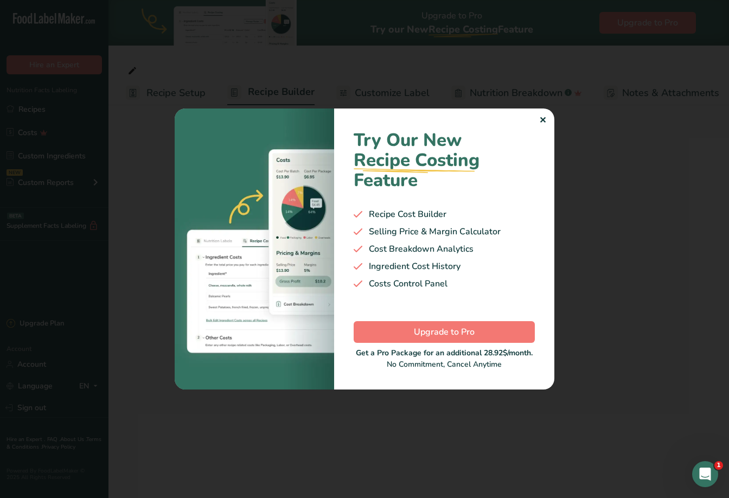
click at [544, 118] on div "✕ Try Our New Recipe Costing .a-29{fill:none;stroke-linecap:round;stroke-width:…" at bounding box center [365, 248] width 380 height 281
click at [543, 118] on div "✕" at bounding box center [542, 120] width 7 height 13
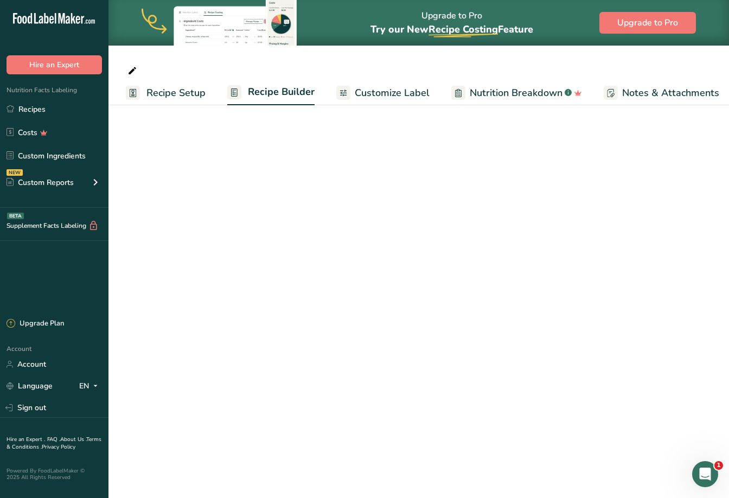
click at [163, 91] on span "Recipe Setup" at bounding box center [175, 93] width 59 height 15
select select
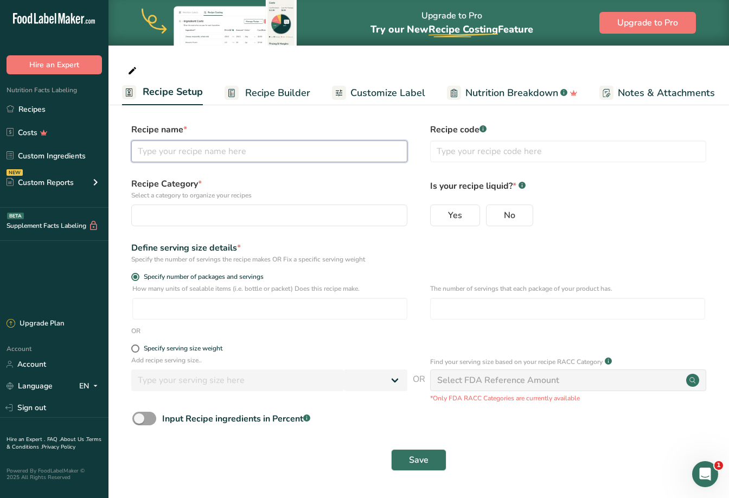
click at [271, 161] on input "text" at bounding box center [269, 151] width 276 height 22
paste input "Red Bull Citrus Crush Infusion"
type input "Red Bull Citrus Crush Infusion"
select select
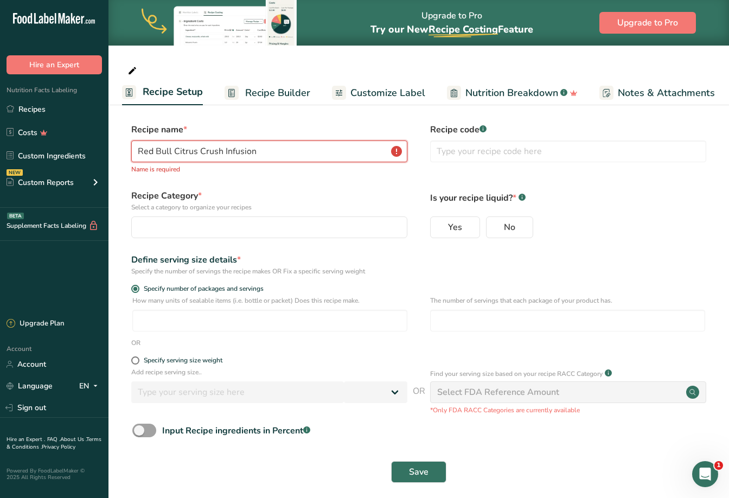
scroll to position [9, 0]
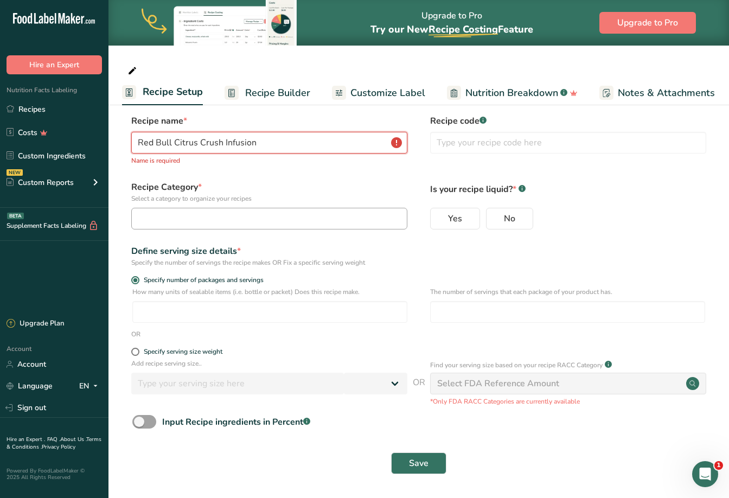
type input "Red Bull Citrus Crush Infusion"
click at [208, 215] on div "button" at bounding box center [265, 218] width 255 height 13
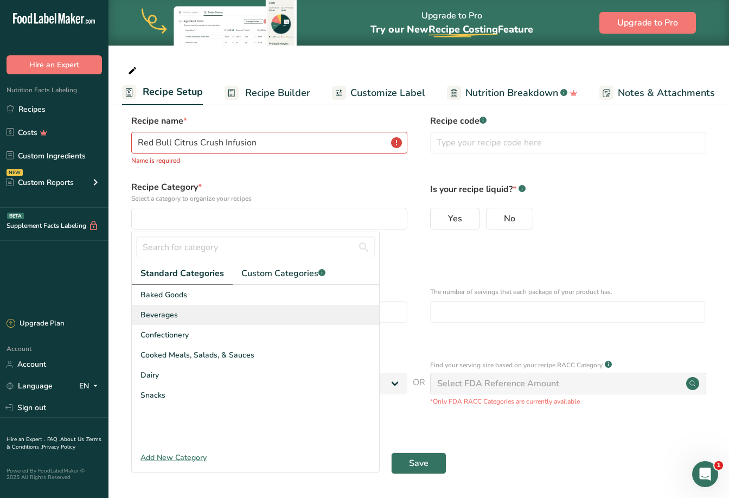
click at [161, 311] on span "Beverages" at bounding box center [158, 314] width 37 height 11
select select
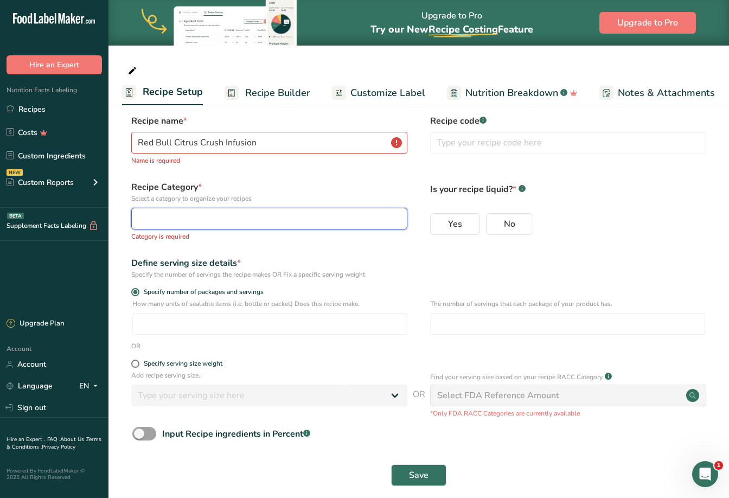
click at [198, 216] on div "button" at bounding box center [265, 218] width 255 height 13
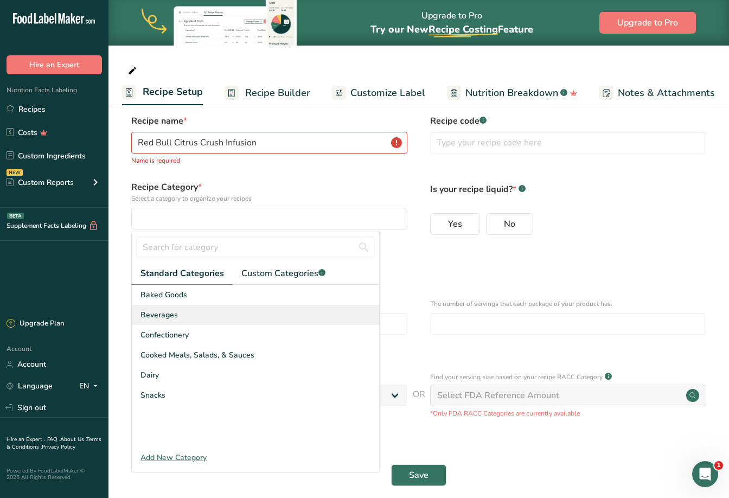
click at [171, 319] on span "Beverages" at bounding box center [158, 314] width 37 height 11
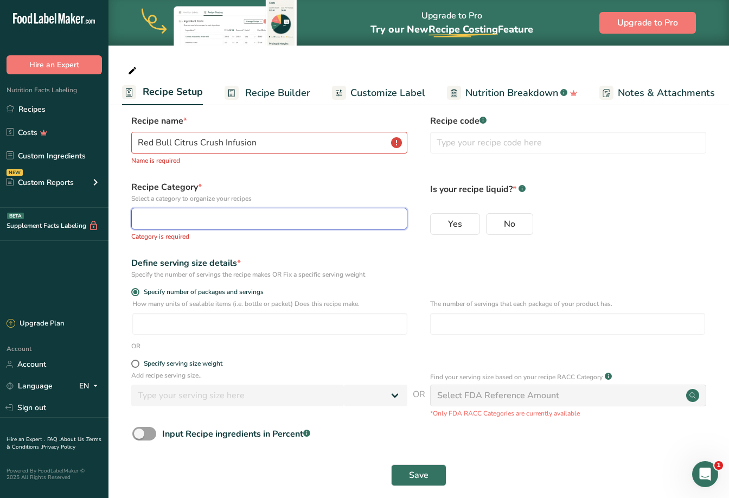
click at [284, 221] on div "button" at bounding box center [265, 218] width 255 height 13
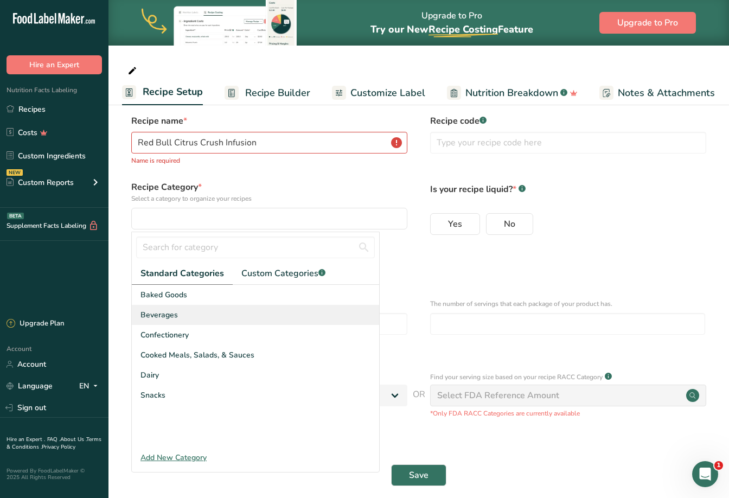
click at [161, 314] on span "Beverages" at bounding box center [158, 314] width 37 height 11
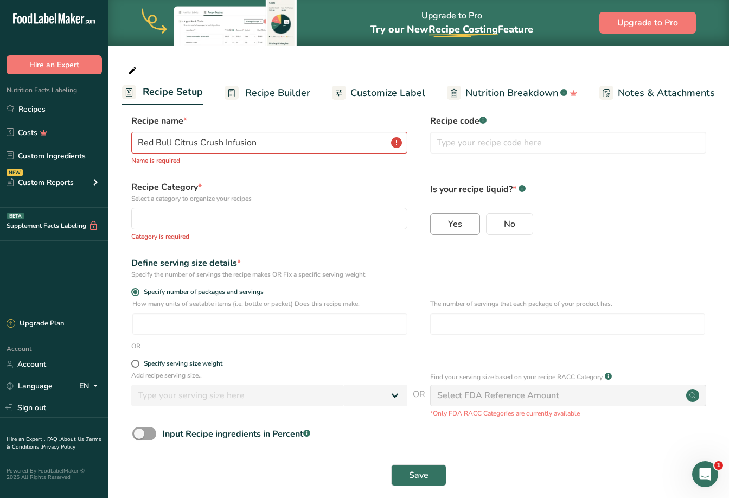
click at [460, 223] on span "Yes" at bounding box center [455, 224] width 14 height 11
click at [438, 223] on input "Yes" at bounding box center [434, 223] width 7 height 7
radio input "true"
select select
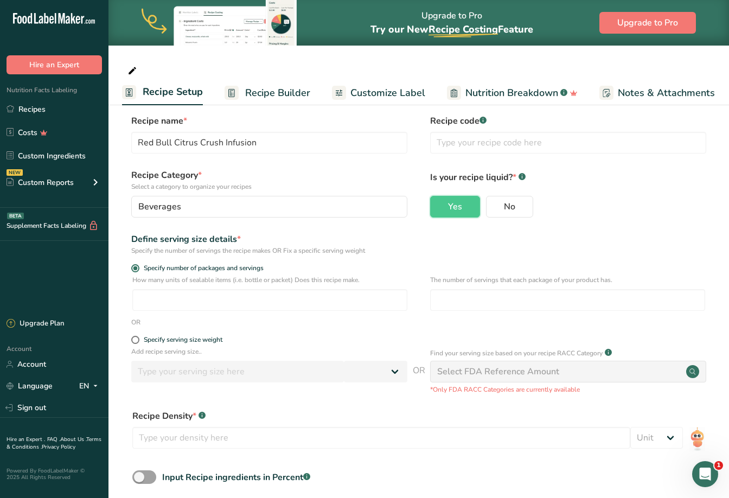
scroll to position [64, 0]
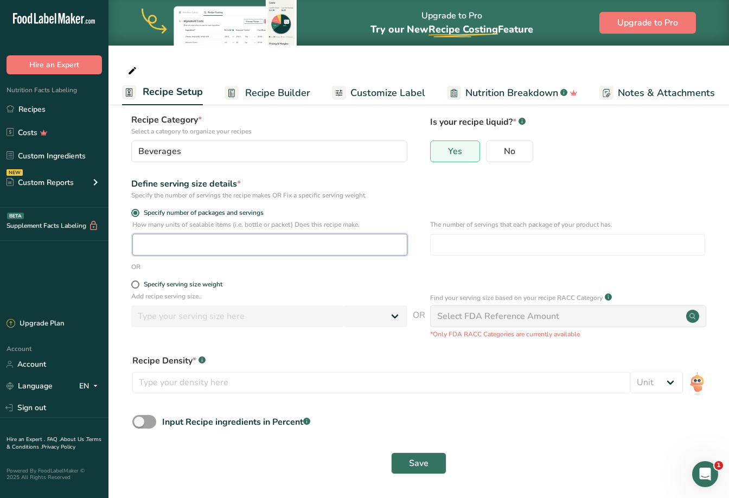
click at [176, 249] on input "number" at bounding box center [269, 245] width 275 height 22
type input "1"
select select
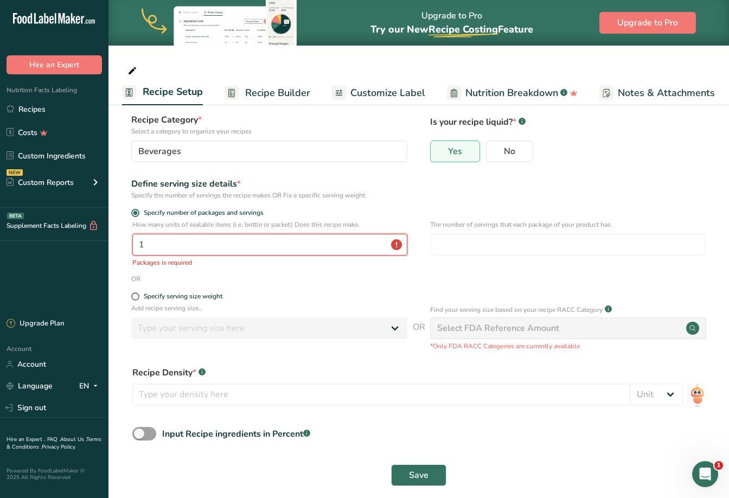
type input "1"
drag, startPoint x: 420, startPoint y: 277, endPoint x: 439, endPoint y: 261, distance: 25.1
click at [420, 277] on div "OR" at bounding box center [419, 279] width 586 height 10
click at [450, 246] on input "number" at bounding box center [567, 245] width 275 height 22
type input "1"
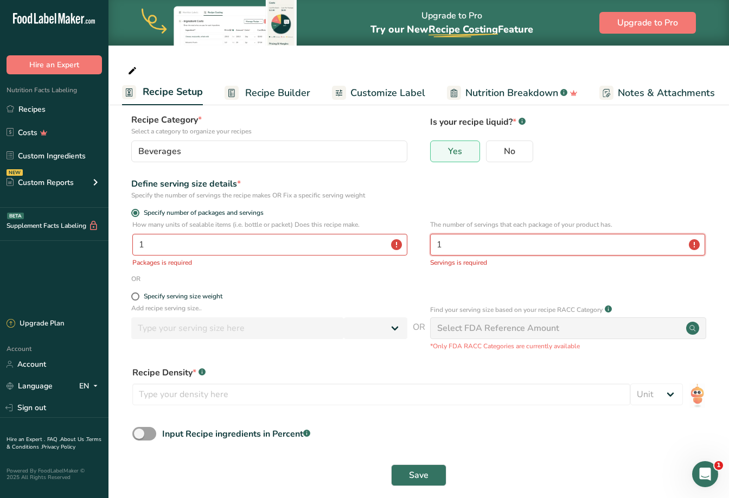
select select
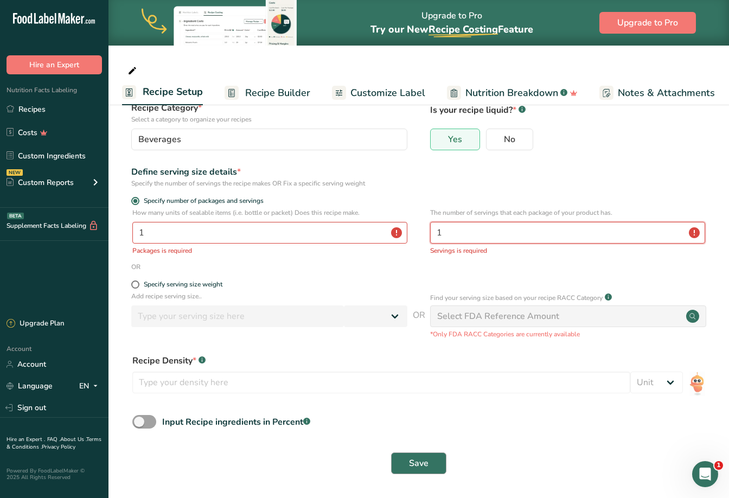
type input "1"
click at [408, 466] on button "Save" at bounding box center [418, 463] width 55 height 22
select select
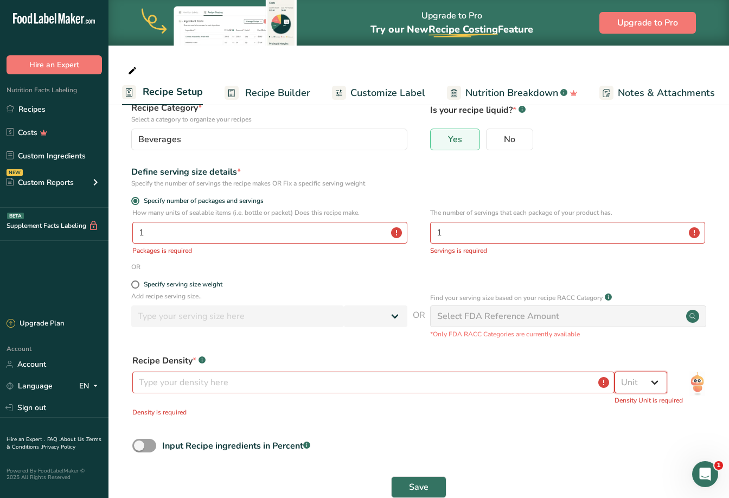
click at [650, 382] on select "Unit lb/ft3 g/cm3" at bounding box center [640, 382] width 53 height 22
select select "22"
click at [614, 371] on select "Unit lb/ft3 g/cm3" at bounding box center [640, 382] width 53 height 22
click at [413, 480] on span "Save" at bounding box center [419, 486] width 20 height 13
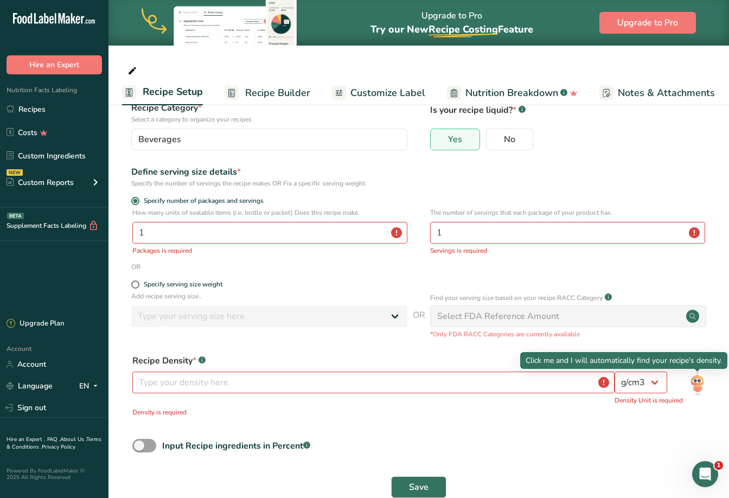
click at [695, 382] on img at bounding box center [696, 383] width 23 height 36
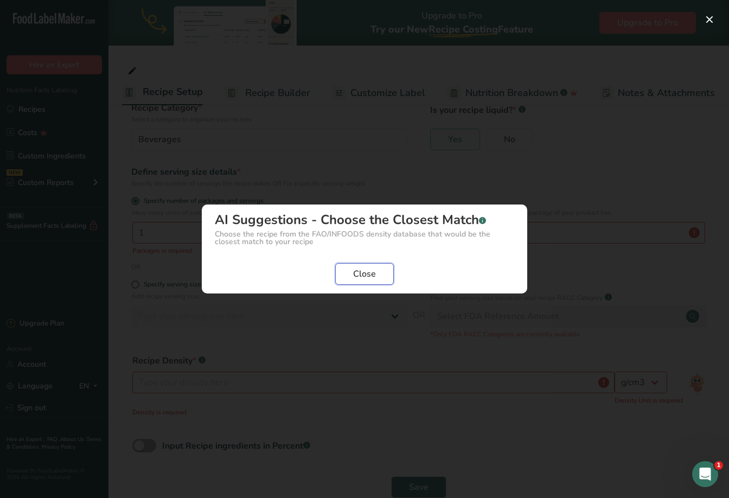
click at [362, 275] on span "Close" at bounding box center [364, 273] width 23 height 13
select select
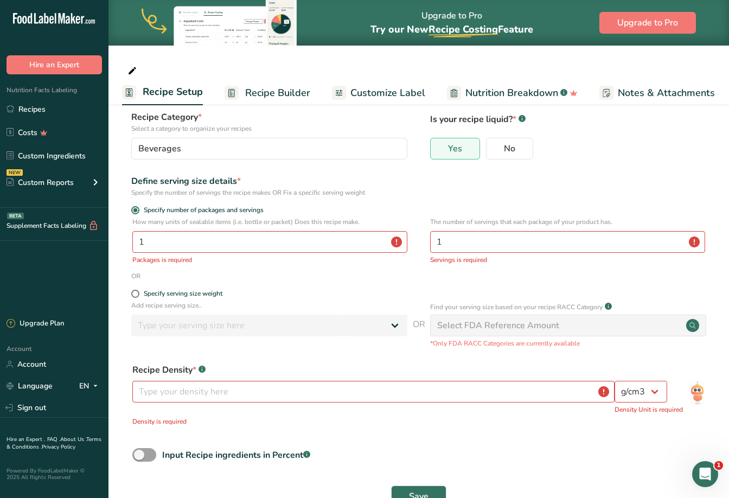
scroll to position [100, 0]
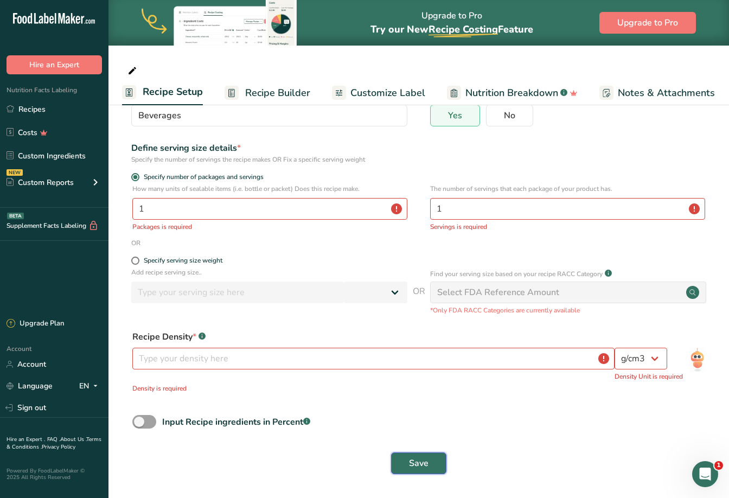
click at [423, 464] on span "Save" at bounding box center [419, 463] width 20 height 13
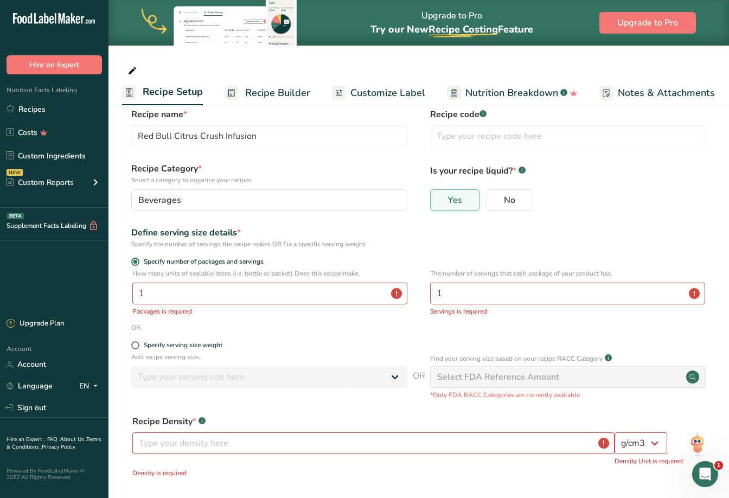
scroll to position [0, 0]
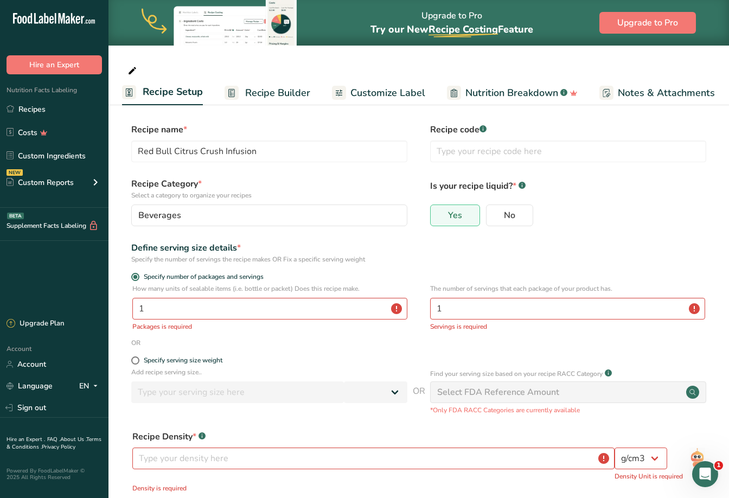
click at [264, 94] on span "Recipe Builder" at bounding box center [277, 93] width 65 height 15
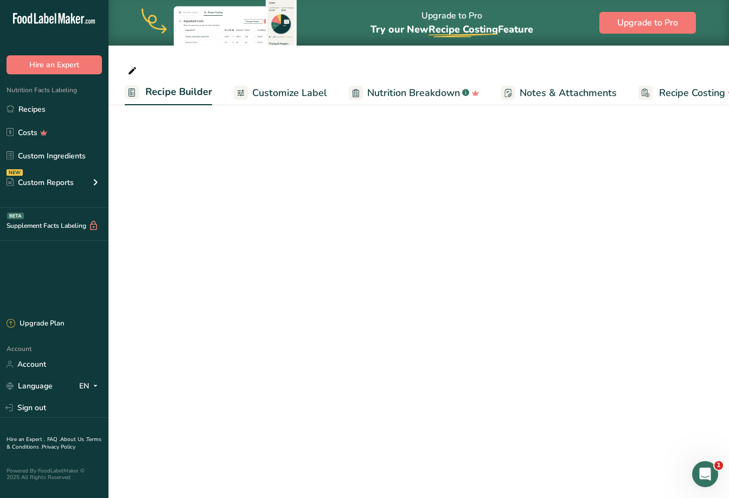
scroll to position [0, 101]
click at [130, 92] on rect at bounding box center [133, 92] width 14 height 14
click at [130, 70] on icon at bounding box center [132, 70] width 10 height 15
click at [145, 70] on input "text" at bounding box center [419, 70] width 586 height 20
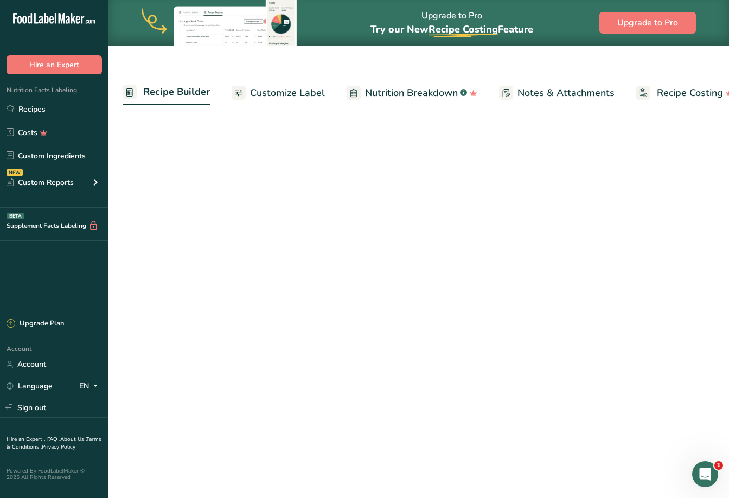
drag, startPoint x: 190, startPoint y: 70, endPoint x: 282, endPoint y: 65, distance: 91.8
click at [190, 70] on input "text" at bounding box center [419, 70] width 586 height 20
click at [320, 64] on input "text" at bounding box center [419, 70] width 586 height 20
type input "c"
type input "Red Bull Citrus Crush Infusion"
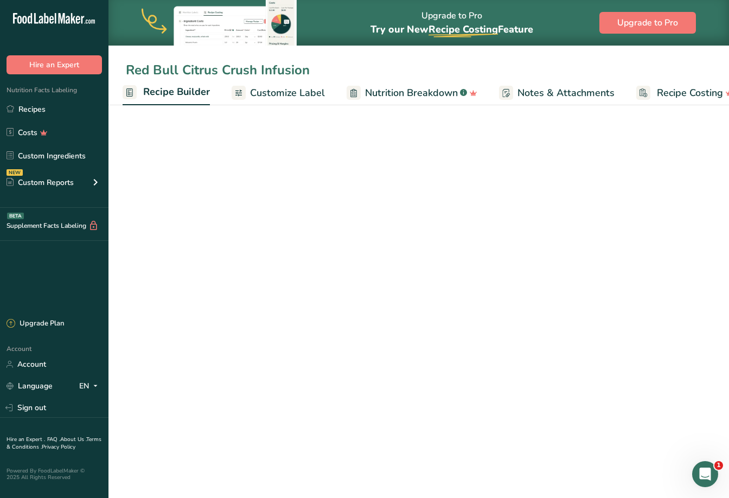
click at [255, 167] on section at bounding box center [418, 138] width 620 height 74
drag, startPoint x: 318, startPoint y: 69, endPoint x: 118, endPoint y: 71, distance: 200.1
click at [119, 70] on div "Red Bull Citrus Crush Infusion" at bounding box center [418, 70] width 620 height 20
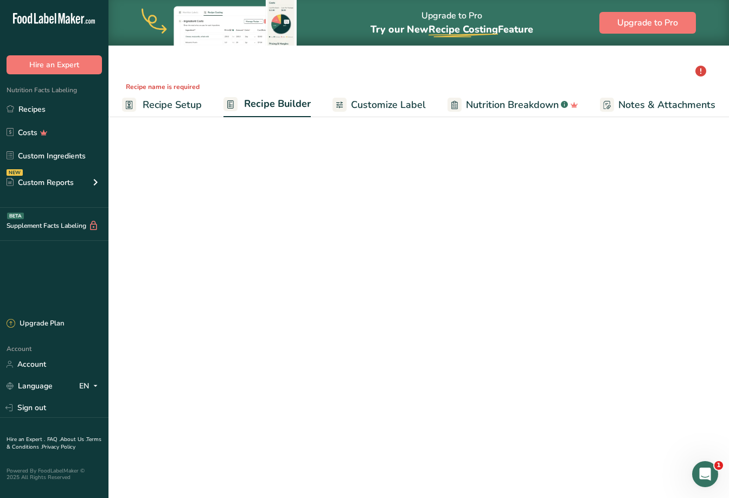
scroll to position [0, 0]
click at [163, 103] on span "Recipe Setup" at bounding box center [175, 105] width 59 height 15
select select
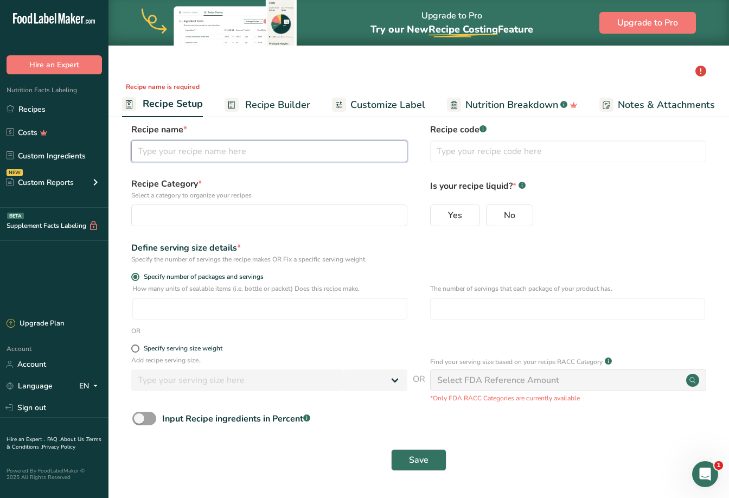
click at [234, 152] on input "text" at bounding box center [269, 151] width 276 height 22
click at [299, 143] on input "text" at bounding box center [269, 151] width 276 height 22
paste input "Red Bull Strawberries & Cream Infusion"
type input "Red Bull Strawberries & Cream Infusion"
select select
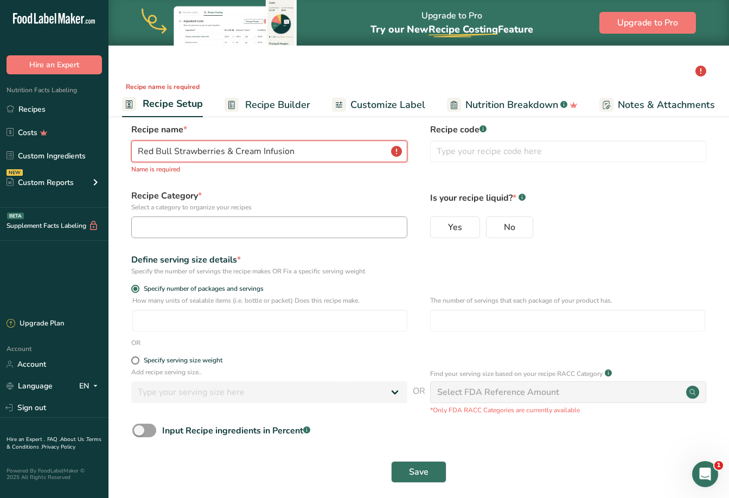
type input "Red Bull Strawberries & Cream Infusion"
click at [266, 229] on div "button" at bounding box center [265, 227] width 255 height 13
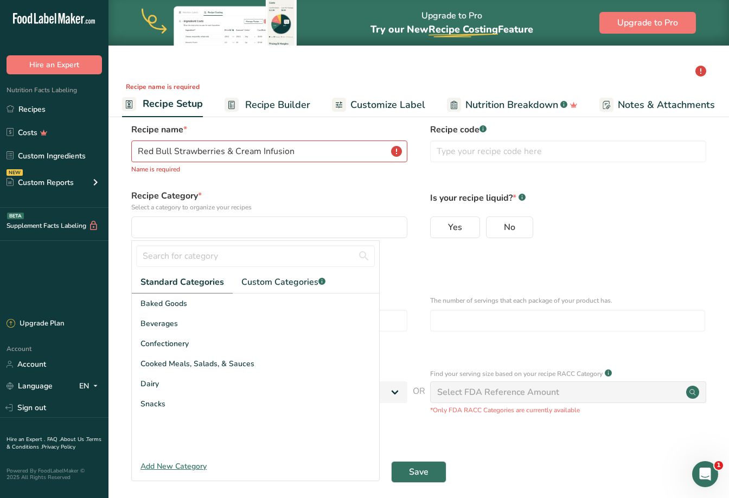
click at [434, 227] on input "Yes" at bounding box center [434, 226] width 7 height 7
radio input "true"
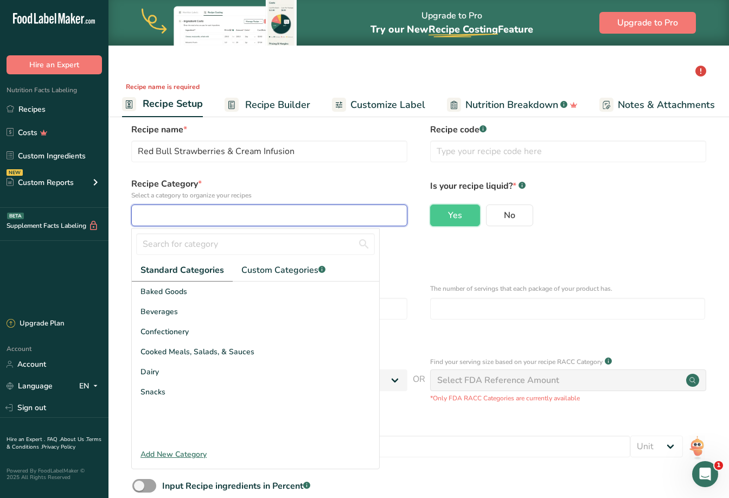
click at [344, 221] on div "button" at bounding box center [265, 215] width 255 height 13
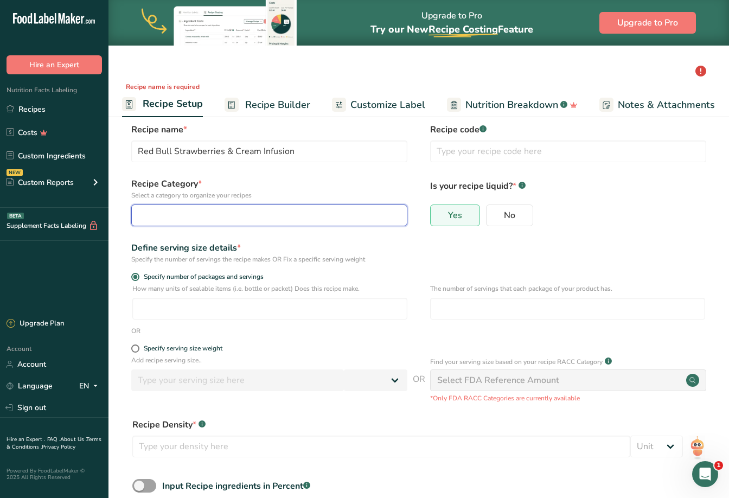
click at [340, 219] on div "button" at bounding box center [265, 215] width 255 height 13
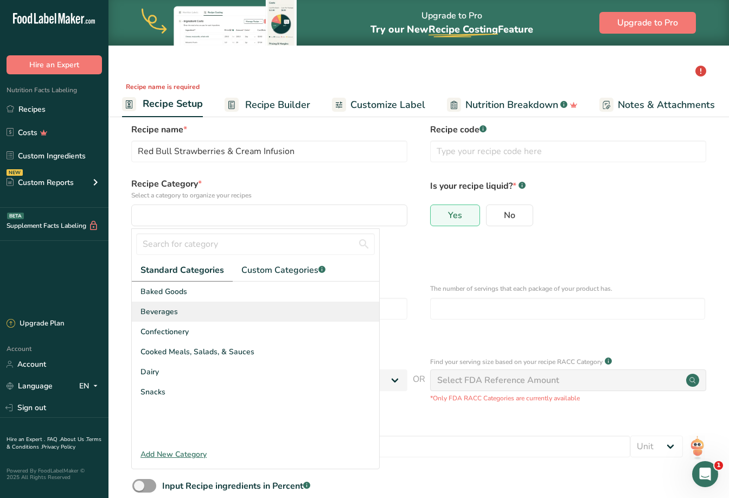
click at [185, 312] on div "Beverages" at bounding box center [255, 311] width 247 height 20
select select
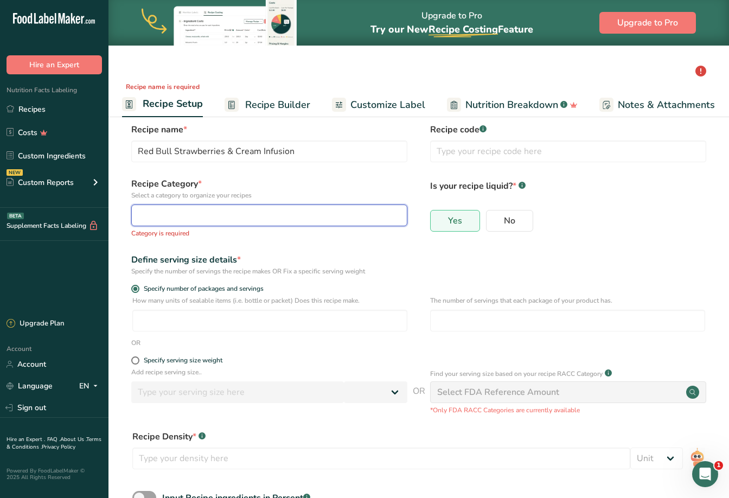
click at [162, 216] on div "button" at bounding box center [265, 215] width 255 height 13
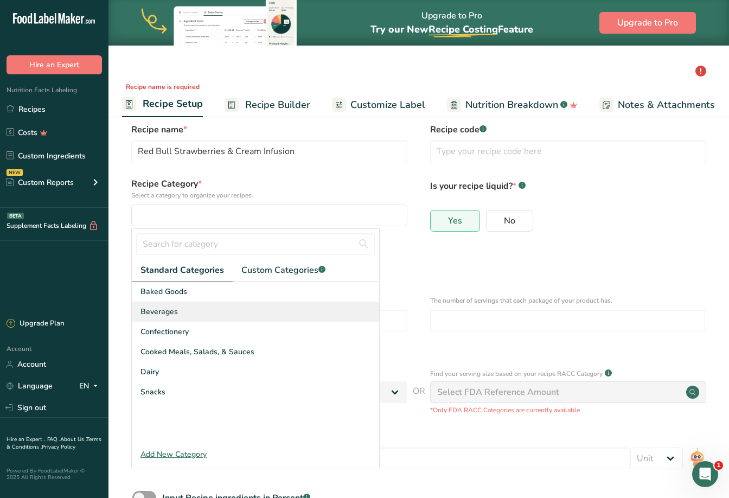
click at [145, 308] on span "Beverages" at bounding box center [158, 311] width 37 height 11
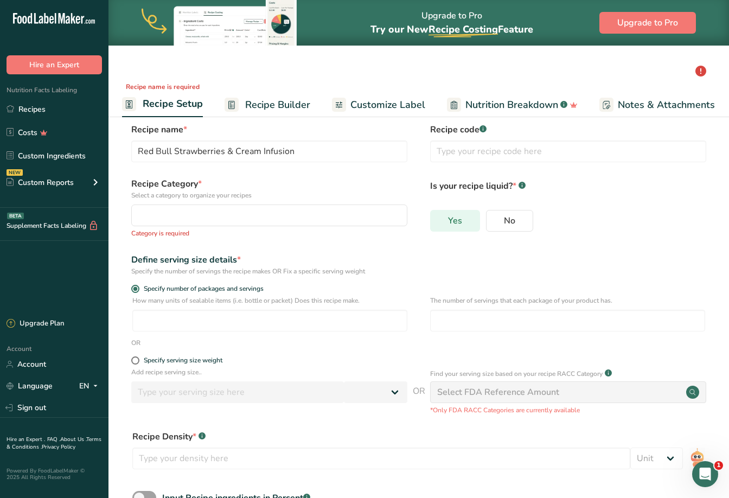
click at [453, 222] on span "Yes" at bounding box center [455, 220] width 14 height 11
click at [438, 222] on input "Yes" at bounding box center [434, 220] width 7 height 7
click at [502, 221] on label "No" at bounding box center [509, 221] width 47 height 22
click at [493, 221] on input "No" at bounding box center [489, 220] width 7 height 7
radio input "true"
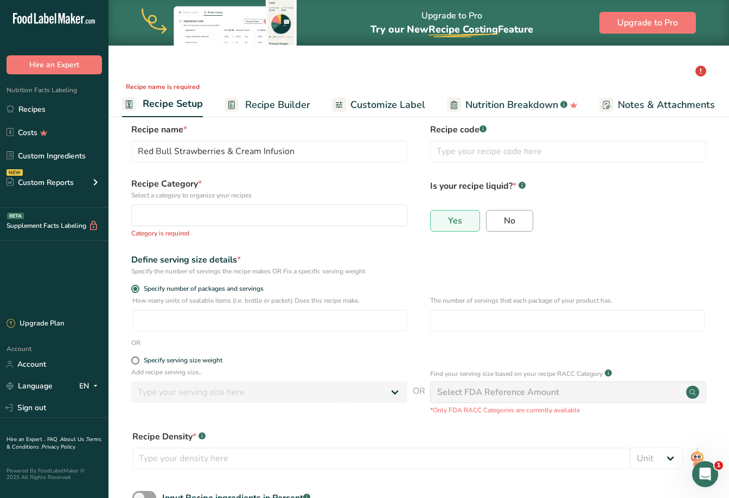
radio input "false"
select select
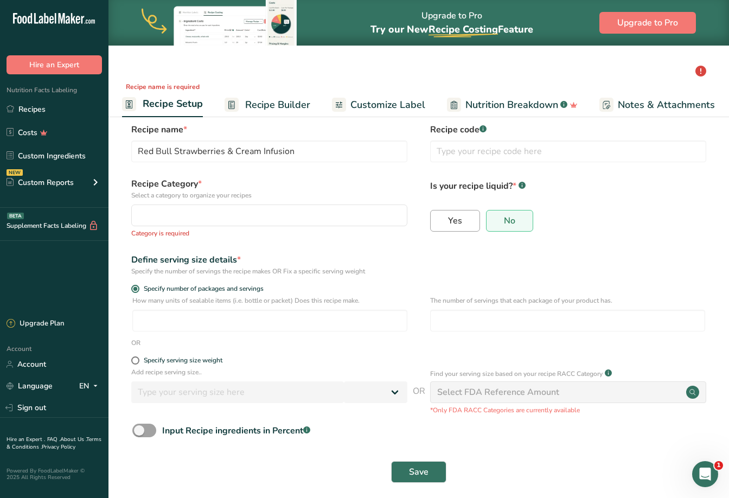
click at [453, 220] on span "Yes" at bounding box center [455, 220] width 14 height 11
click at [438, 220] on input "Yes" at bounding box center [434, 220] width 7 height 7
radio input "true"
radio input "false"
select select
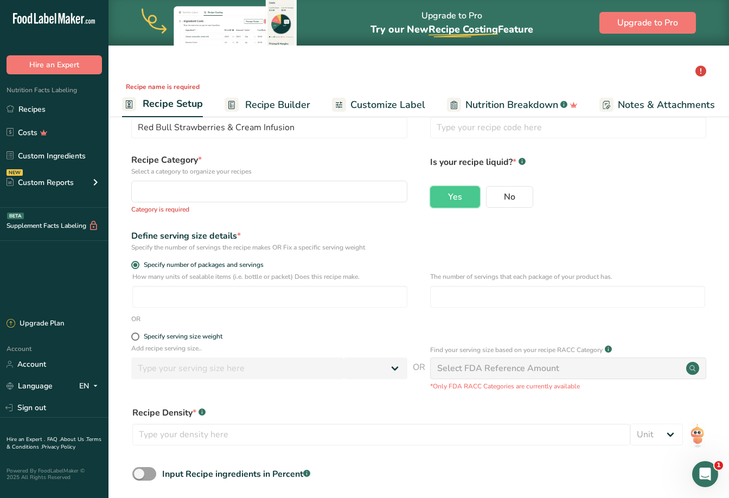
scroll to position [24, 0]
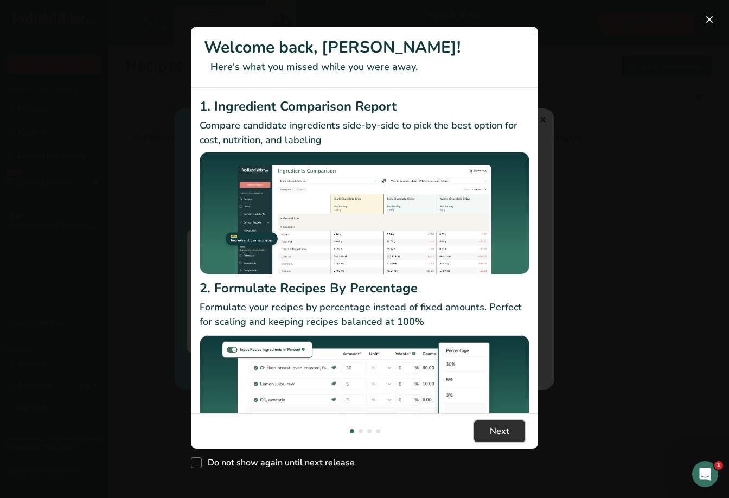
click at [496, 425] on span "Next" at bounding box center [500, 431] width 20 height 13
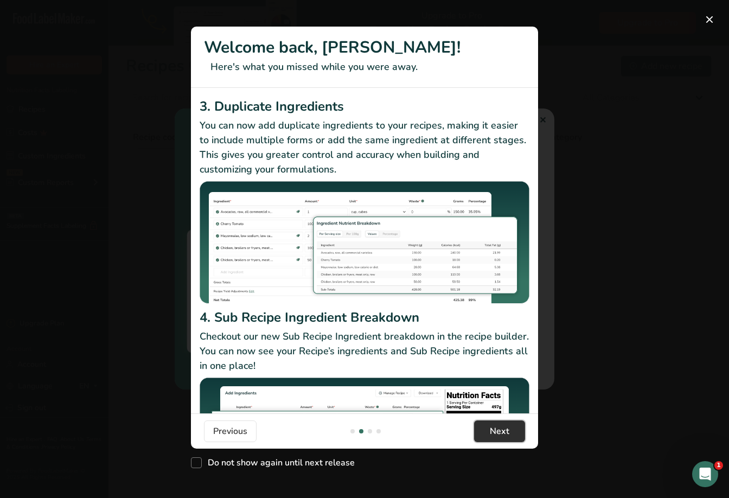
click at [497, 425] on span "Next" at bounding box center [500, 431] width 20 height 13
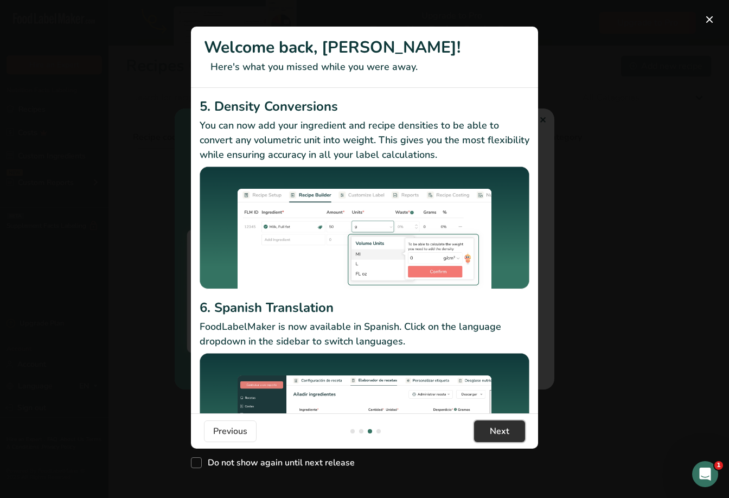
click at [497, 425] on span "Next" at bounding box center [500, 431] width 20 height 13
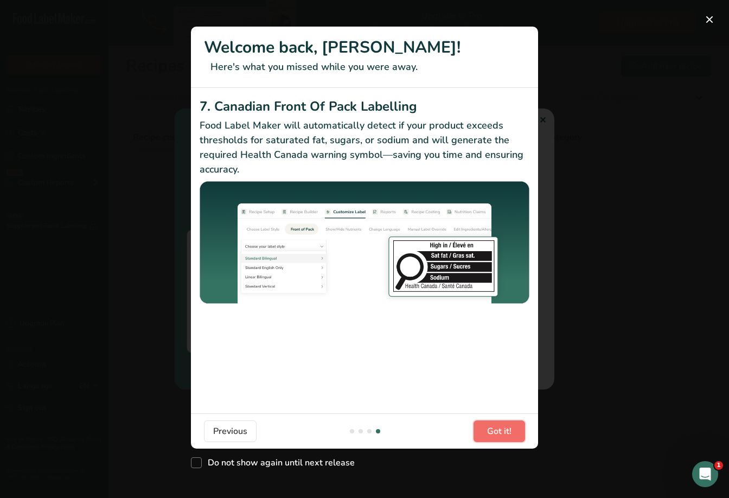
click at [497, 425] on span "Got it!" at bounding box center [499, 431] width 24 height 13
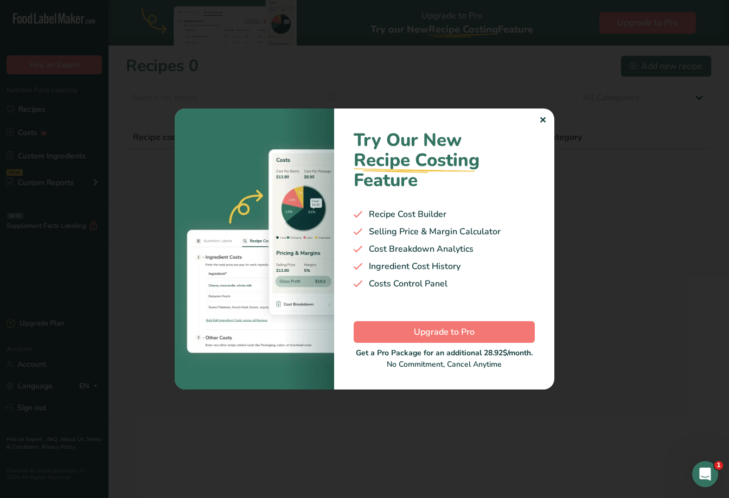
click at [543, 116] on div "✕" at bounding box center [542, 120] width 7 height 13
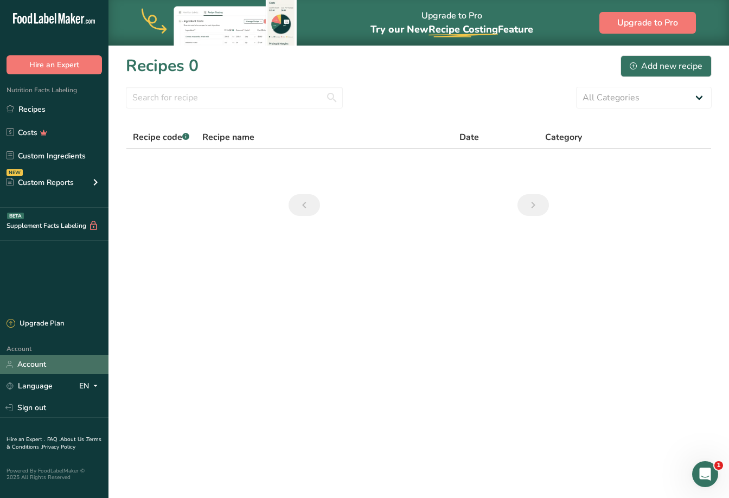
click at [30, 360] on link "Account" at bounding box center [54, 364] width 108 height 19
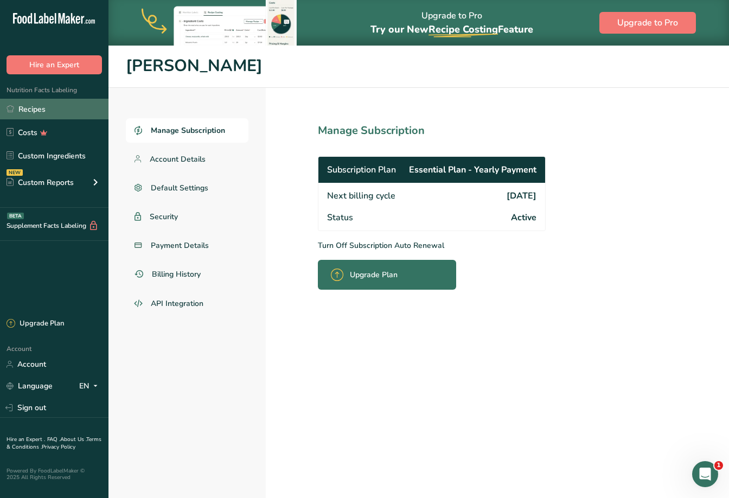
click at [31, 106] on link "Recipes" at bounding box center [54, 109] width 108 height 21
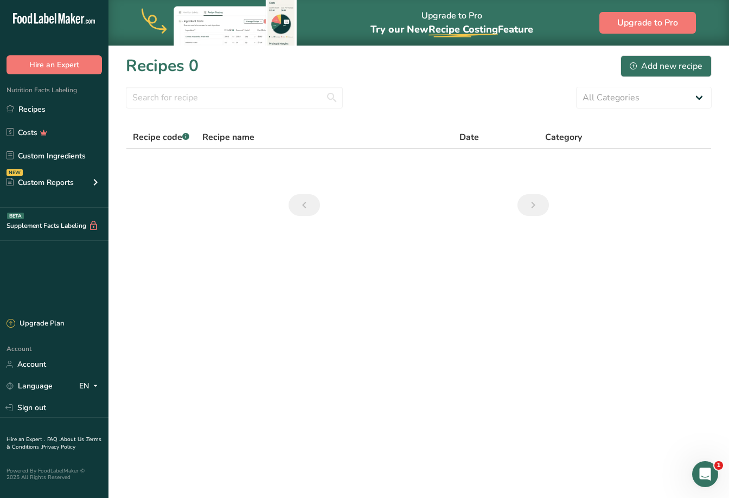
click at [300, 207] on icon "Previous page" at bounding box center [304, 205] width 13 height 20
click at [702, 99] on select "All Categories Baked Goods [GEOGRAPHIC_DATA] Confectionery Cooked Meals, Salads…" at bounding box center [644, 98] width 136 height 22
click at [644, 66] on div "Add new recipe" at bounding box center [666, 66] width 73 height 13
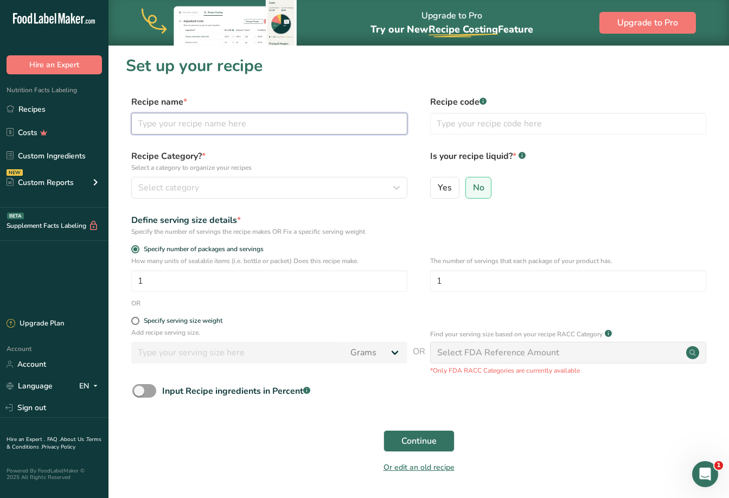
click at [170, 125] on input "text" at bounding box center [269, 124] width 276 height 22
paste input "Red Bull Strawberries & Cream Infusion"
type input "Red Bull Strawberries & Cream Infusion"
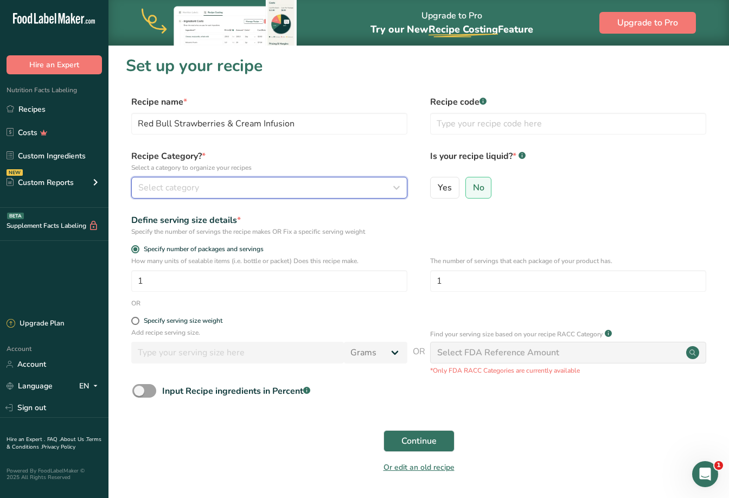
click at [180, 191] on span "Select category" at bounding box center [168, 187] width 61 height 13
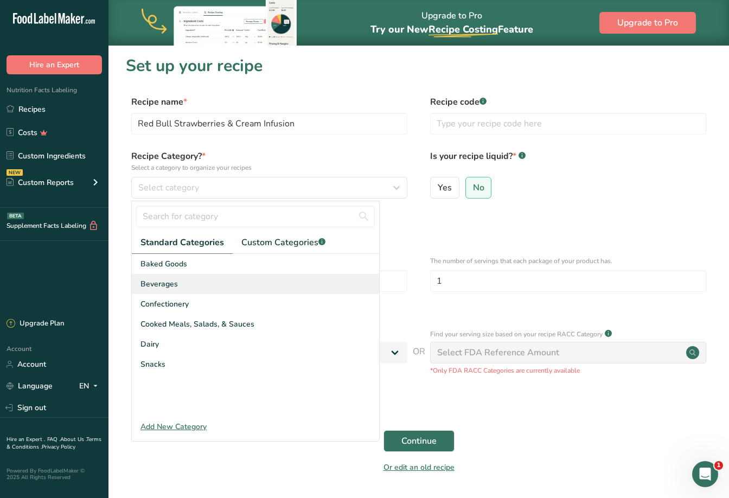
click at [169, 282] on span "Beverages" at bounding box center [158, 283] width 37 height 11
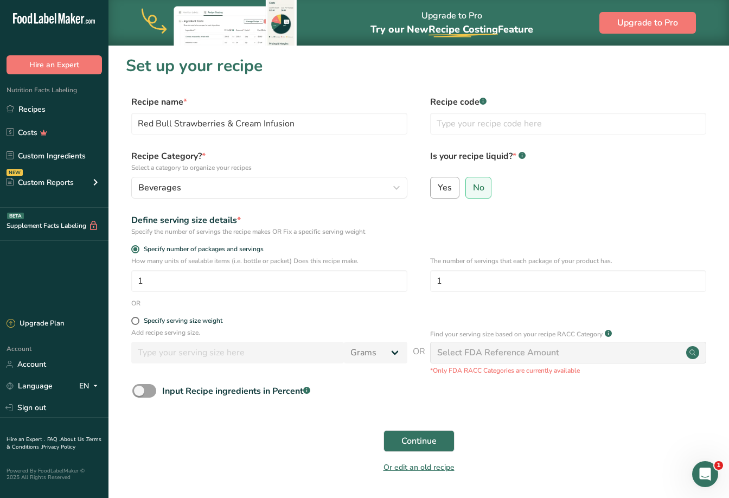
click at [446, 186] on span "Yes" at bounding box center [445, 187] width 14 height 11
click at [438, 186] on input "Yes" at bounding box center [434, 187] width 7 height 7
radio input "true"
radio input "false"
select select "22"
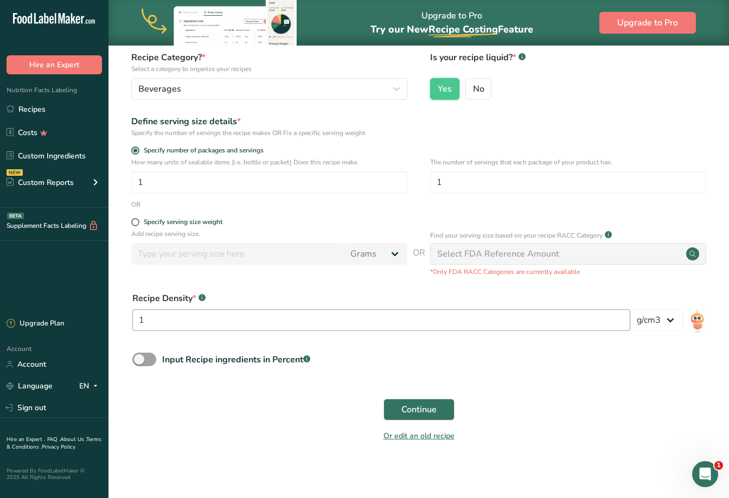
scroll to position [101, 0]
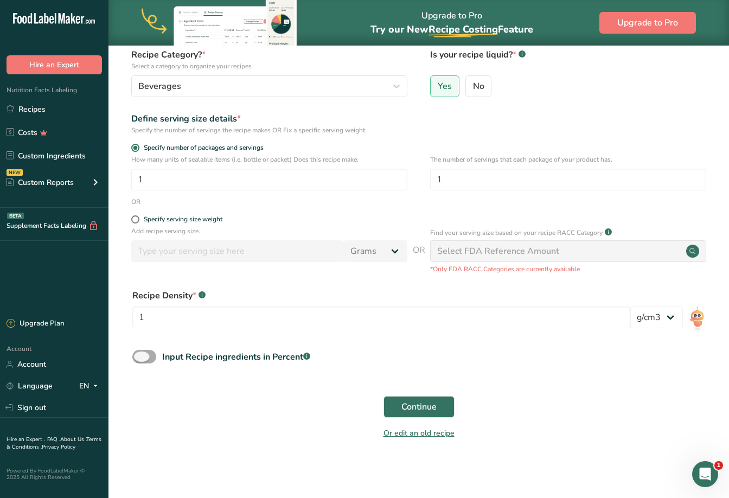
drag, startPoint x: 134, startPoint y: 362, endPoint x: 139, endPoint y: 359, distance: 6.3
click at [134, 362] on label "Input Recipe ingredients in Percent .a-a{fill:#347362;}.b-a{fill:#fff;}" at bounding box center [221, 357] width 178 height 14
click at [134, 360] on input "Input Recipe ingredients in Percent .a-a{fill:#347362;}.b-a{fill:#fff;}" at bounding box center [135, 356] width 7 height 7
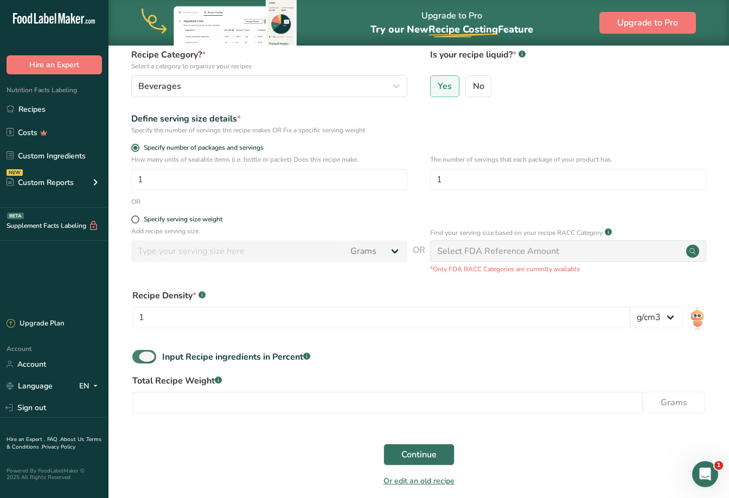
click at [156, 355] on span "Input Recipe ingredients in Percent .a-a{fill:#347362;}.b-a{fill:#fff;}" at bounding box center [233, 356] width 154 height 13
click at [139, 355] on input "Input Recipe ingredients in Percent .a-a{fill:#347362;}.b-a{fill:#fff;}" at bounding box center [135, 356] width 7 height 7
checkbox input "false"
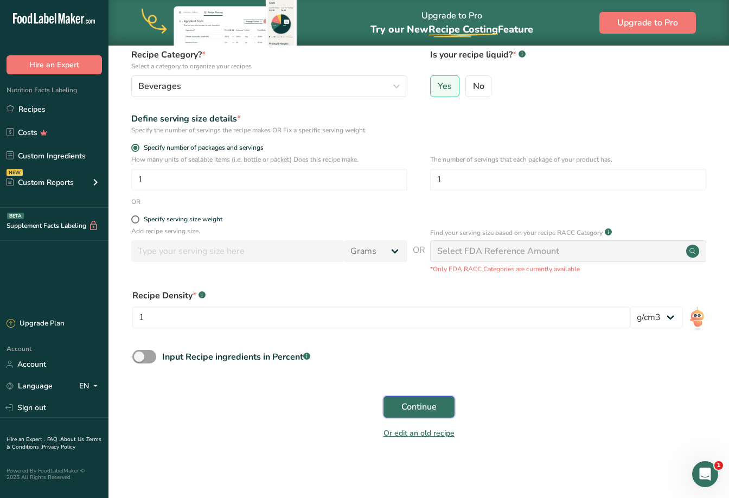
click at [407, 402] on span "Continue" at bounding box center [418, 406] width 35 height 13
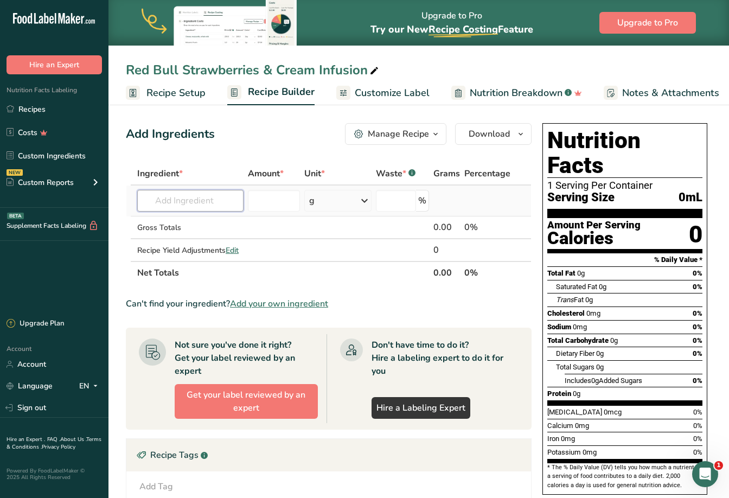
click at [211, 203] on input "text" at bounding box center [190, 201] width 106 height 22
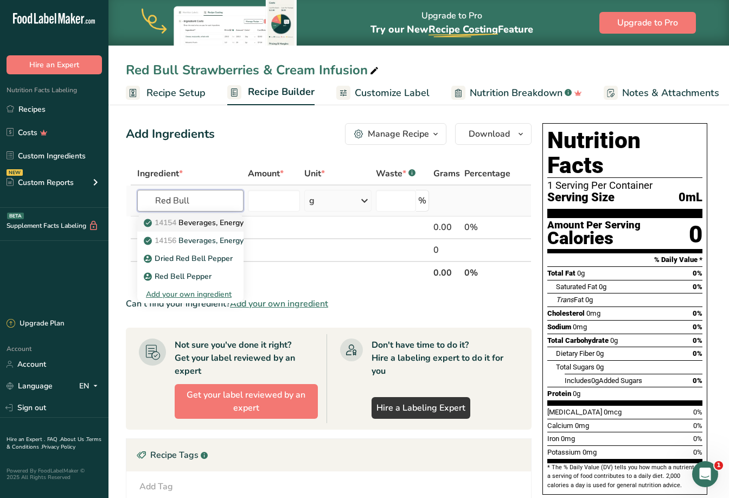
type input "Red Bull"
click at [196, 222] on p "14154 Beverages, Energy drink, RED BULL" at bounding box center [224, 222] width 157 height 11
type input "Beverages, Energy drink, RED BULL"
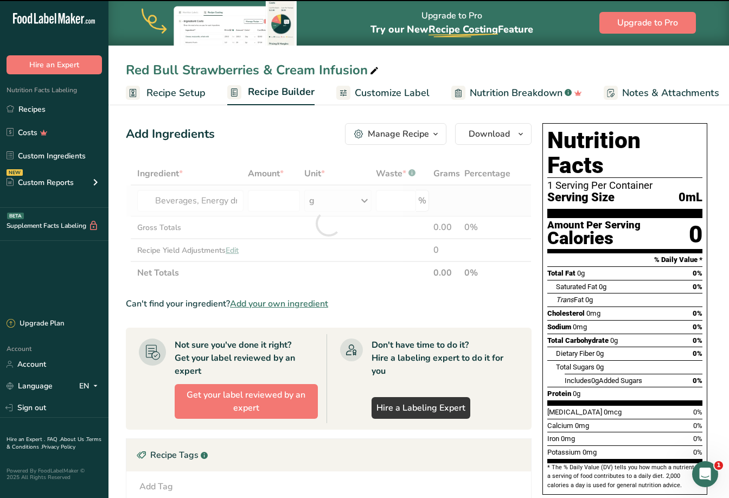
type input "0"
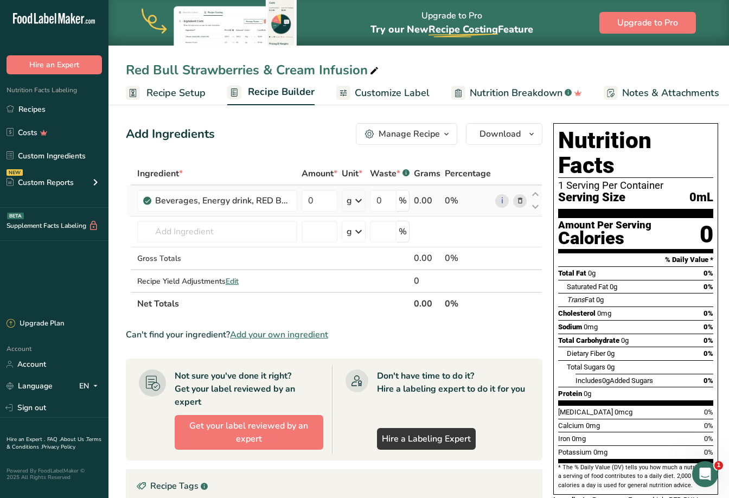
click at [358, 203] on icon at bounding box center [358, 201] width 13 height 20
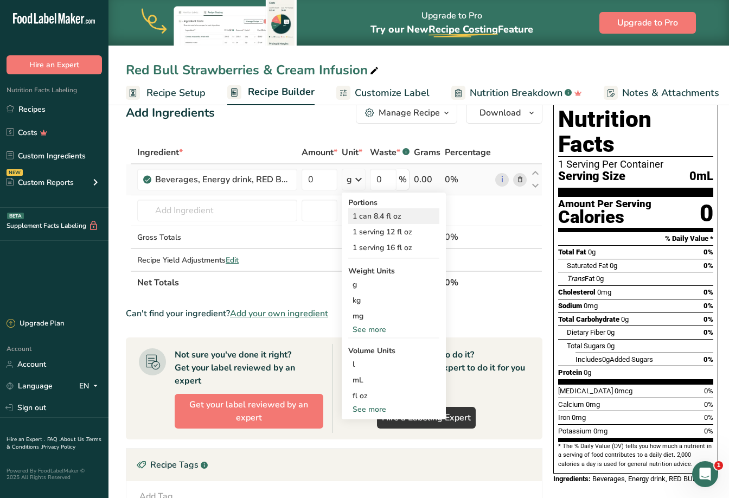
scroll to position [22, 0]
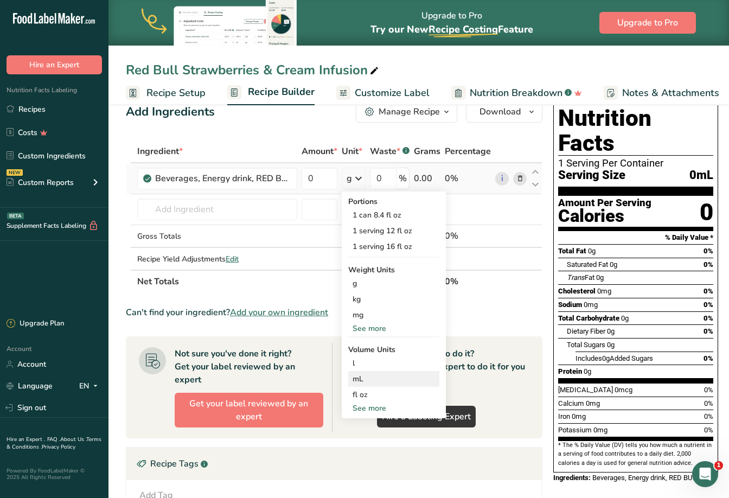
click at [362, 380] on div "mL" at bounding box center [393, 378] width 82 height 11
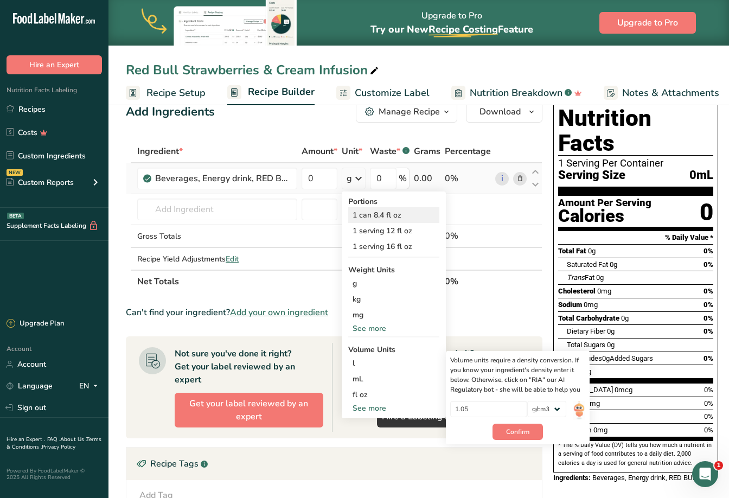
click at [382, 219] on div "1 can 8.4 fl oz" at bounding box center [393, 215] width 91 height 16
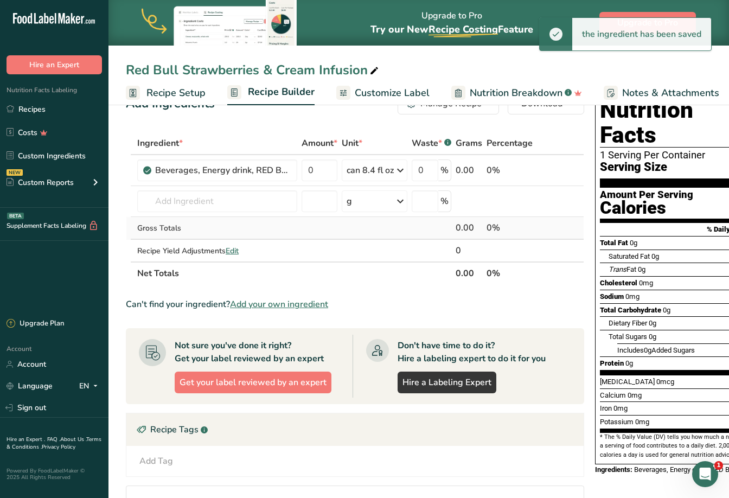
scroll to position [6, 0]
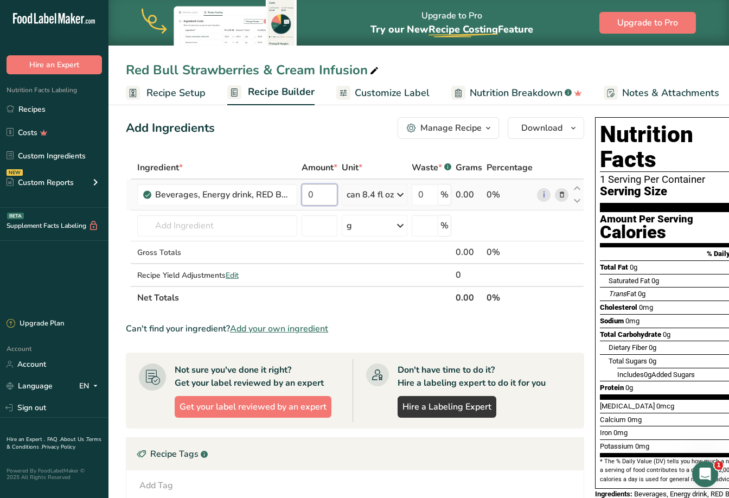
drag, startPoint x: 323, startPoint y: 195, endPoint x: 304, endPoint y: 195, distance: 19.5
click at [304, 195] on input "0" at bounding box center [319, 195] width 36 height 22
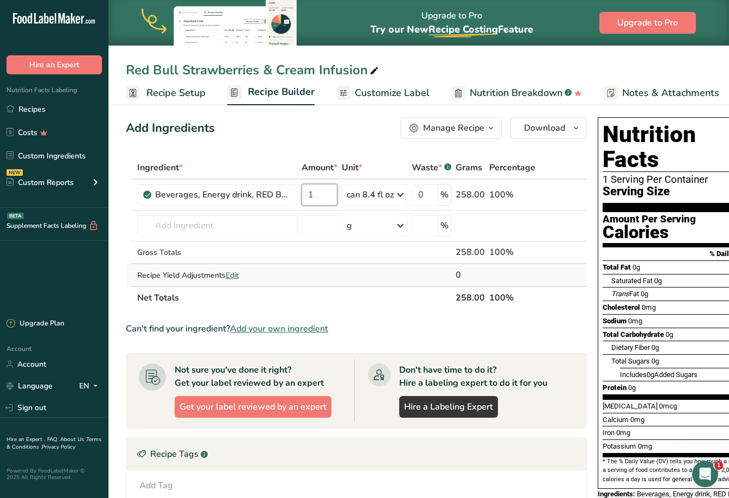
type input "1"
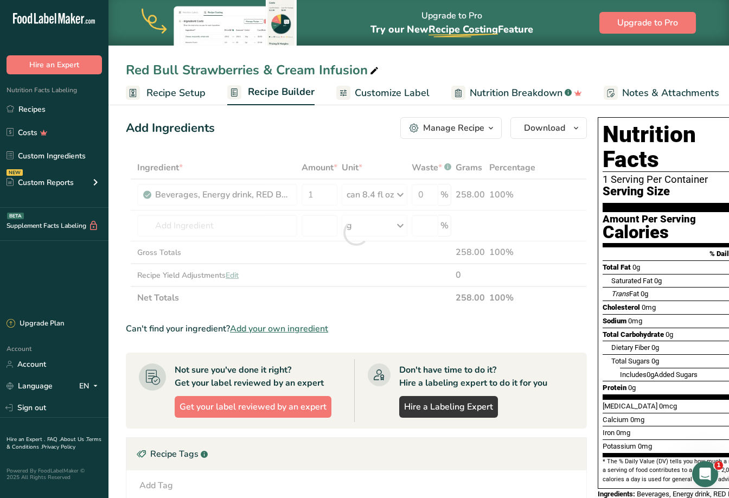
click at [326, 273] on div "Ingredient * Amount * Unit * Waste * .a-a{fill:#347362;}.b-a{fill:#fff;} Grams …" at bounding box center [356, 232] width 461 height 153
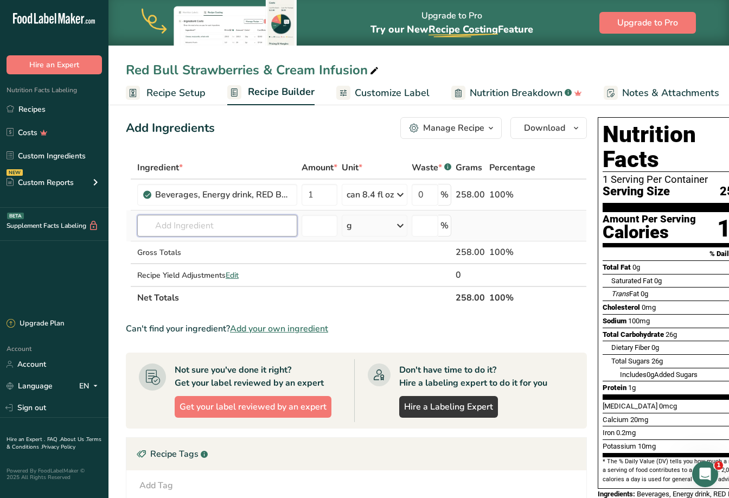
click at [163, 226] on input "text" at bounding box center [217, 226] width 160 height 22
type input "Da Vinci Lemonade"
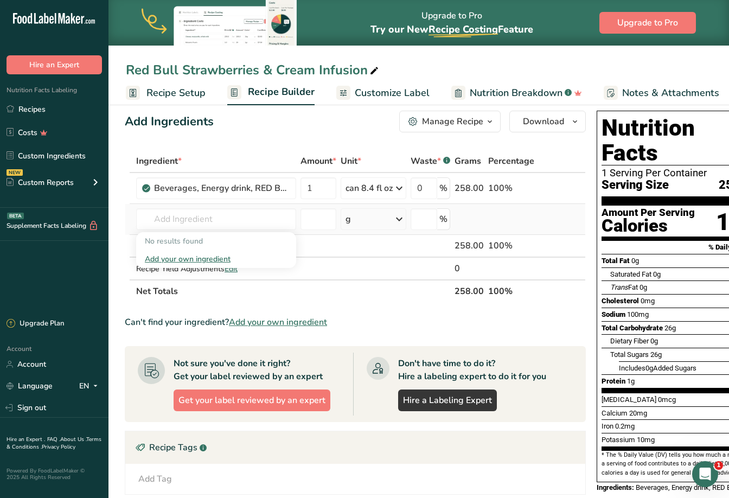
click at [189, 265] on div "Add your own ingredient" at bounding box center [216, 258] width 143 height 11
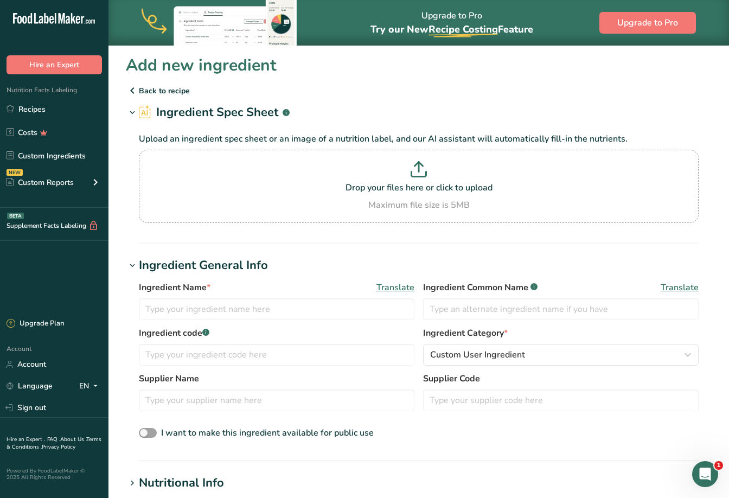
scroll to position [10, 0]
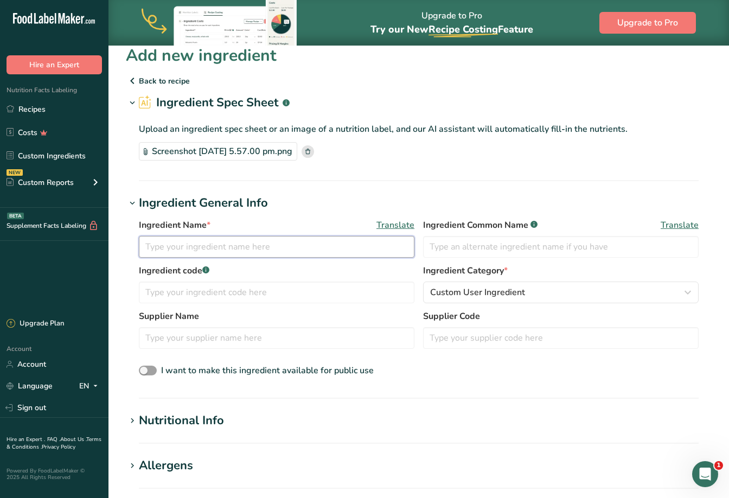
click at [174, 243] on input "text" at bounding box center [276, 247] width 275 height 22
paste input "da vinci lemonade"
click at [149, 246] on input "da vinci lemonade Syrup" at bounding box center [276, 247] width 275 height 22
drag, startPoint x: 162, startPoint y: 247, endPoint x: 172, endPoint y: 243, distance: 11.2
click at [163, 247] on input "Da vinci lemonade Syrup" at bounding box center [276, 247] width 275 height 22
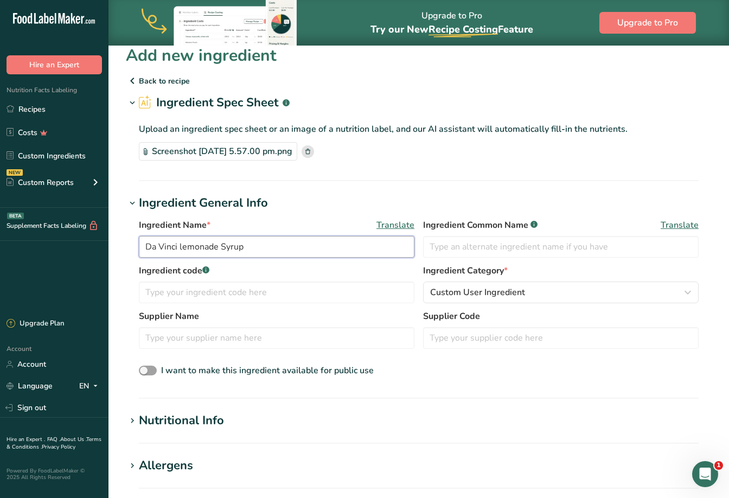
type input "Da Vinci lemonade Syrup"
click at [434, 185] on section "Add new ingredient Back to recipe Ingredient Spec Sheet .a-a{fill:#347362;}.b-a…" at bounding box center [418, 400] width 620 height 730
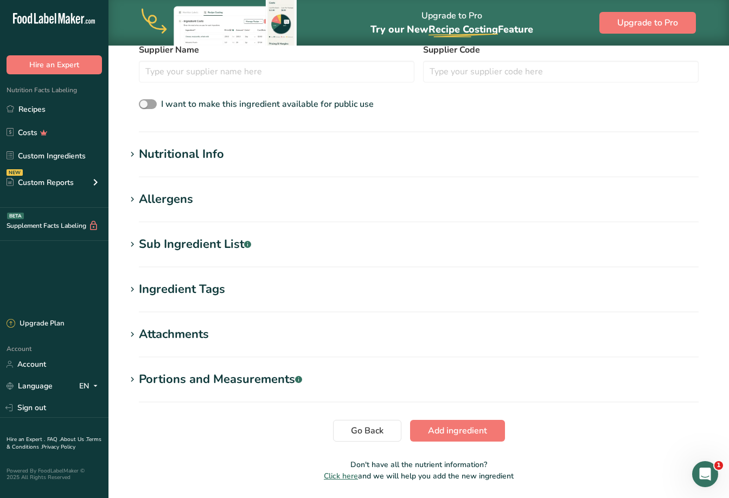
scroll to position [287, 0]
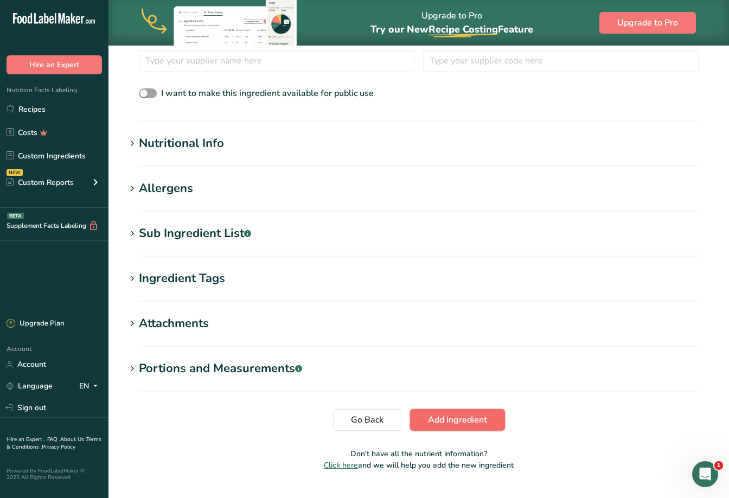
click at [449, 416] on span "Add ingredient" at bounding box center [457, 419] width 59 height 13
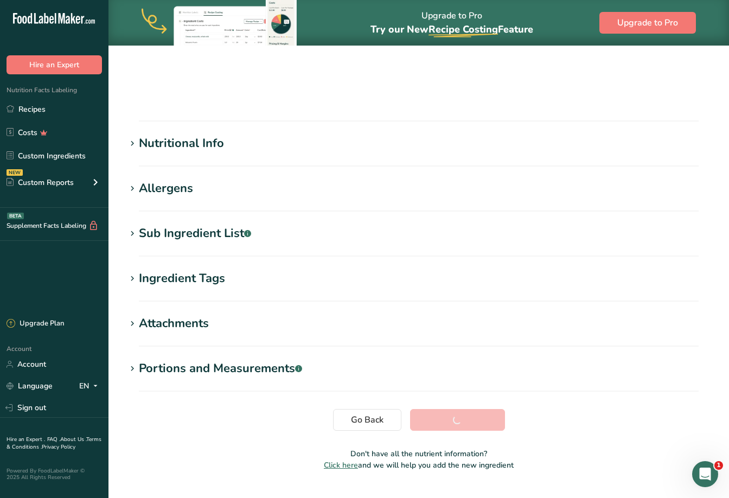
scroll to position [85, 0]
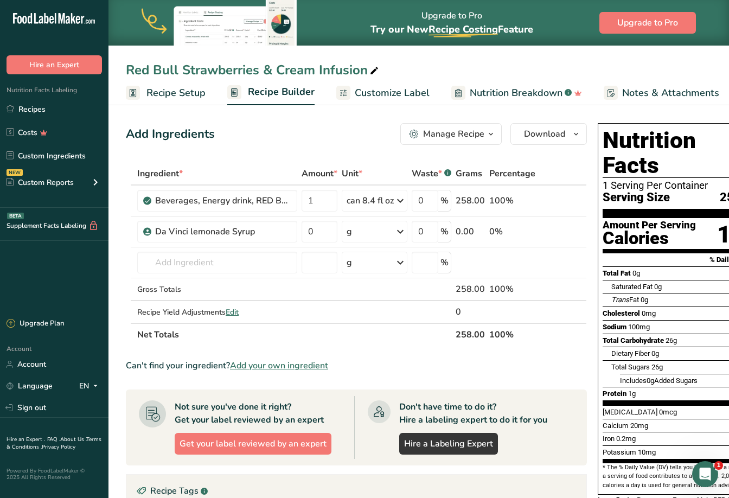
scroll to position [7, 0]
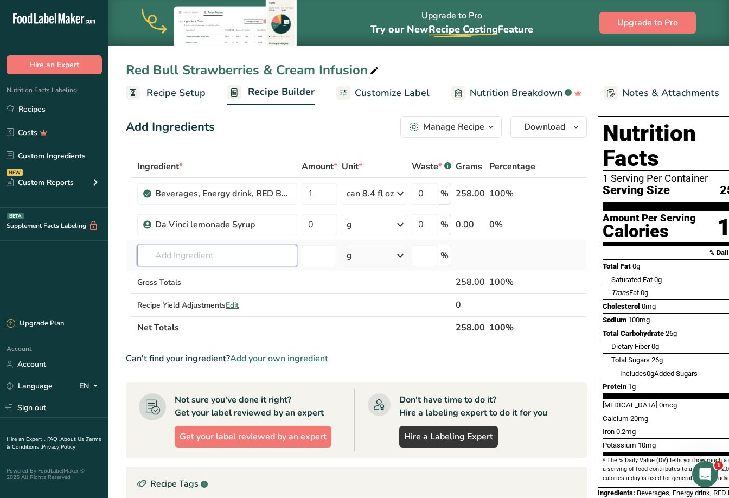
click at [207, 262] on input "text" at bounding box center [217, 256] width 160 height 22
paste input "Da Vinci Guava Syrup"
type input "Da Vinci Guava Syrup"
click at [208, 295] on div "Add your own ingredient" at bounding box center [217, 295] width 143 height 11
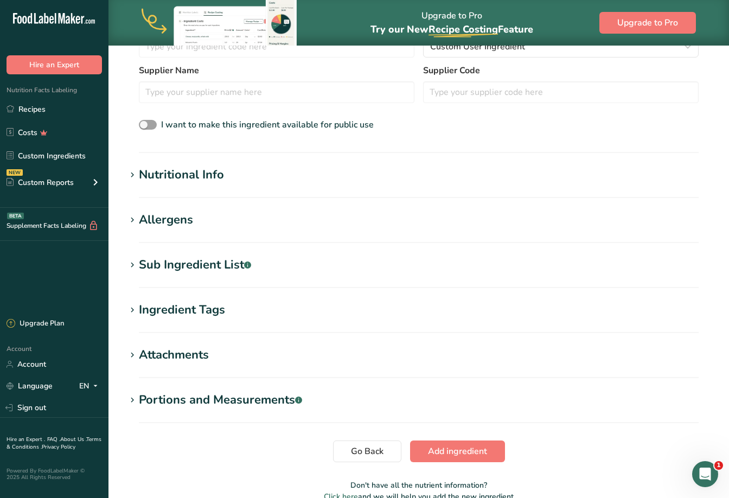
scroll to position [312, 0]
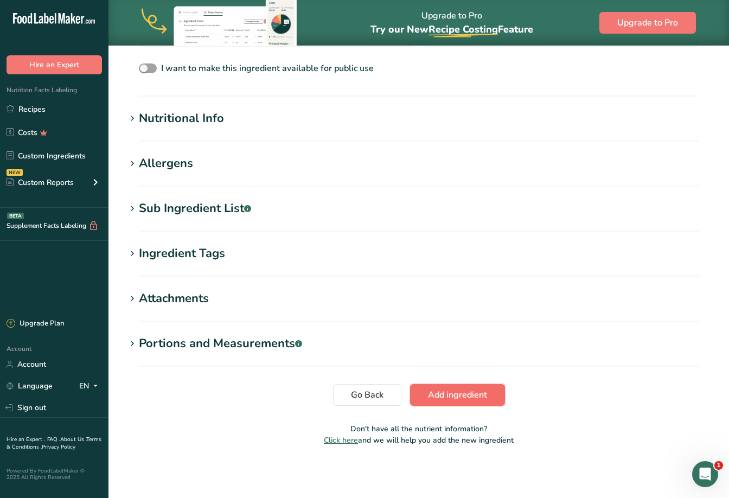
click at [455, 390] on span "Add ingredient" at bounding box center [457, 394] width 59 height 13
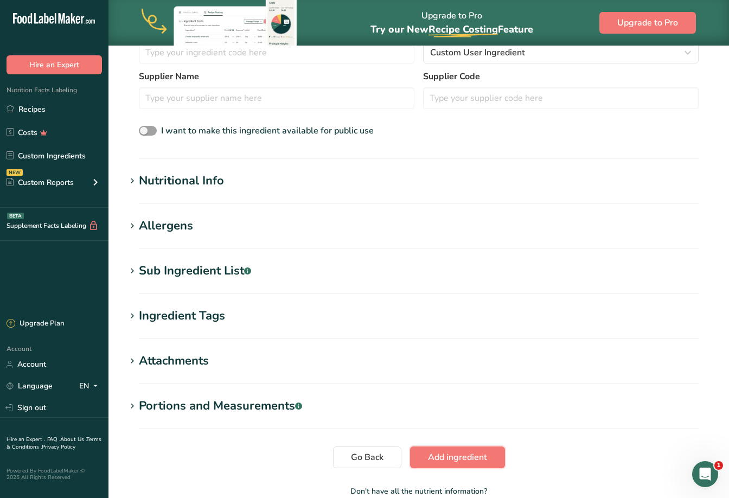
scroll to position [204, 0]
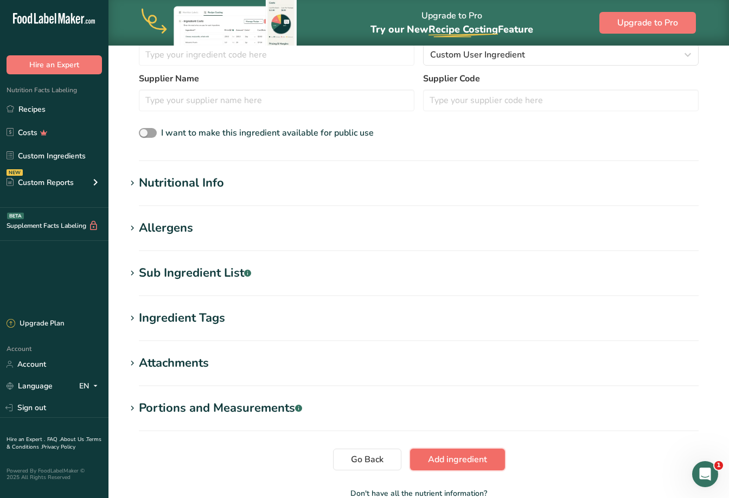
click at [446, 453] on span "Add ingredient" at bounding box center [457, 459] width 59 height 13
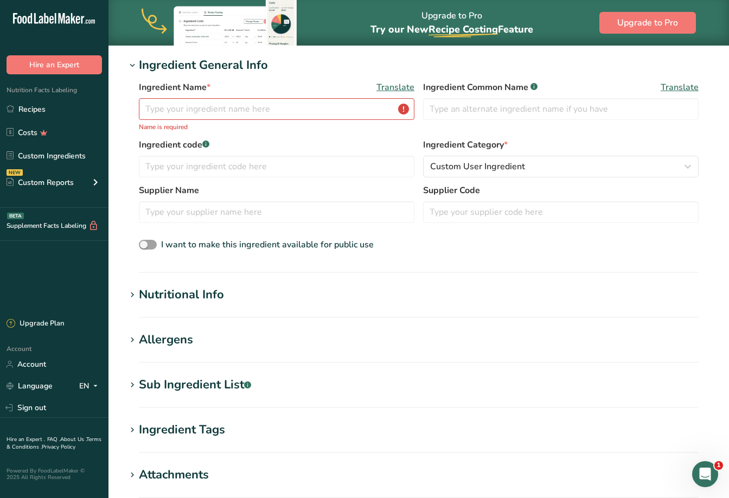
scroll to position [7, 0]
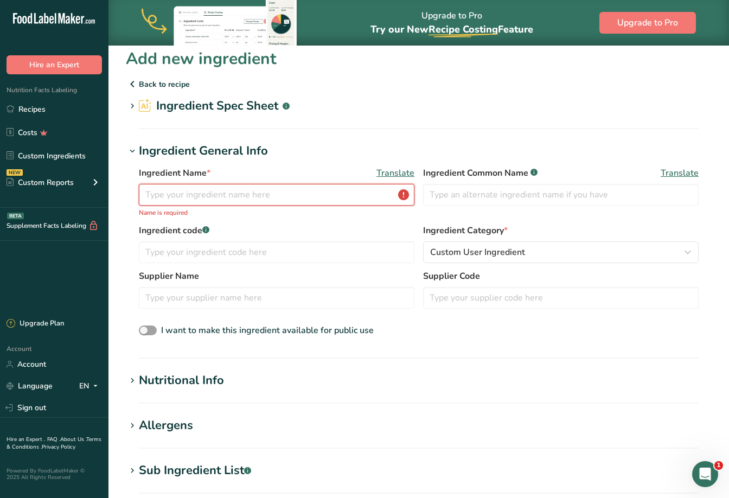
click at [158, 197] on input "text" at bounding box center [276, 195] width 275 height 22
paste input "Da Vinci Guava Syrup"
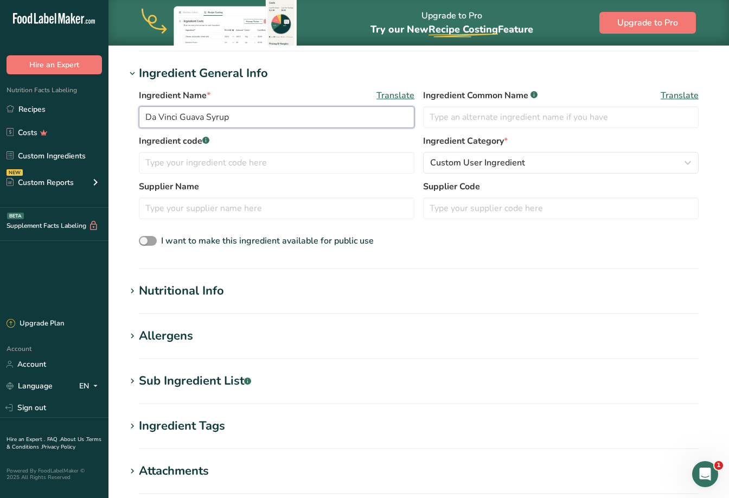
scroll to position [257, 0]
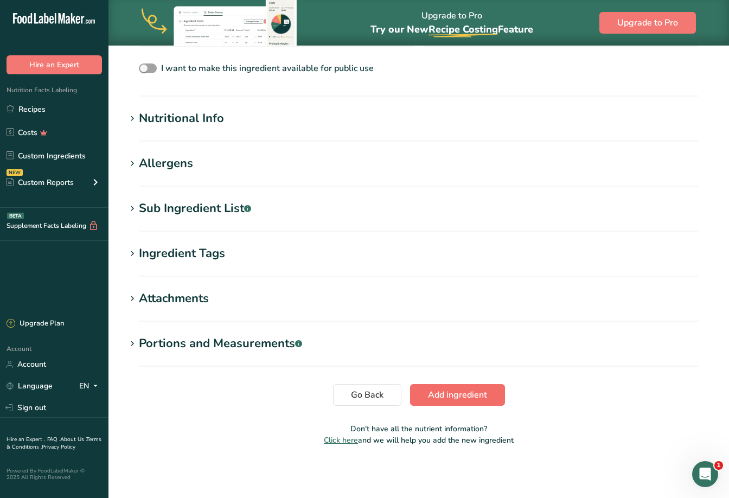
type input "Da Vinci Guava Syrup"
click at [446, 389] on span "Add ingredient" at bounding box center [457, 394] width 59 height 13
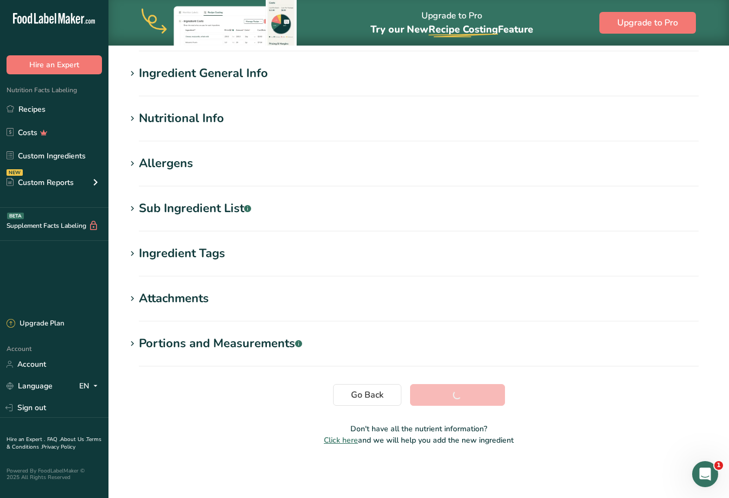
scroll to position [85, 0]
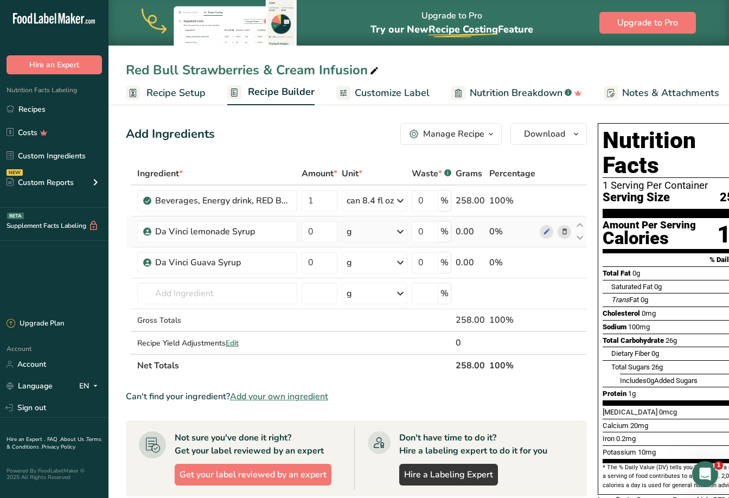
click at [400, 230] on icon at bounding box center [400, 232] width 13 height 20
click at [361, 367] on div "mL" at bounding box center [393, 367] width 82 height 11
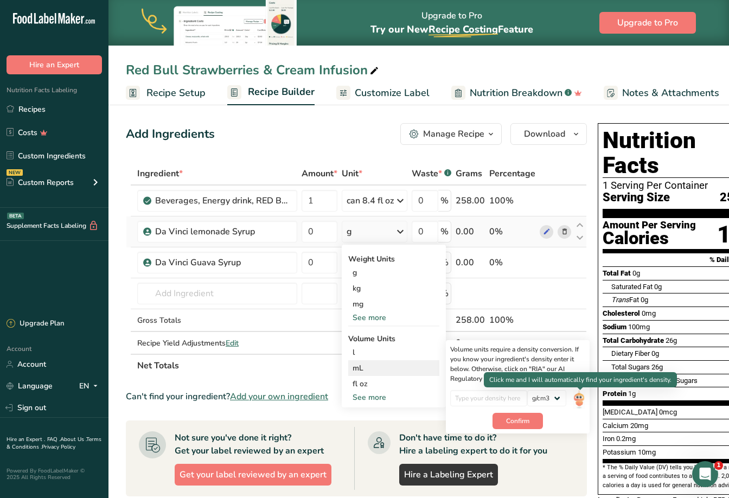
click at [581, 400] on img at bounding box center [579, 399] width 12 height 19
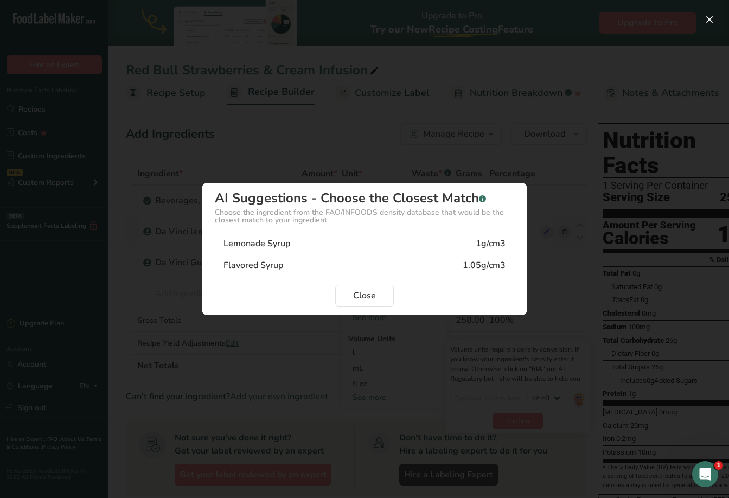
click at [263, 244] on div "Lemonade Syrup" at bounding box center [256, 243] width 67 height 13
type input "1"
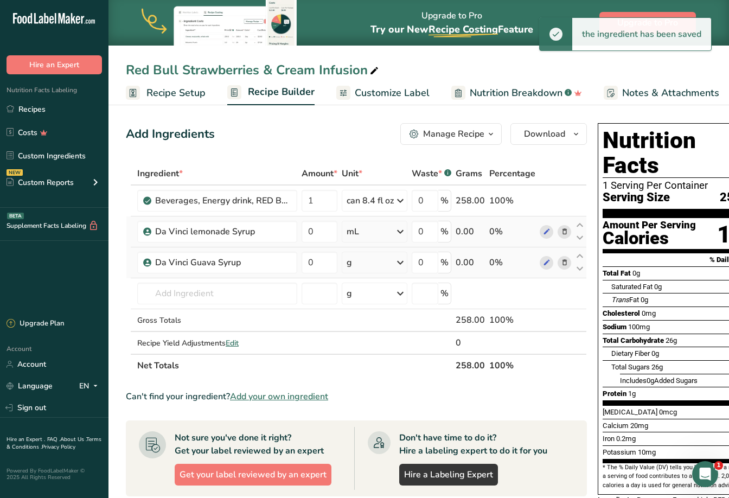
click at [402, 261] on icon at bounding box center [400, 263] width 13 height 20
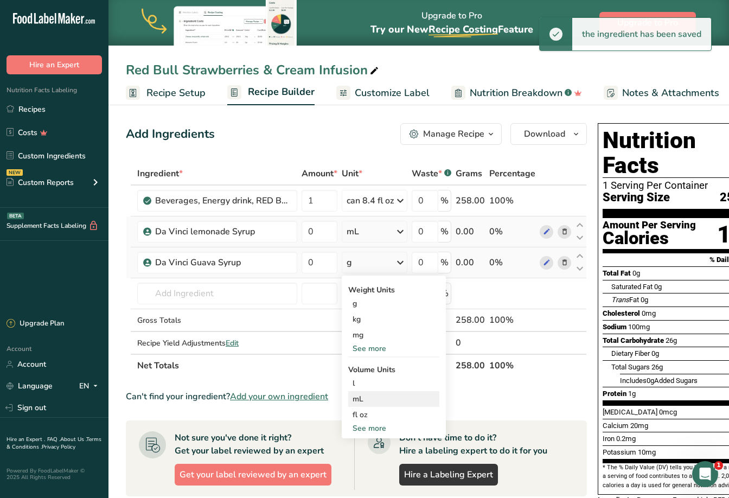
click at [381, 395] on div "mL" at bounding box center [393, 398] width 82 height 11
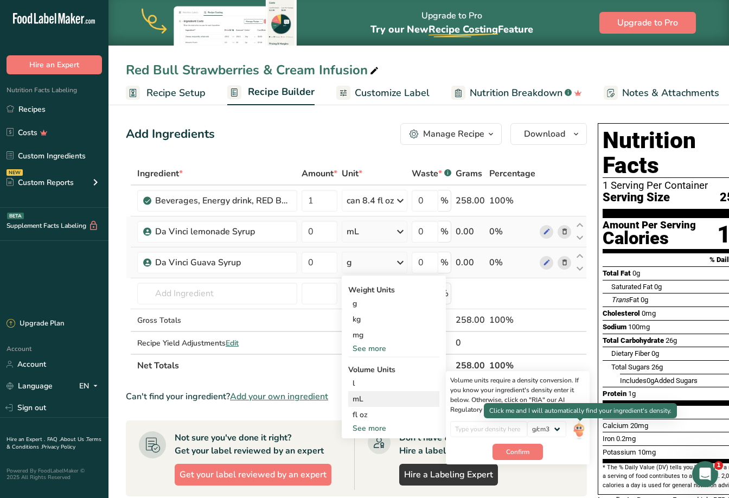
click at [576, 426] on img at bounding box center [579, 430] width 12 height 19
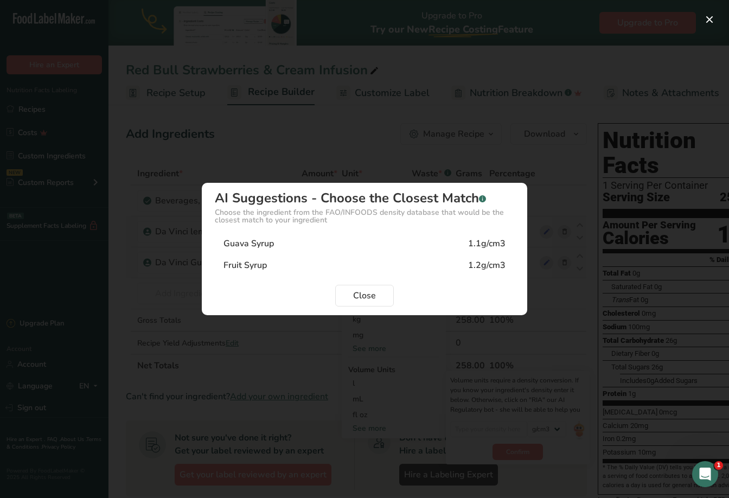
click at [437, 246] on div "Guava Syrup 1.1g/cm3" at bounding box center [364, 244] width 299 height 22
type input "1.1"
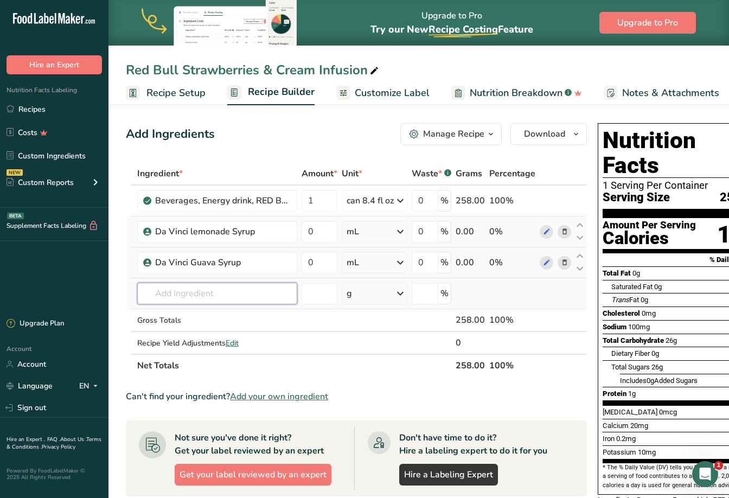
click at [165, 296] on input "text" at bounding box center [217, 294] width 160 height 22
type input "Strawberry Popping Boba"
click at [200, 333] on div "Add your own ingredient" at bounding box center [217, 333] width 143 height 11
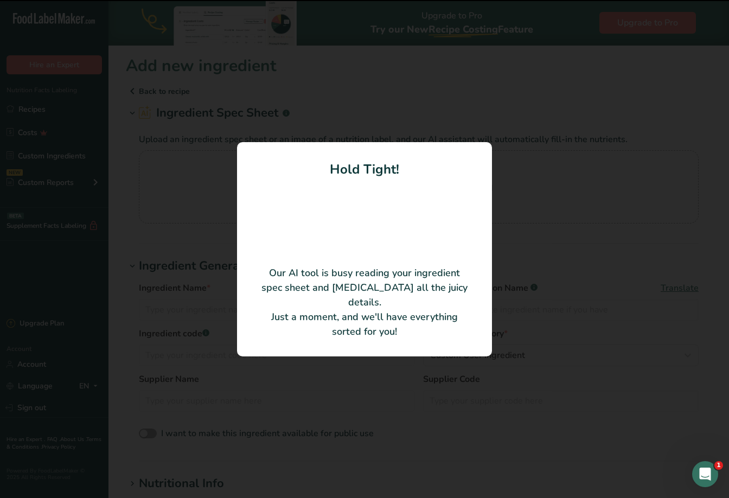
type input "Bursting Boba Pure15 - Strawberry"
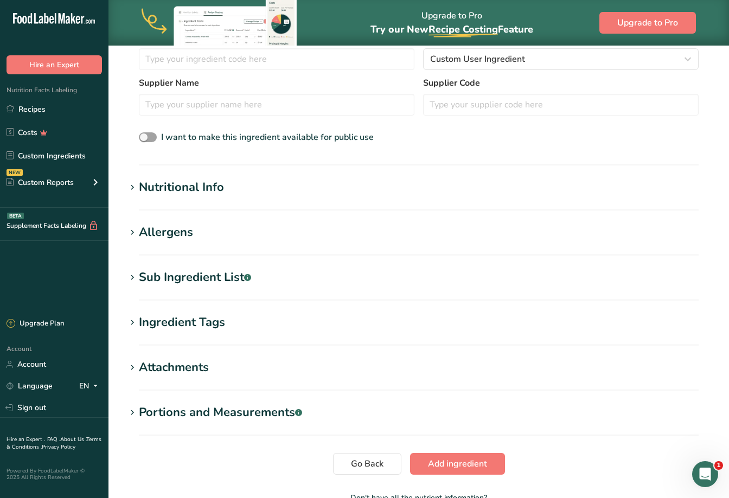
scroll to position [255, 0]
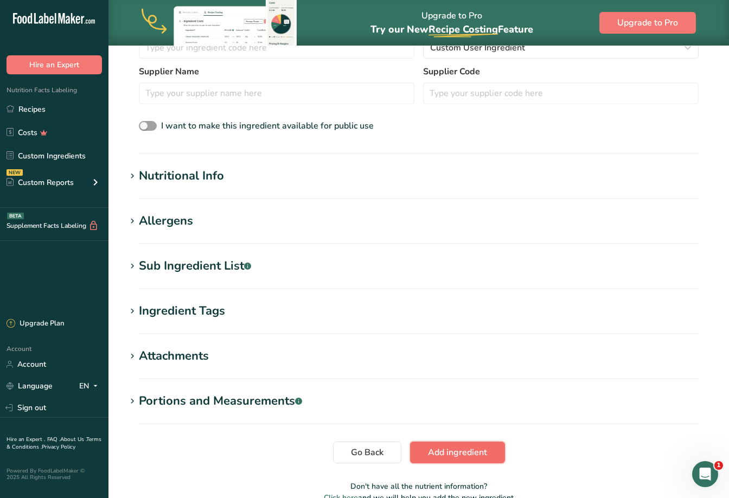
click at [442, 447] on span "Add ingredient" at bounding box center [457, 452] width 59 height 13
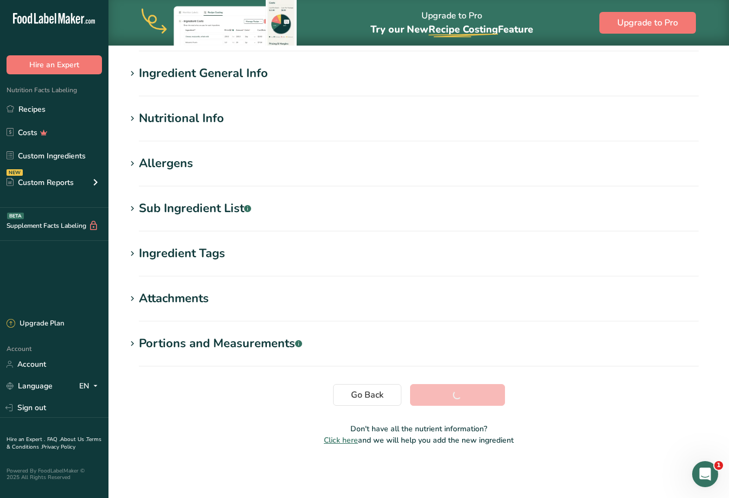
scroll to position [85, 0]
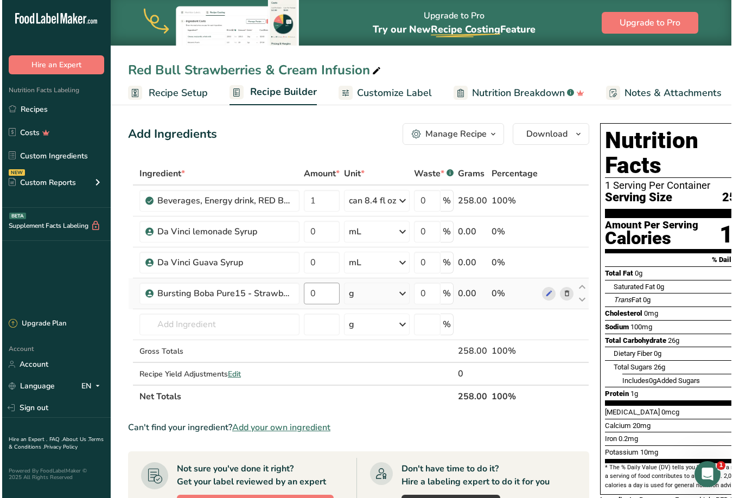
scroll to position [0, 2]
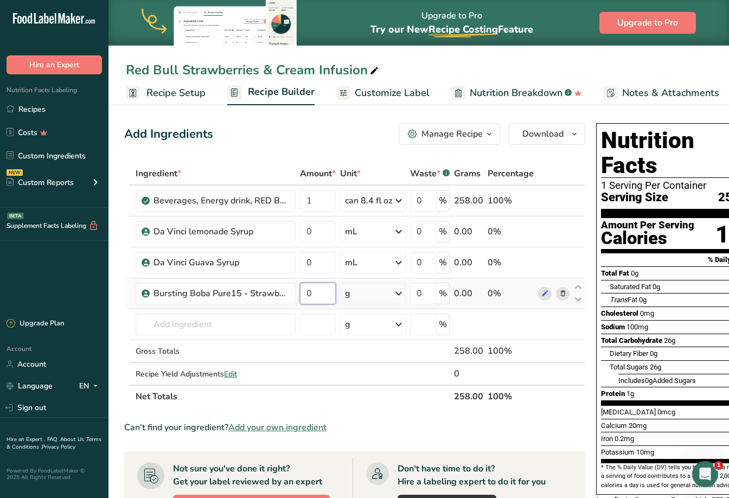
click at [319, 292] on input "0" at bounding box center [318, 294] width 36 height 22
drag, startPoint x: 319, startPoint y: 292, endPoint x: 298, endPoint y: 292, distance: 20.6
click at [298, 292] on td "0" at bounding box center [318, 293] width 40 height 31
type input "60"
click at [390, 373] on div "Ingredient * Amount * Unit * Waste * .a-a{fill:#347362;}.b-a{fill:#fff;} Grams …" at bounding box center [354, 285] width 461 height 246
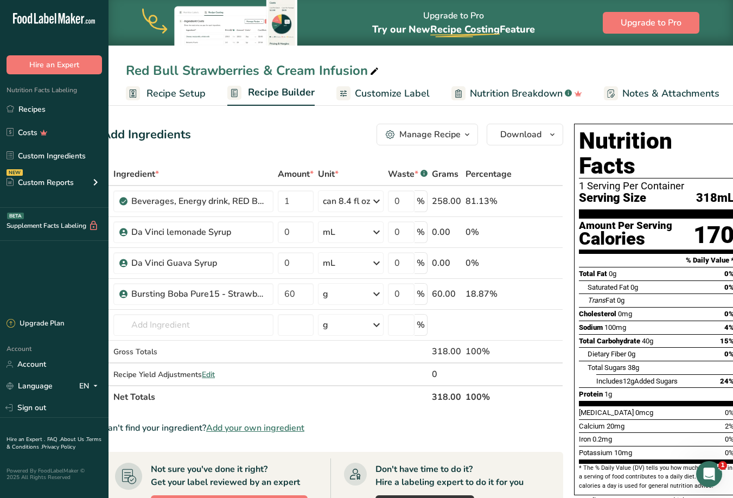
scroll to position [0, 22]
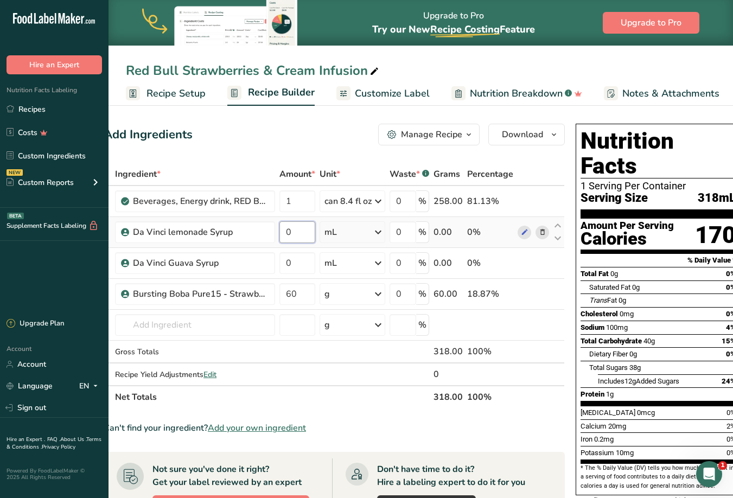
click at [303, 232] on input "0" at bounding box center [297, 232] width 36 height 22
type input "20"
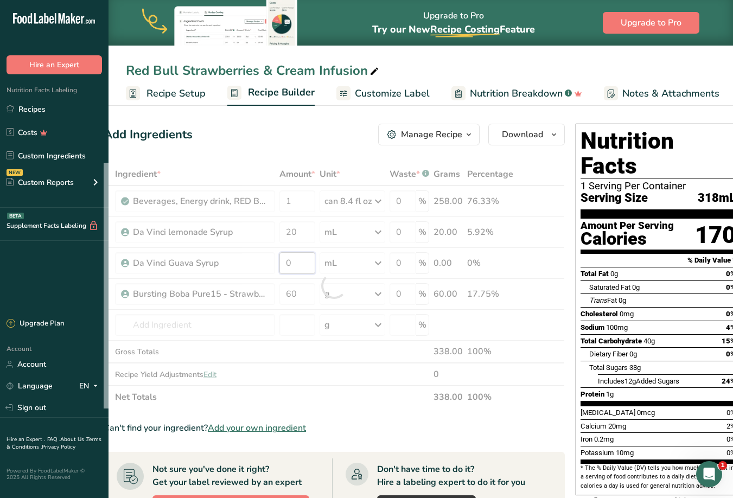
click at [286, 262] on div "Ingredient * Amount * Unit * Waste * .a-a{fill:#347362;}.b-a{fill:#fff;} Grams …" at bounding box center [334, 286] width 461 height 246
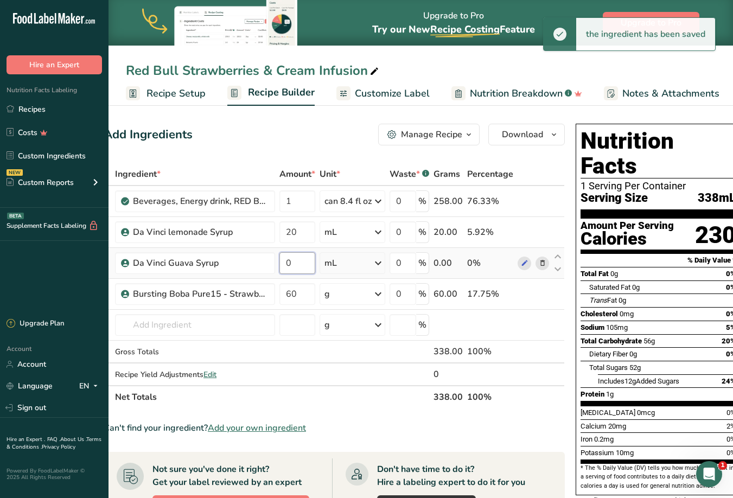
click at [286, 262] on input "0" at bounding box center [297, 263] width 36 height 22
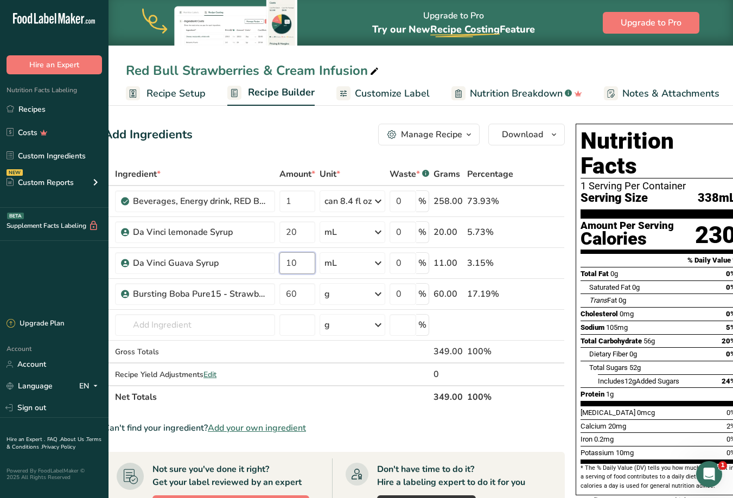
type input "10"
click at [341, 387] on div "Ingredient * Amount * Unit * Waste * .a-a{fill:#347362;}.b-a{fill:#fff;} Grams …" at bounding box center [334, 286] width 461 height 246
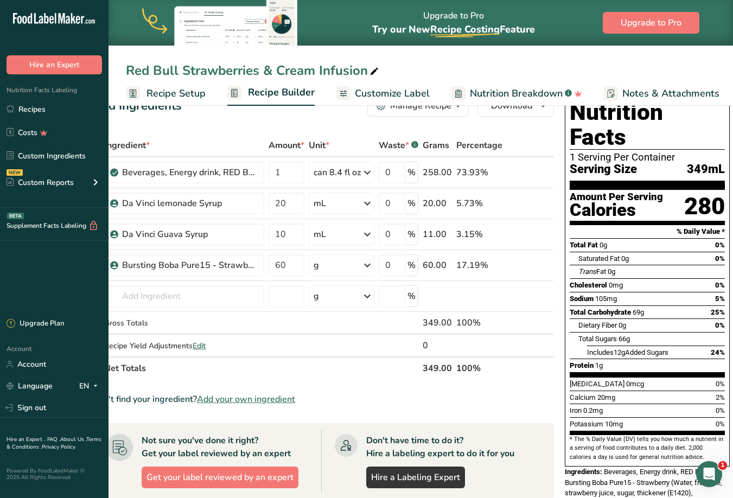
scroll to position [30, 0]
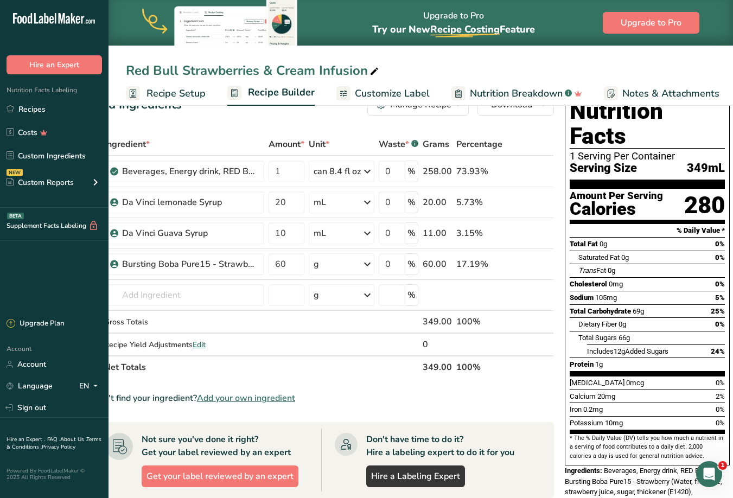
click at [380, 93] on span "Customize Label" at bounding box center [392, 93] width 75 height 15
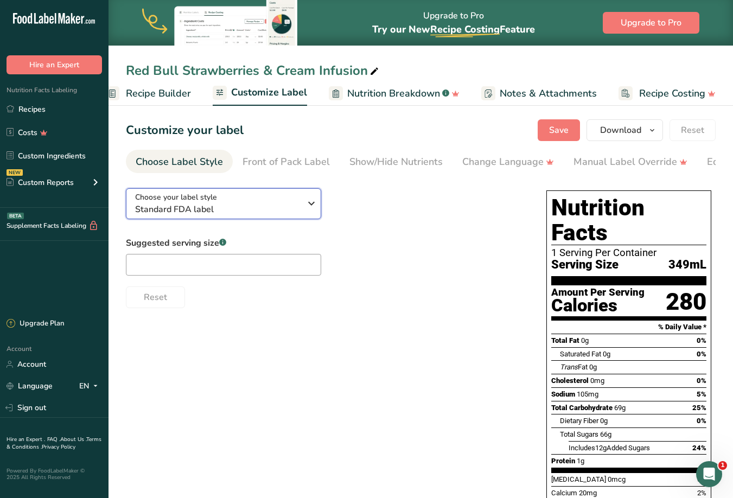
click at [260, 199] on div "Choose your label style Standard FDA label" at bounding box center [217, 203] width 165 height 24
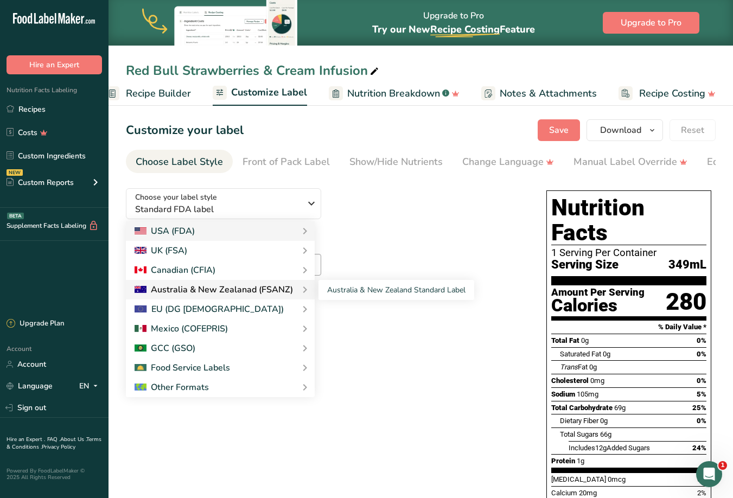
click at [221, 286] on div "Australia & New Zealanad (FSANZ)" at bounding box center [213, 289] width 158 height 13
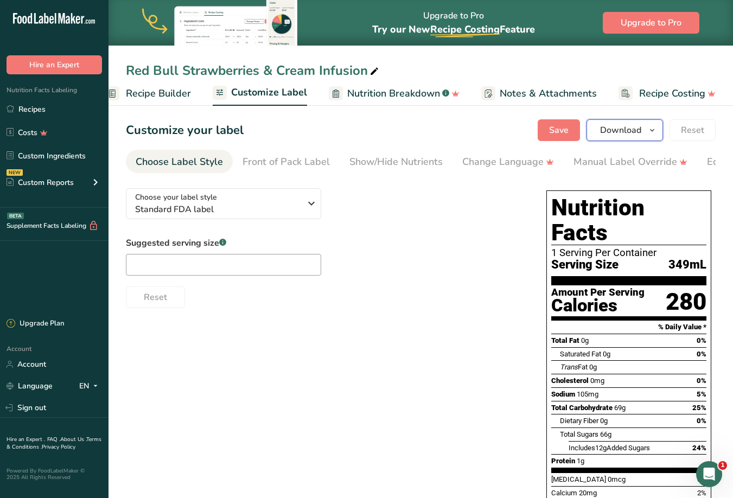
click at [608, 132] on span "Download" at bounding box center [620, 130] width 41 height 13
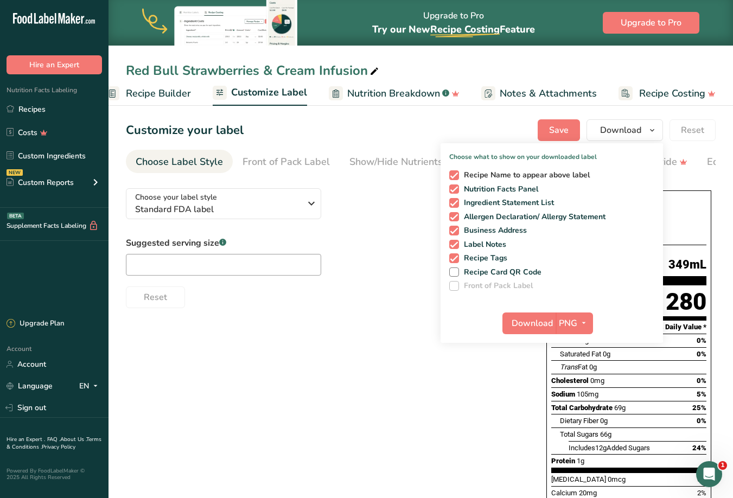
click at [451, 174] on span at bounding box center [454, 175] width 10 height 10
click at [451, 174] on input "Recipe Name to appear above label" at bounding box center [452, 174] width 7 height 7
checkbox input "false"
click at [450, 216] on span at bounding box center [454, 217] width 10 height 10
click at [450, 216] on input "Allergen Declaration/ Allergy Statement" at bounding box center [452, 216] width 7 height 7
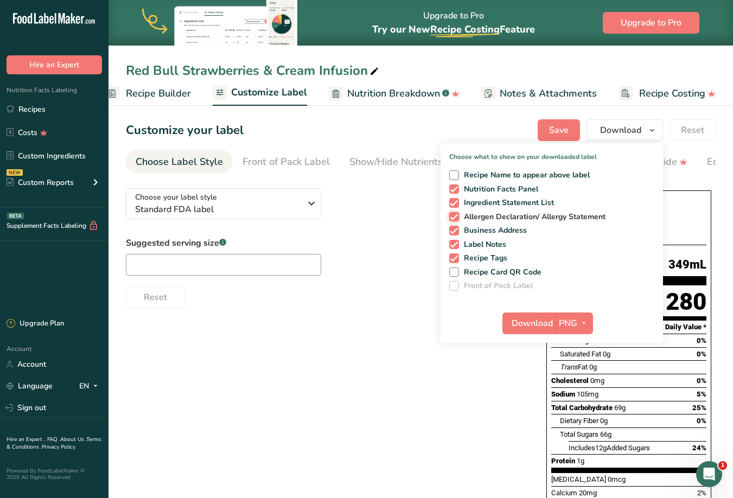
checkbox input "false"
click at [451, 230] on span at bounding box center [454, 231] width 10 height 10
click at [451, 230] on input "Business Address" at bounding box center [452, 230] width 7 height 7
checkbox input "false"
click at [449, 241] on div "Recipe Name to appear above label Nutrition Facts Panel Ingredient Statement Li…" at bounding box center [551, 228] width 222 height 125
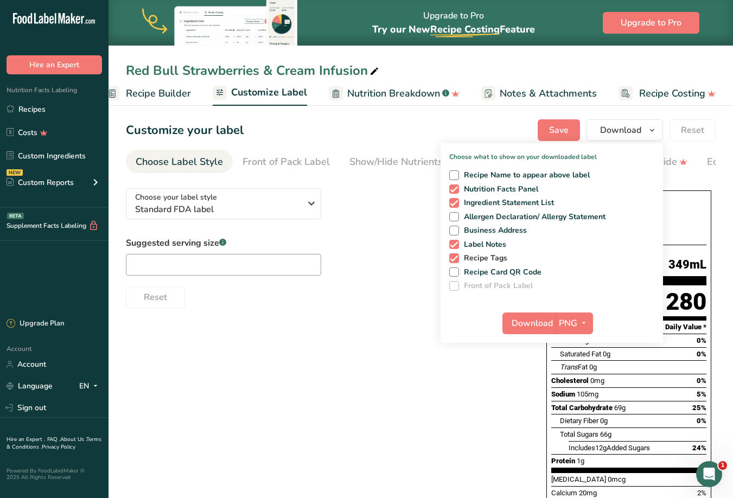
click at [449, 256] on div "Recipe Name to appear above label Nutrition Facts Panel Ingredient Statement Li…" at bounding box center [551, 228] width 222 height 125
click at [453, 259] on span at bounding box center [454, 258] width 10 height 10
click at [453, 259] on input "Recipe Tags" at bounding box center [452, 257] width 7 height 7
checkbox input "false"
click at [551, 319] on span "Download" at bounding box center [531, 323] width 41 height 13
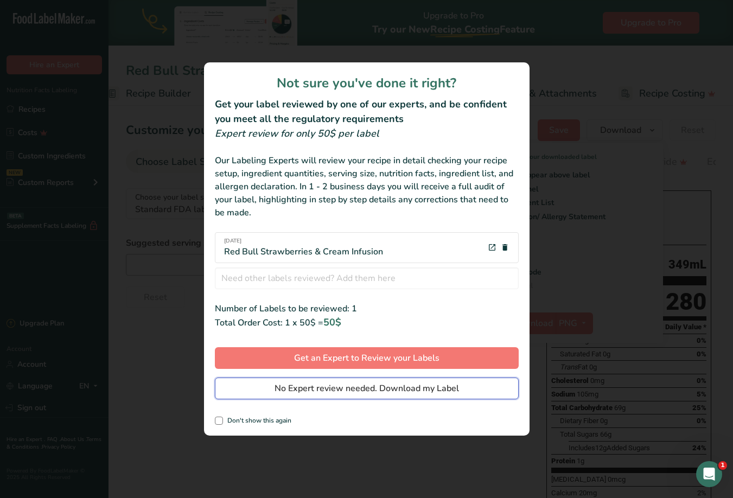
click at [428, 387] on span "No Expert review needed. Download my Label" at bounding box center [366, 388] width 184 height 13
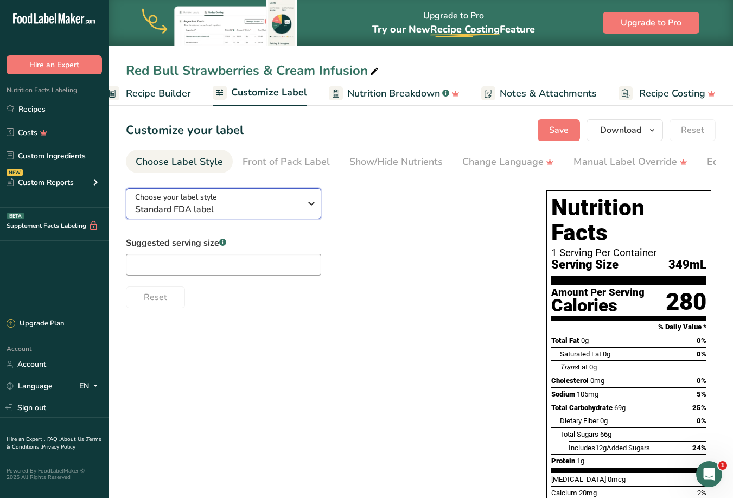
click at [171, 195] on span "Choose your label style" at bounding box center [176, 196] width 82 height 11
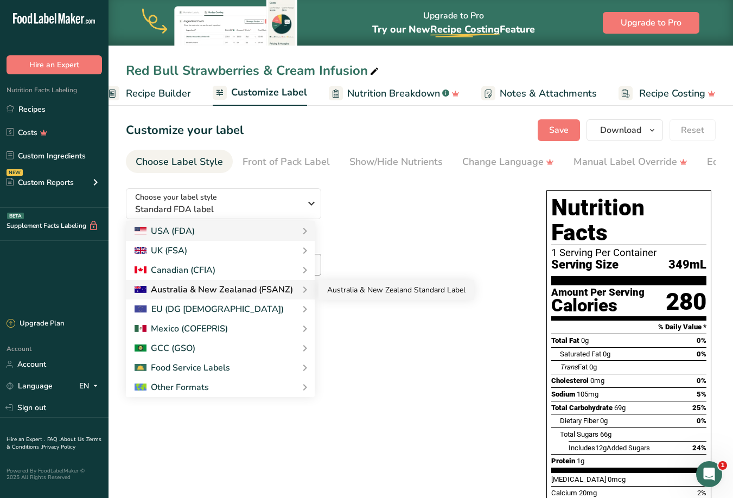
click at [368, 295] on link "Australia & New Zealand Standard Label" at bounding box center [396, 290] width 156 height 20
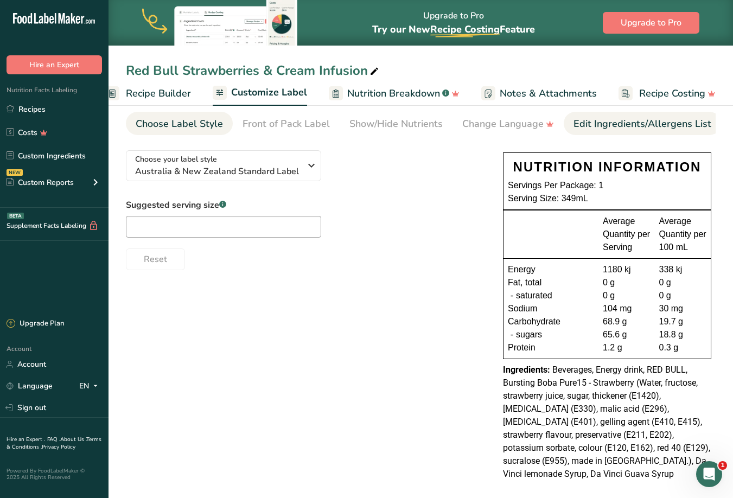
scroll to position [36, 0]
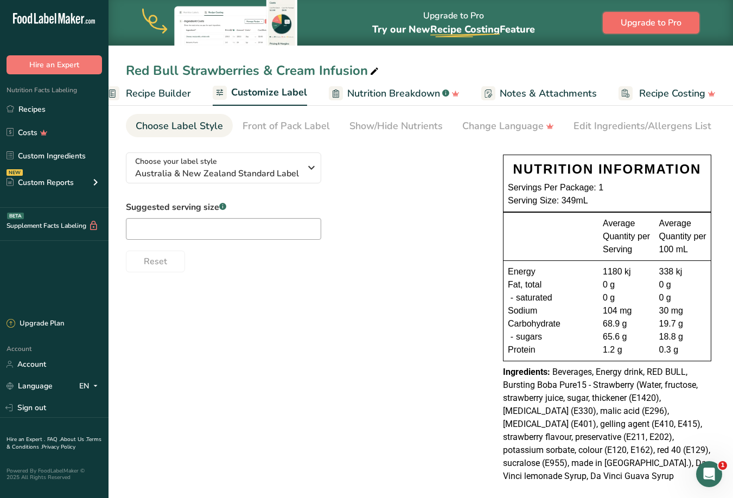
click at [626, 25] on span "Upgrade to Pro" at bounding box center [650, 22] width 61 height 13
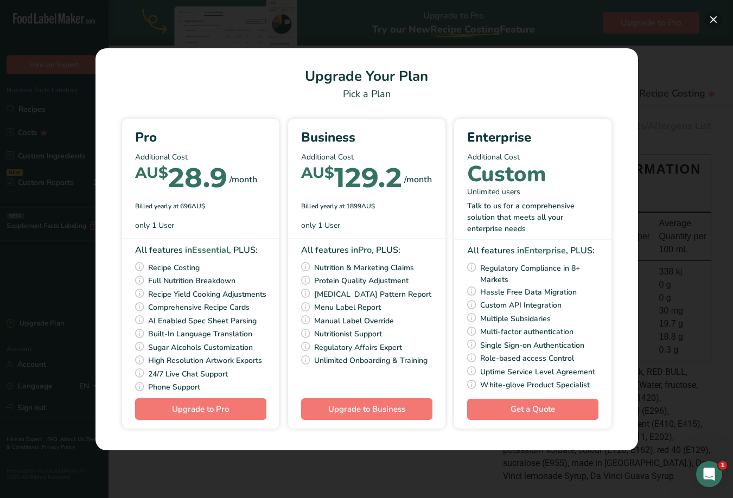
click at [710, 14] on button "Pick Your Pricing Plan Modal" at bounding box center [712, 19] width 17 height 17
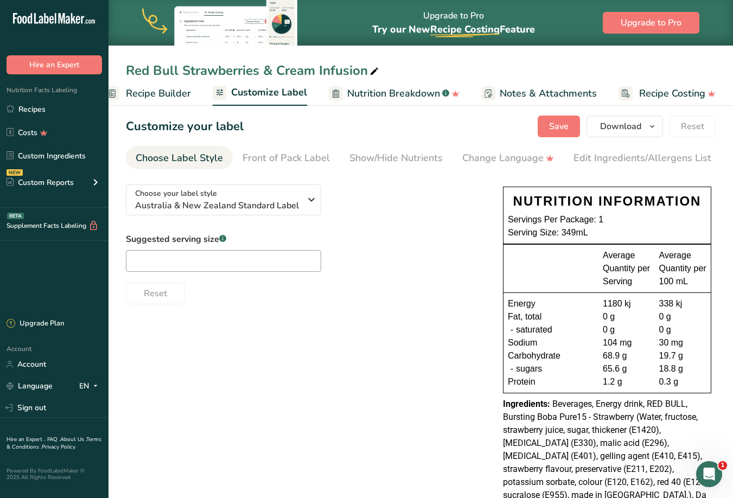
scroll to position [3, 0]
click at [611, 130] on span "Download" at bounding box center [620, 126] width 41 height 13
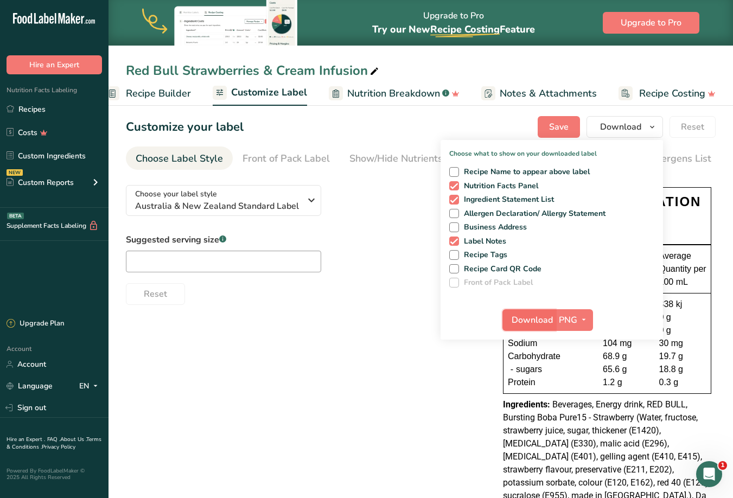
click at [548, 311] on button "Download" at bounding box center [528, 320] width 53 height 22
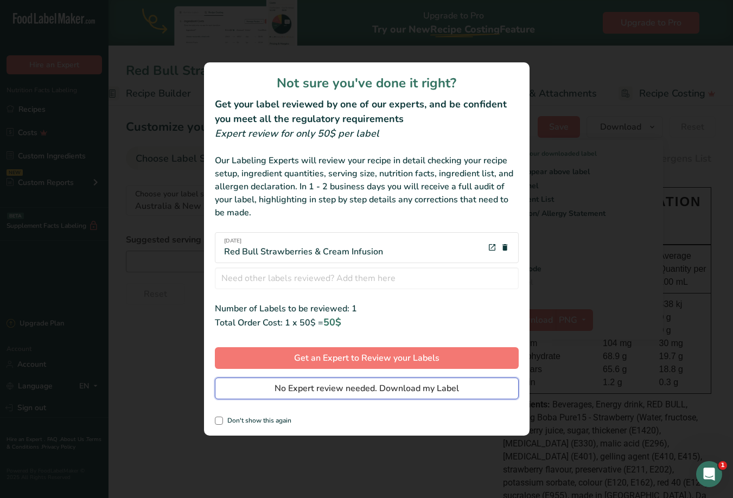
click at [386, 394] on span "No Expert review needed. Download my Label" at bounding box center [366, 388] width 184 height 13
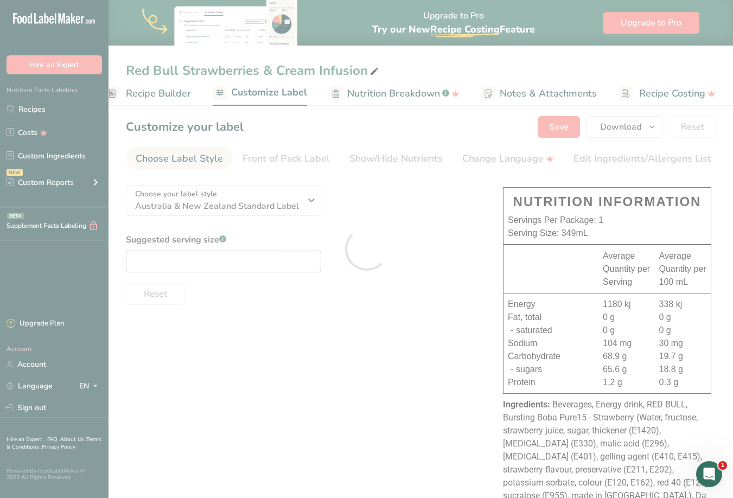
scroll to position [0, 0]
